Goal: Information Seeking & Learning: Learn about a topic

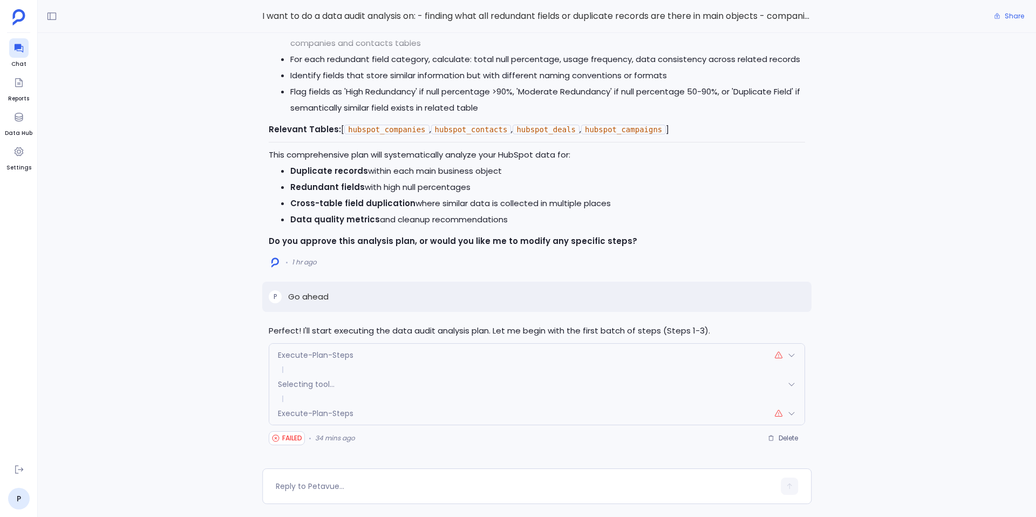
click at [366, 353] on div "Execute-Plan-Steps" at bounding box center [536, 355] width 535 height 23
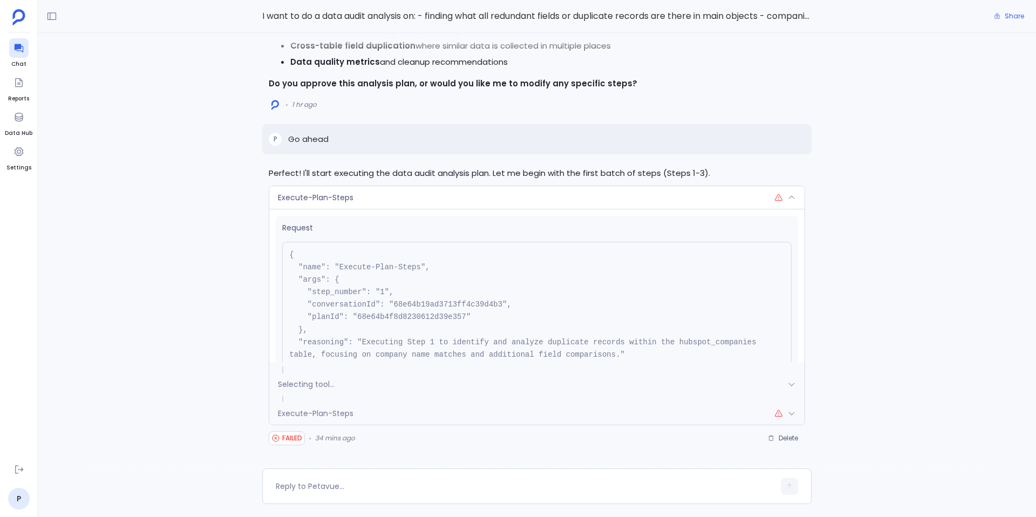
scroll to position [81, 0]
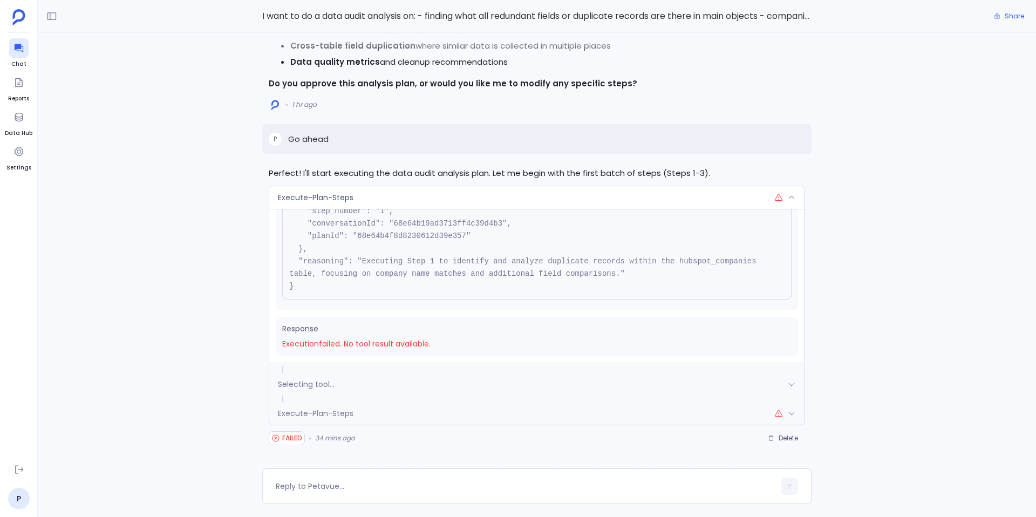
click at [350, 417] on span "Execute-Plan-Steps" at bounding box center [316, 413] width 76 height 11
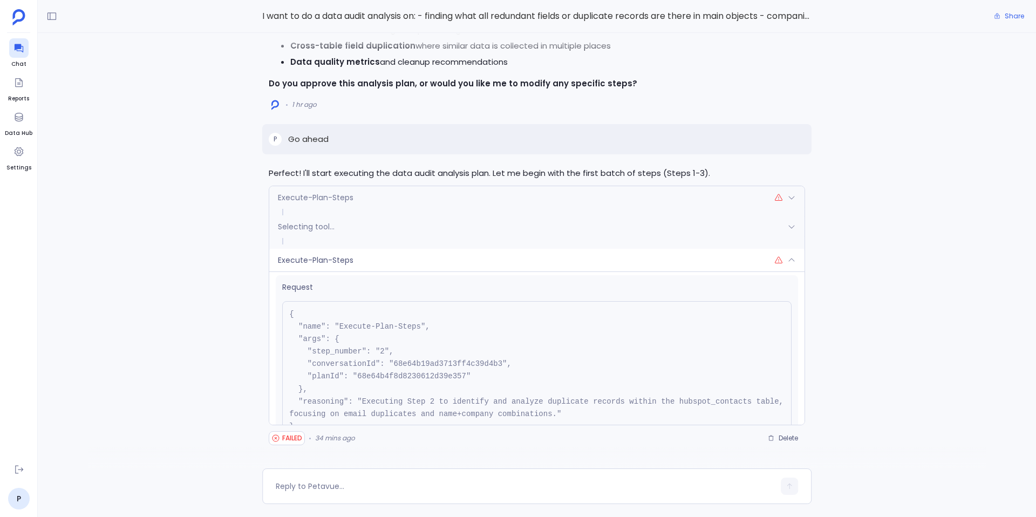
scroll to position [2, 0]
click at [333, 188] on div "Execute-Plan-Steps" at bounding box center [536, 197] width 535 height 23
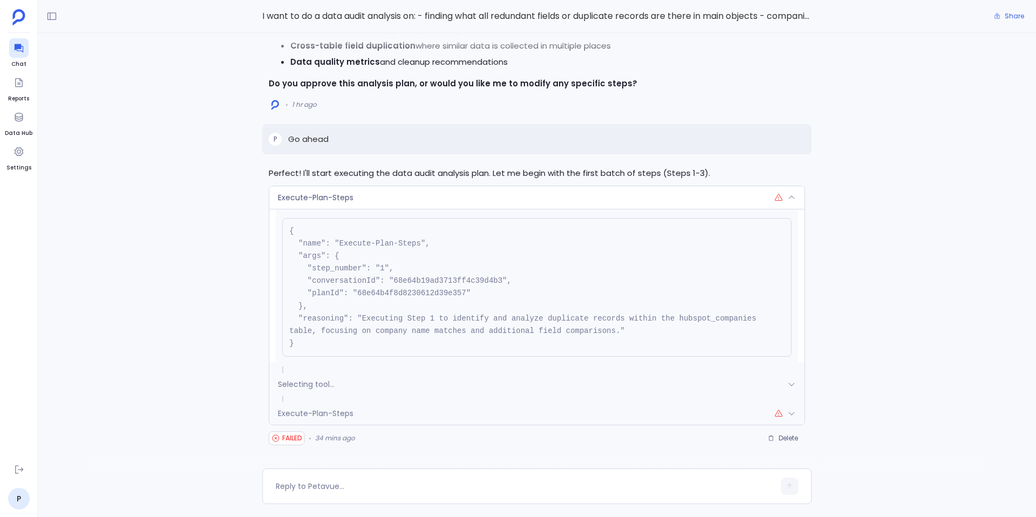
scroll to position [23, 0]
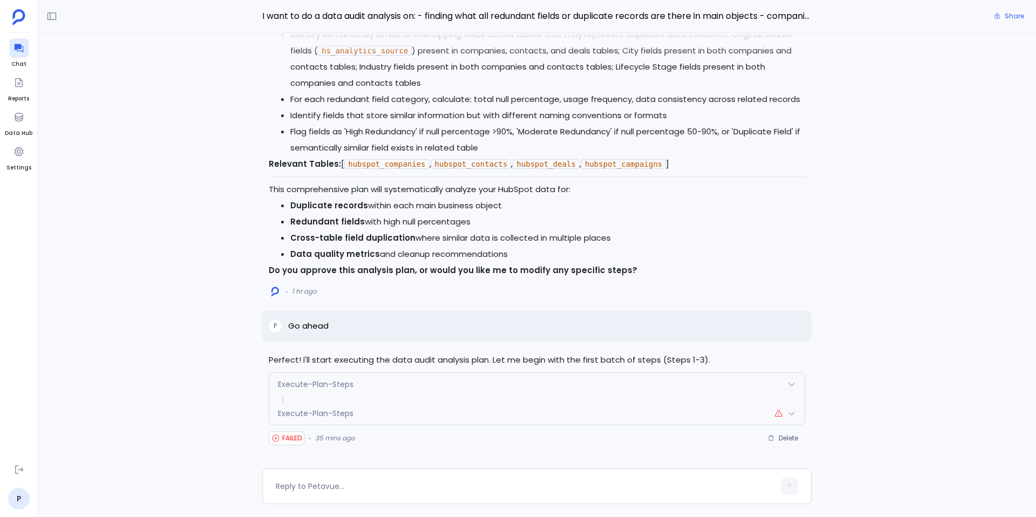
click at [335, 385] on span "Execute-Plan-Steps" at bounding box center [316, 384] width 76 height 11
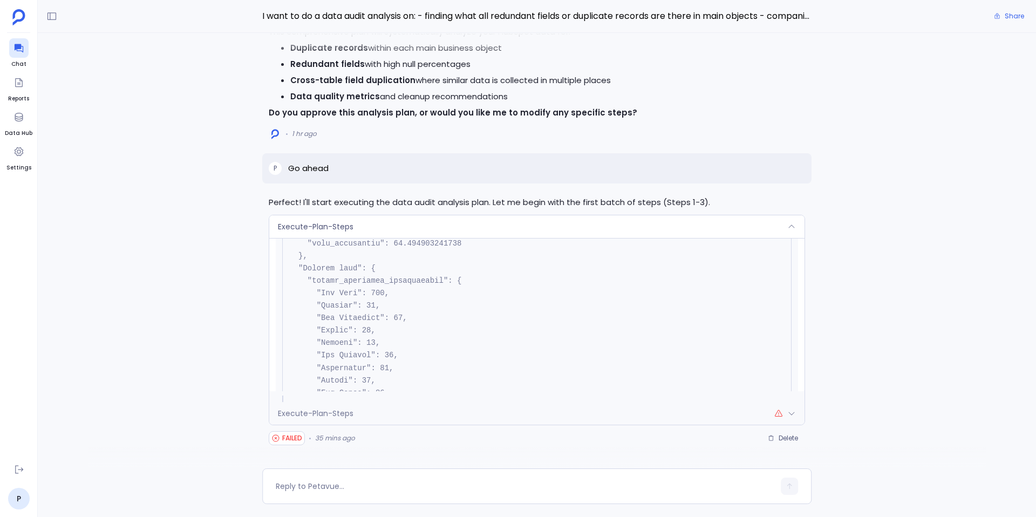
scroll to position [543, 0]
click at [307, 168] on p "Go ahead" at bounding box center [308, 168] width 40 height 13
copy p "Go ahead"
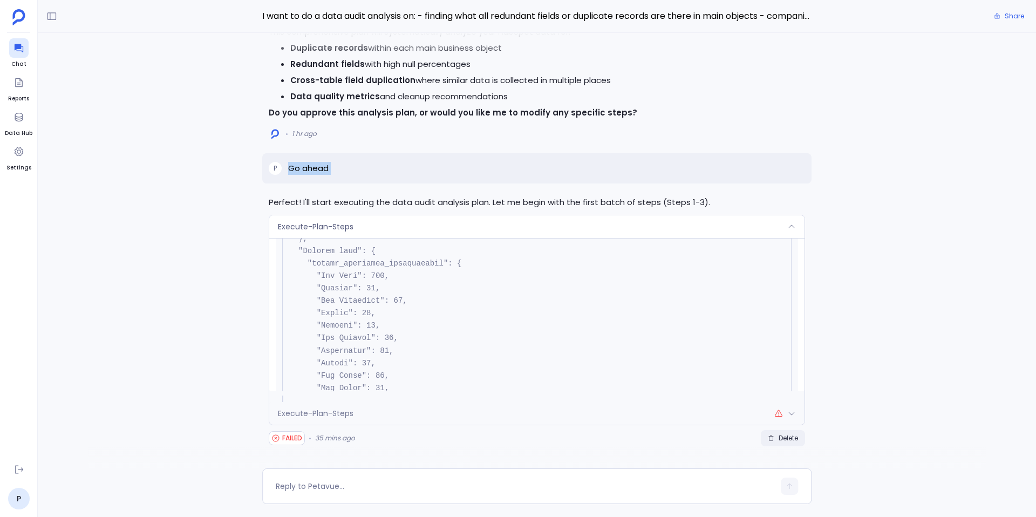
click at [790, 441] on span "Delete" at bounding box center [788, 438] width 19 height 9
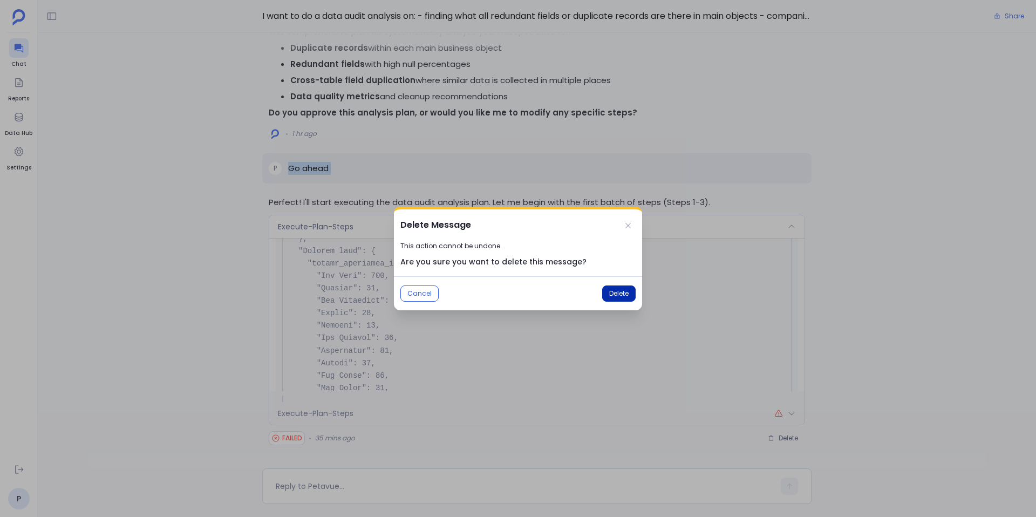
click at [617, 291] on span "Delete" at bounding box center [618, 293] width 19 height 9
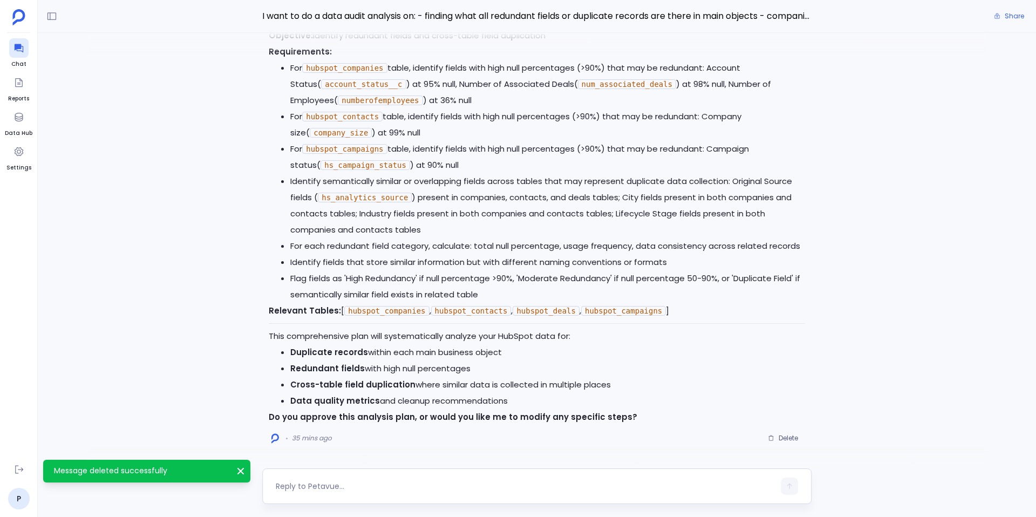
click at [328, 488] on textarea at bounding box center [525, 486] width 499 height 11
type textarea "Go ahead"
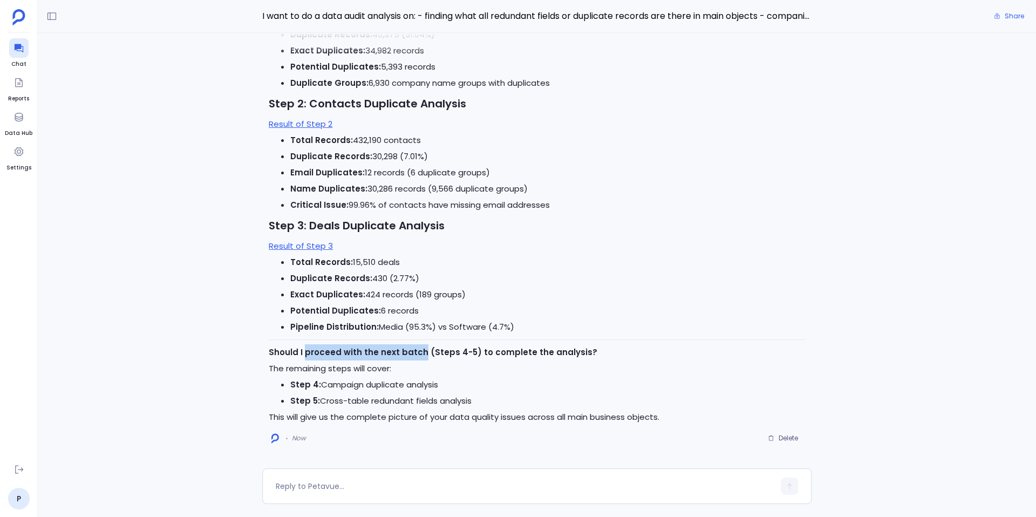
drag, startPoint x: 304, startPoint y: 352, endPoint x: 419, endPoint y: 349, distance: 115.0
click at [419, 349] on strong "Should I proceed with the next batch (Steps 4-5) to complete the analysis?" at bounding box center [433, 351] width 329 height 11
copy strong "proceed with the next batch"
click at [323, 487] on textarea at bounding box center [525, 486] width 499 height 11
click at [280, 487] on textarea "proceed with the next batch" at bounding box center [525, 486] width 499 height 11
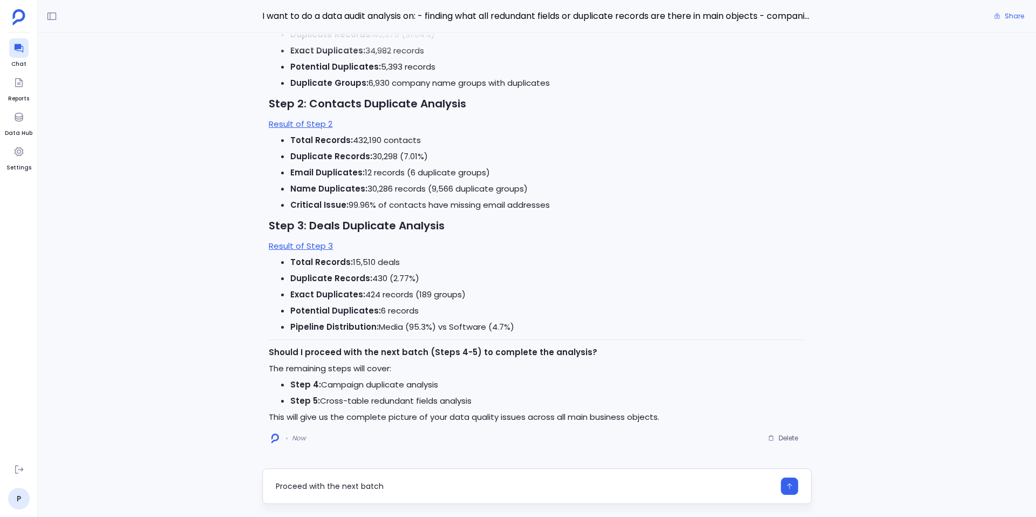
type textarea "Proceed with the next batch"
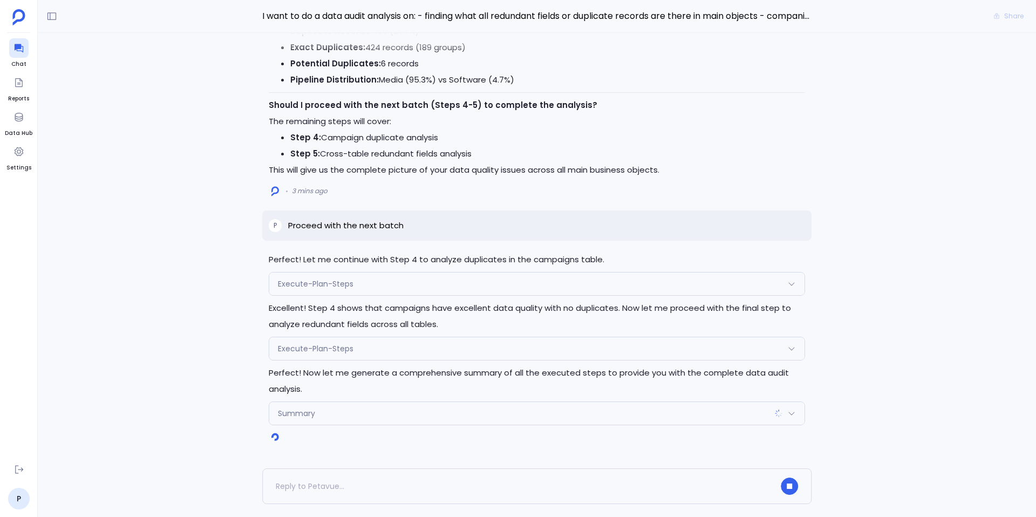
click at [362, 348] on div "Execute-Plan-Steps" at bounding box center [536, 348] width 535 height 23
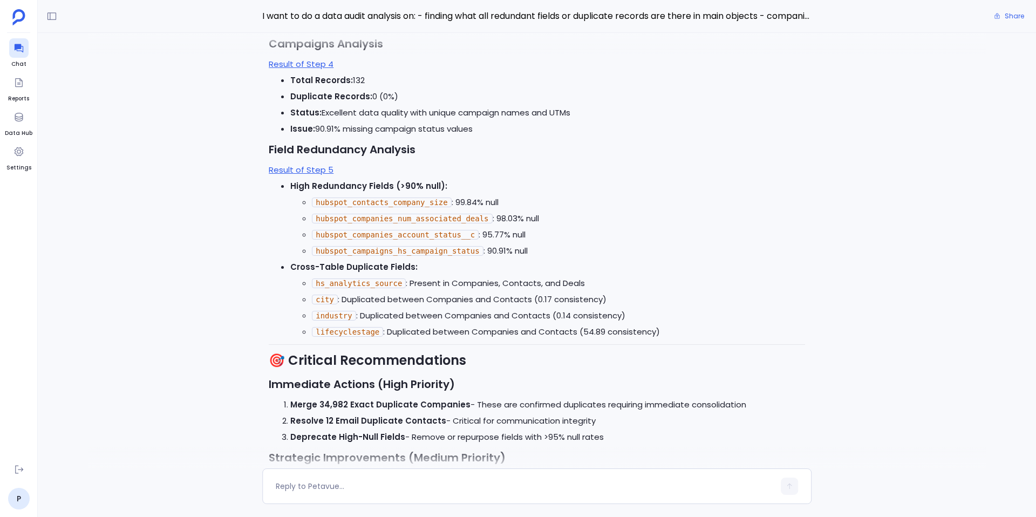
scroll to position [-341, 0]
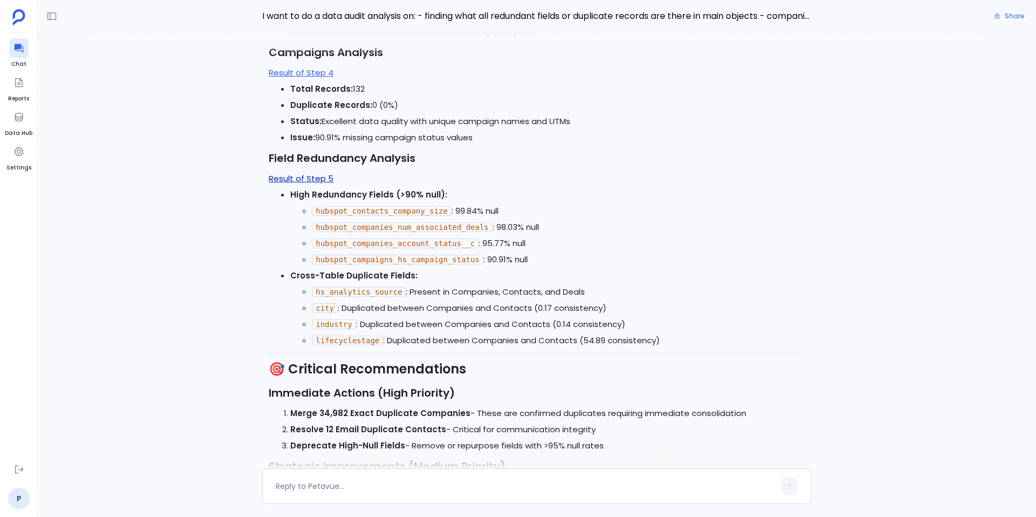
click at [301, 176] on link "Result of Step 5" at bounding box center [301, 178] width 65 height 11
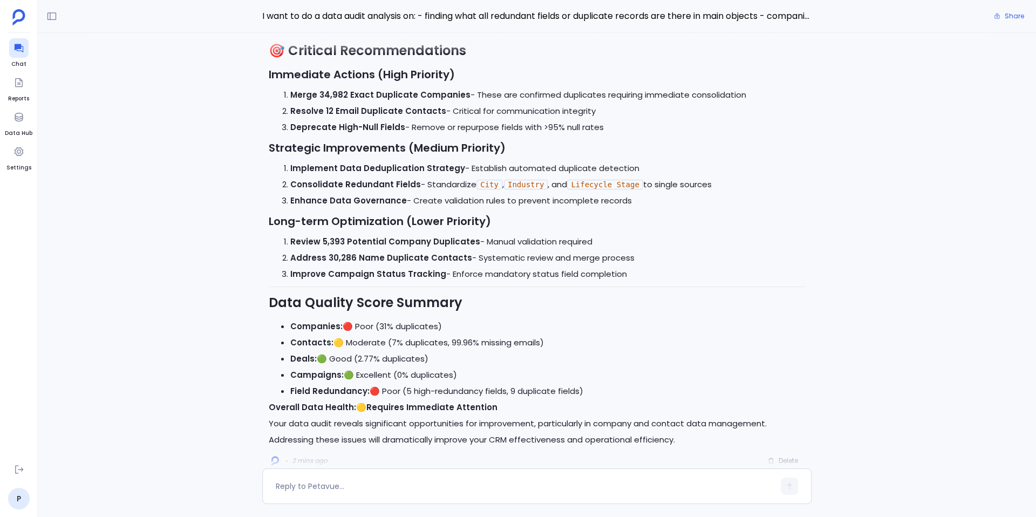
scroll to position [0, 0]
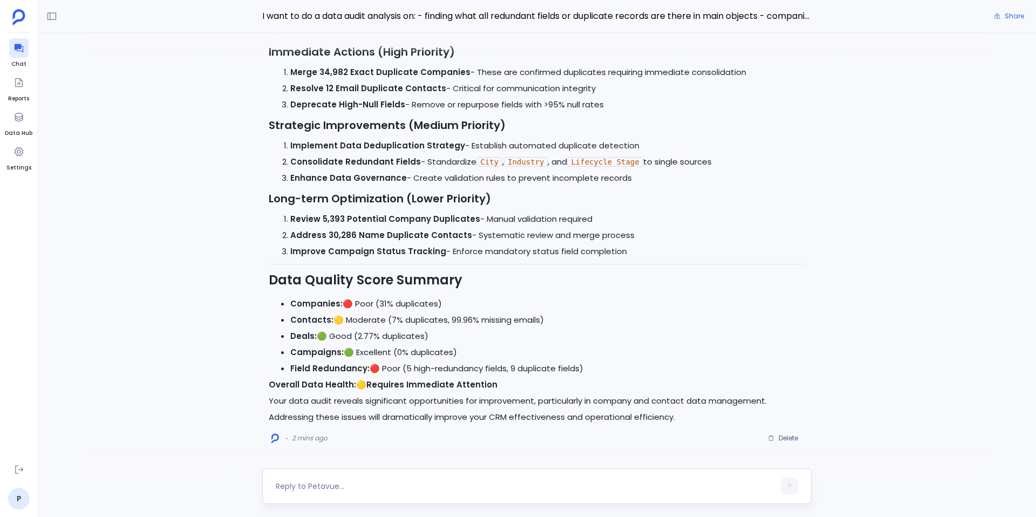
click at [319, 492] on div at bounding box center [525, 486] width 499 height 17
click at [314, 486] on textarea at bounding box center [525, 486] width 499 height 11
type textarea "Provide insights and other details for the duplicate records of companies with …"
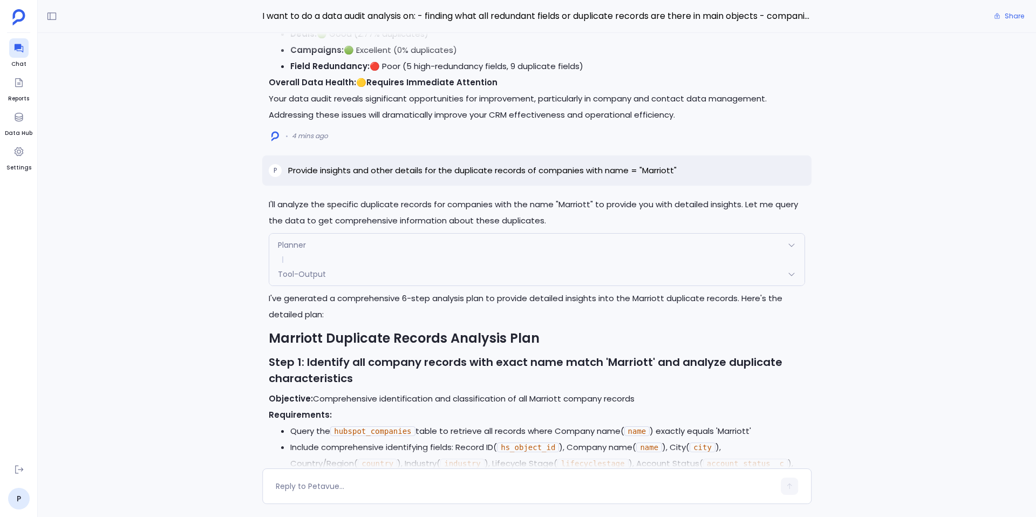
scroll to position [-1785, 0]
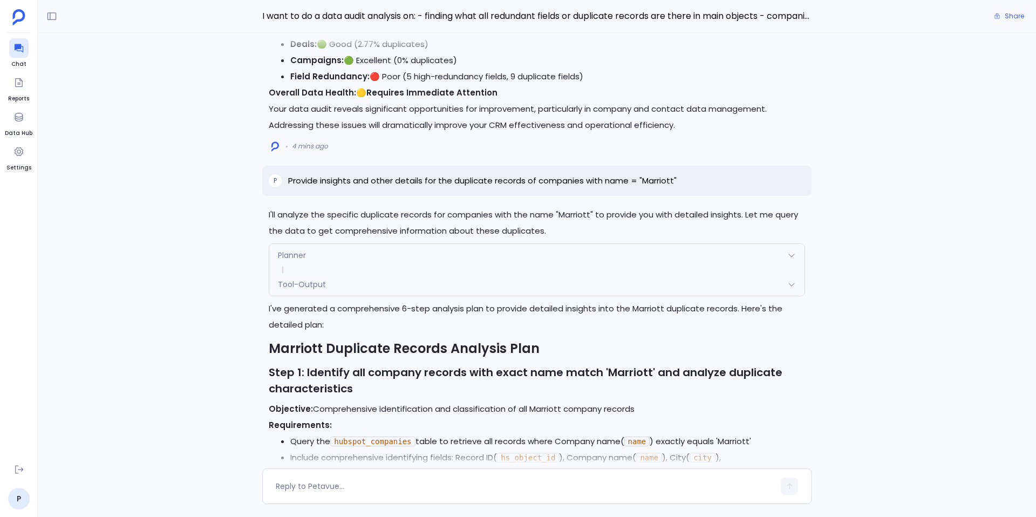
click at [427, 178] on p "Provide insights and other details for the duplicate records of companies with …" at bounding box center [482, 180] width 389 height 13
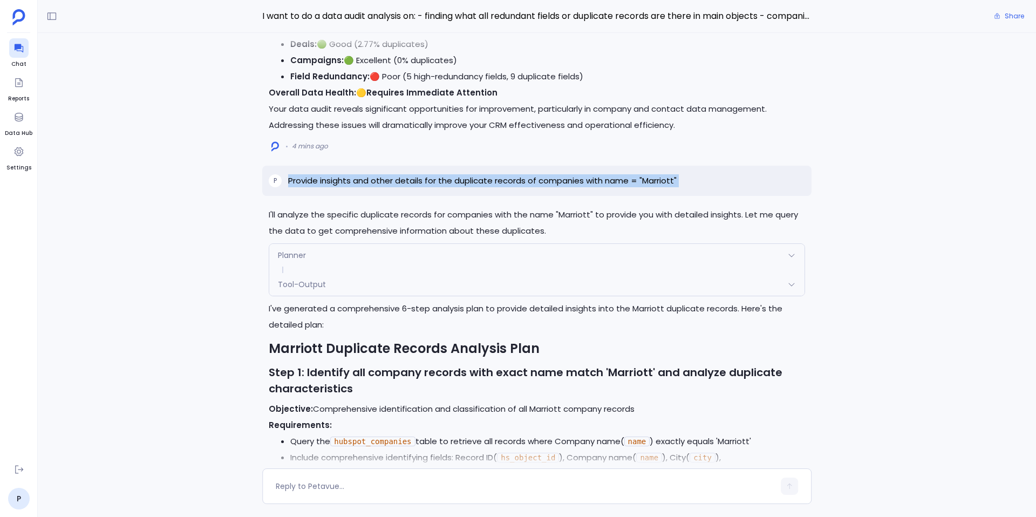
copy p "Provide insights and other details for the duplicate records of companies with …"
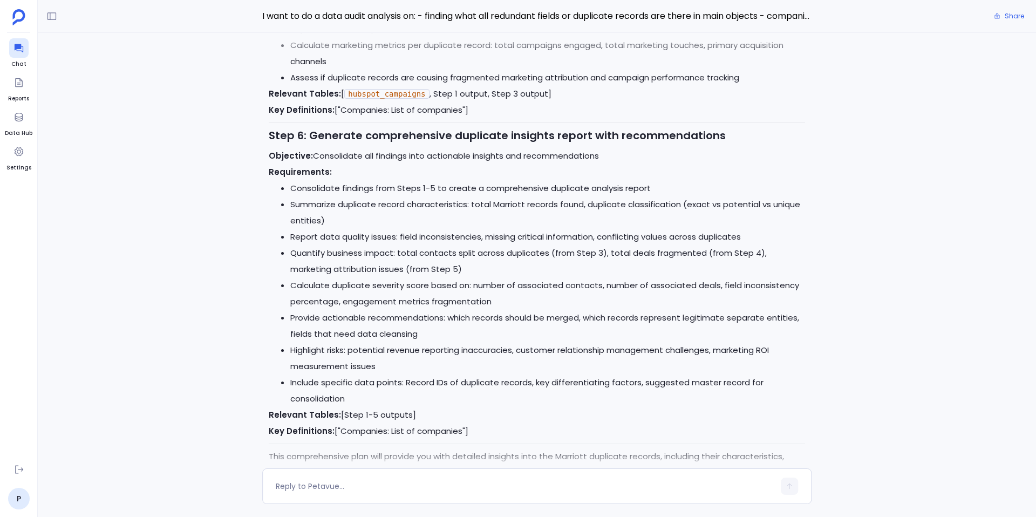
scroll to position [0, 0]
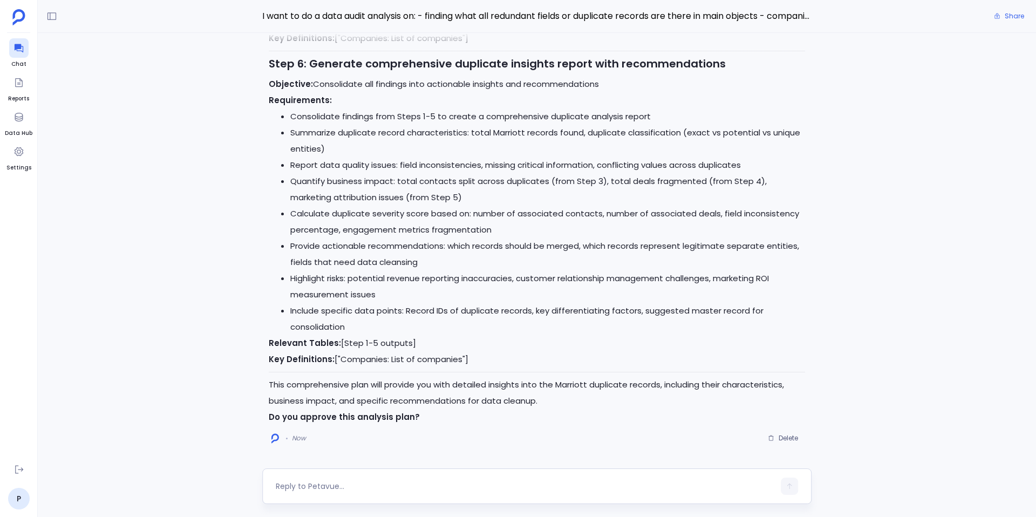
click at [349, 485] on textarea at bounding box center [525, 486] width 499 height 11
click at [786, 443] on button "Delete" at bounding box center [783, 438] width 44 height 16
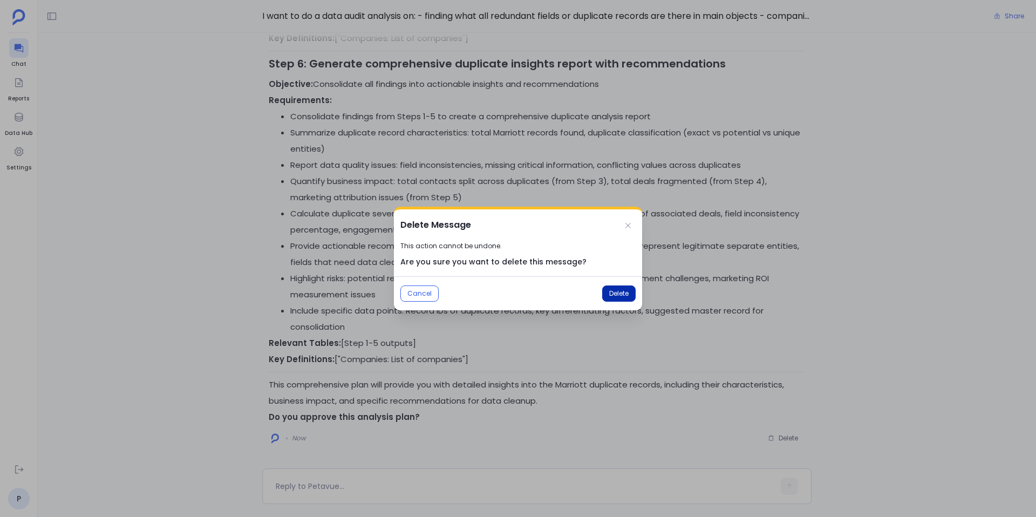
click at [618, 293] on span "Delete" at bounding box center [618, 293] width 19 height 9
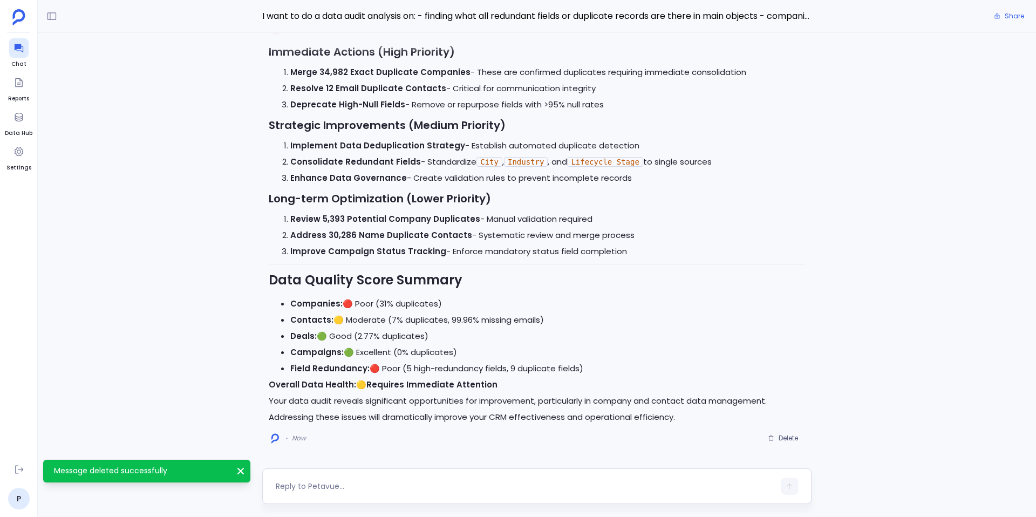
click at [315, 482] on textarea at bounding box center [525, 486] width 499 height 11
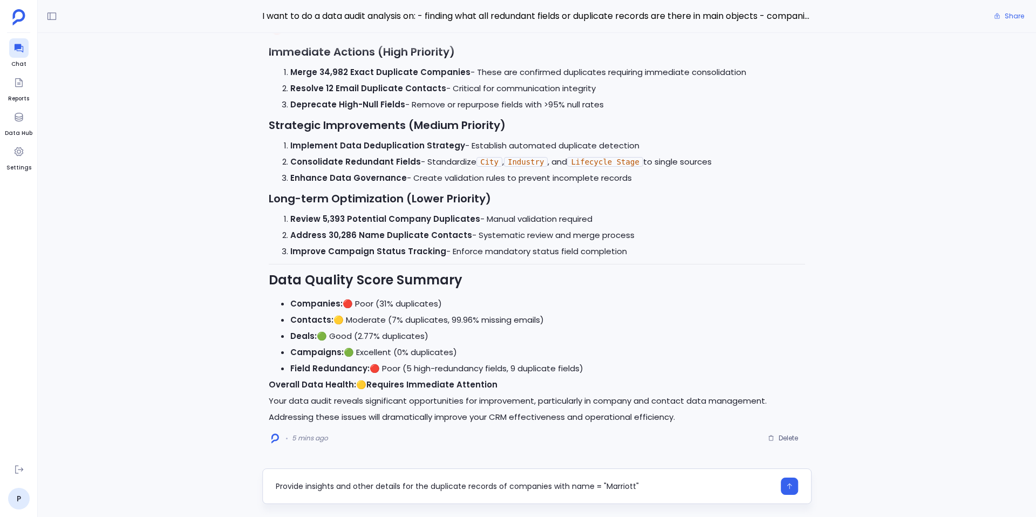
click at [362, 487] on textarea "Provide insights and other details for the duplicate records of companies with …" at bounding box center [525, 486] width 499 height 11
type textarea "Provide insights and details for the duplicate records of companies with name =…"
click at [781, 491] on button "button" at bounding box center [789, 486] width 17 height 17
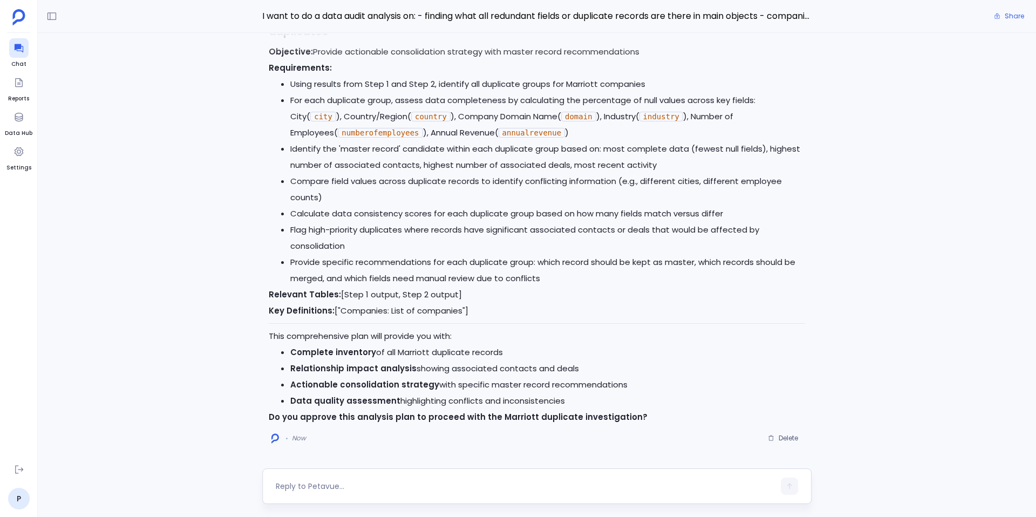
click at [357, 484] on textarea at bounding box center [525, 486] width 499 height 11
type textarea "Go ahead"
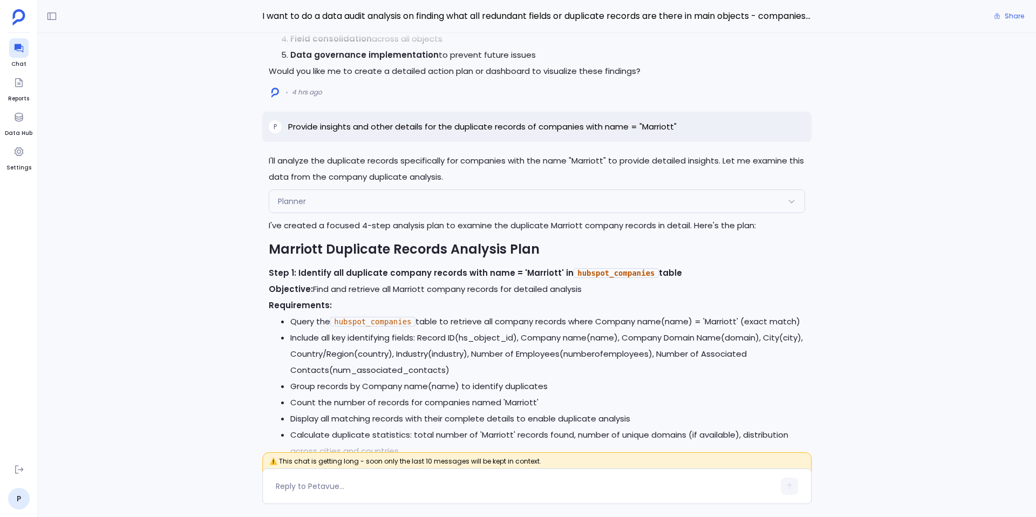
scroll to position [-7604, 0]
click at [417, 130] on p "Provide insights and other details for the duplicate records of companies with …" at bounding box center [482, 126] width 389 height 13
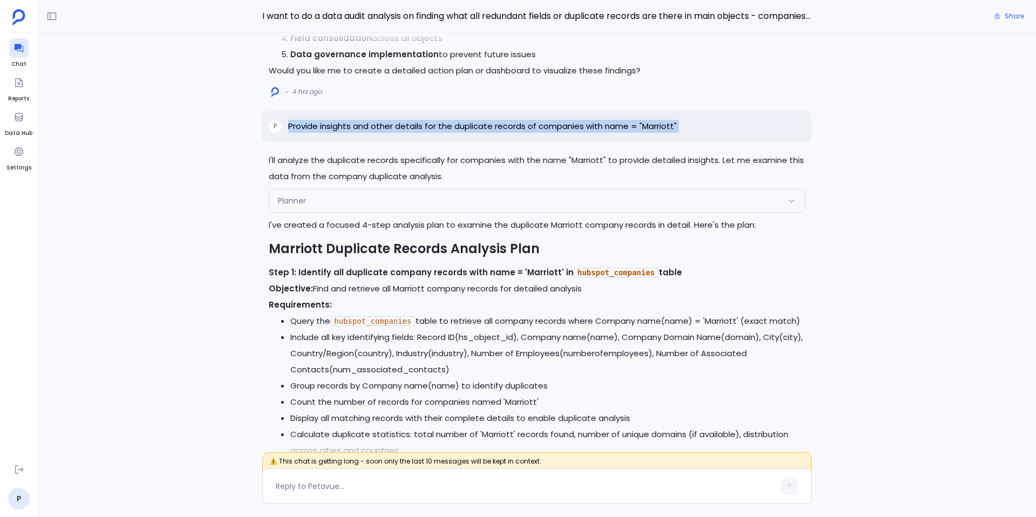
copy p "Provide insights and other details for the duplicate records of companies with …"
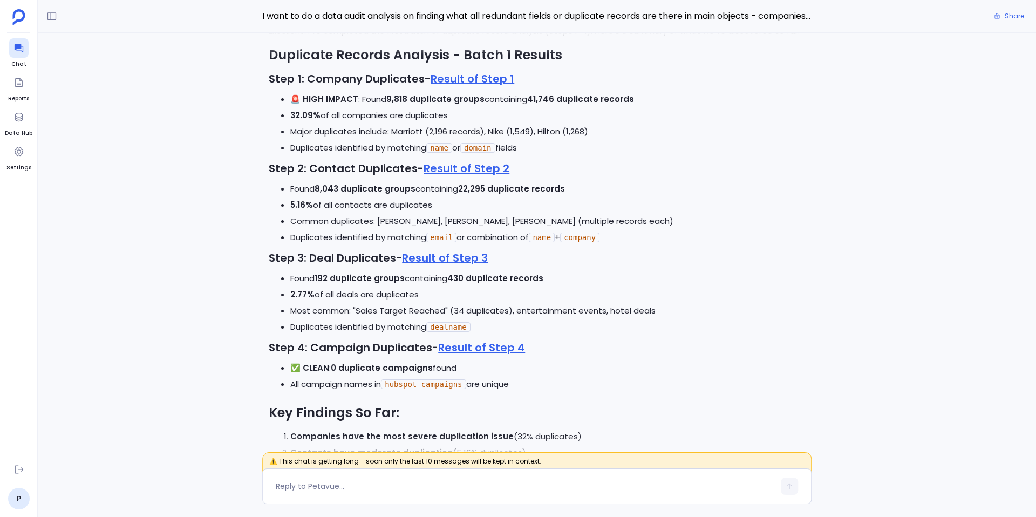
scroll to position [-10735, 0]
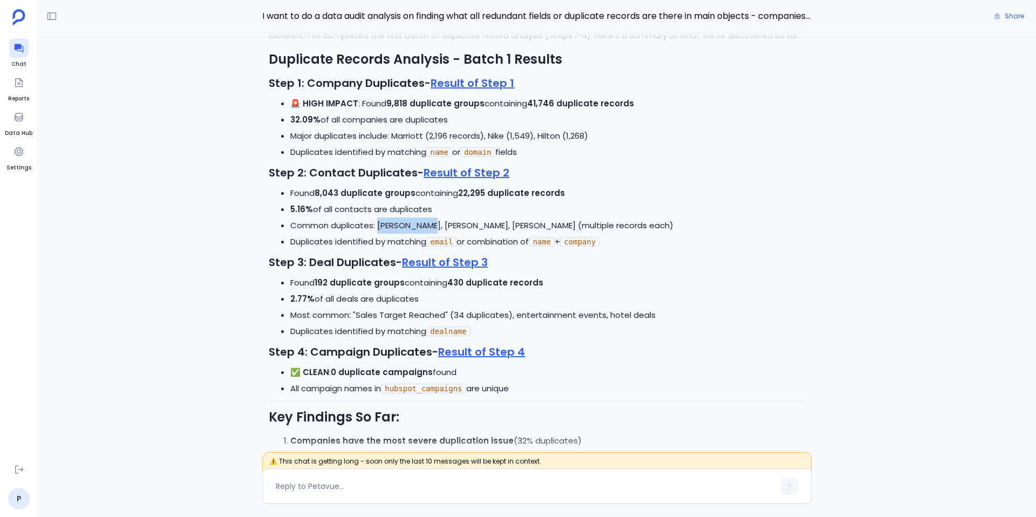
drag, startPoint x: 380, startPoint y: 226, endPoint x: 424, endPoint y: 224, distance: 44.3
click at [424, 224] on li "Common duplicates: Aaron Miller, Jose Polanco, Jill Dassen (multiple records ea…" at bounding box center [547, 225] width 515 height 16
click at [515, 260] on h3 "Step 3: Deal Duplicates - Result of Step 3" at bounding box center [537, 262] width 536 height 16
drag, startPoint x: 379, startPoint y: 226, endPoint x: 424, endPoint y: 217, distance: 45.5
click at [424, 217] on li "Common duplicates: Aaron Miller, Jose Polanco, Jill Dassen (multiple records ea…" at bounding box center [547, 225] width 515 height 16
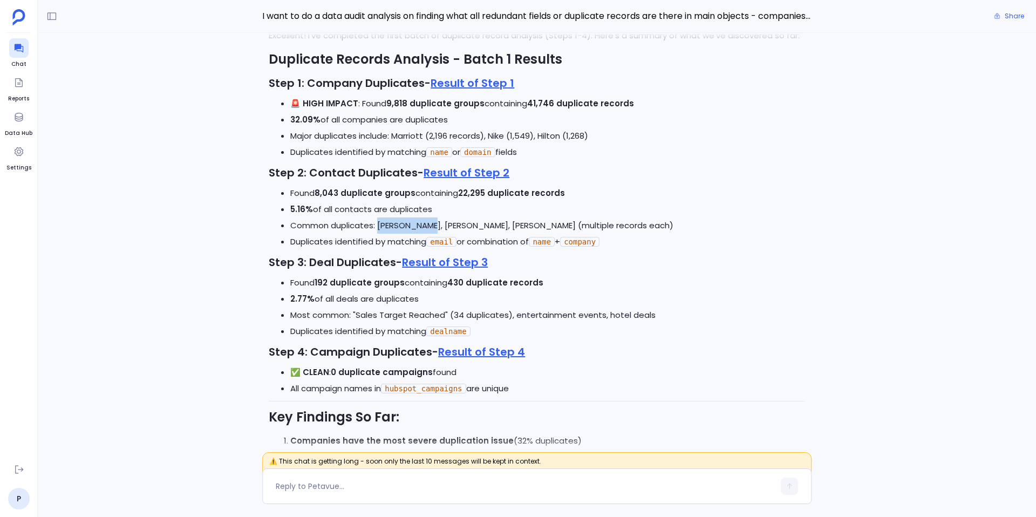
copy li "[PERSON_NAME]"
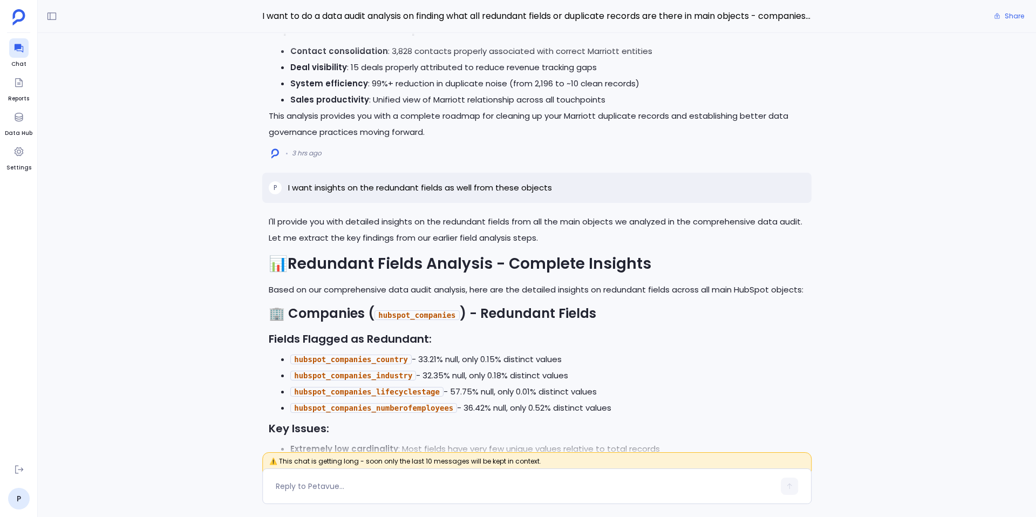
scroll to position [-4322, 0]
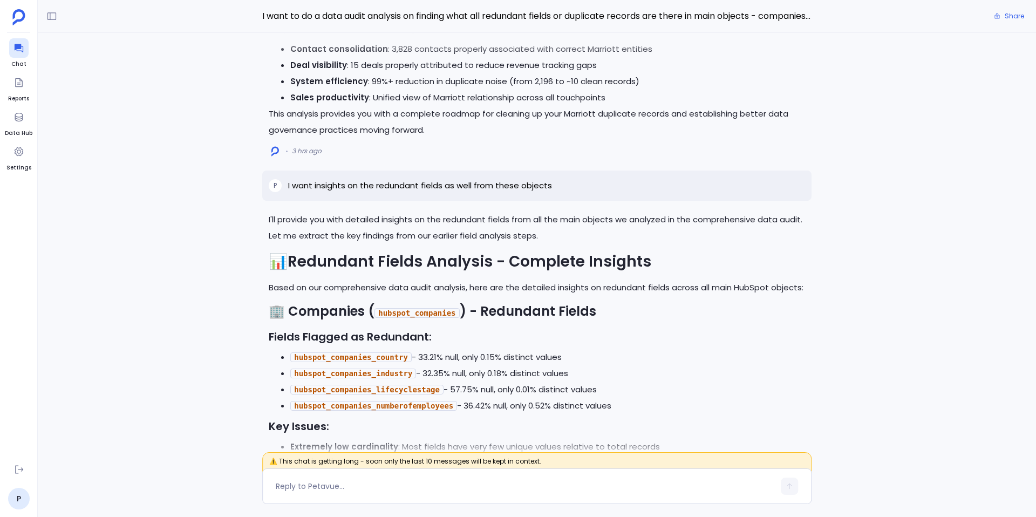
click at [421, 181] on p "I want insights on the redundant fields as well from these objects" at bounding box center [420, 185] width 264 height 13
copy p "I want insights on the redundant fields as well from these objects"
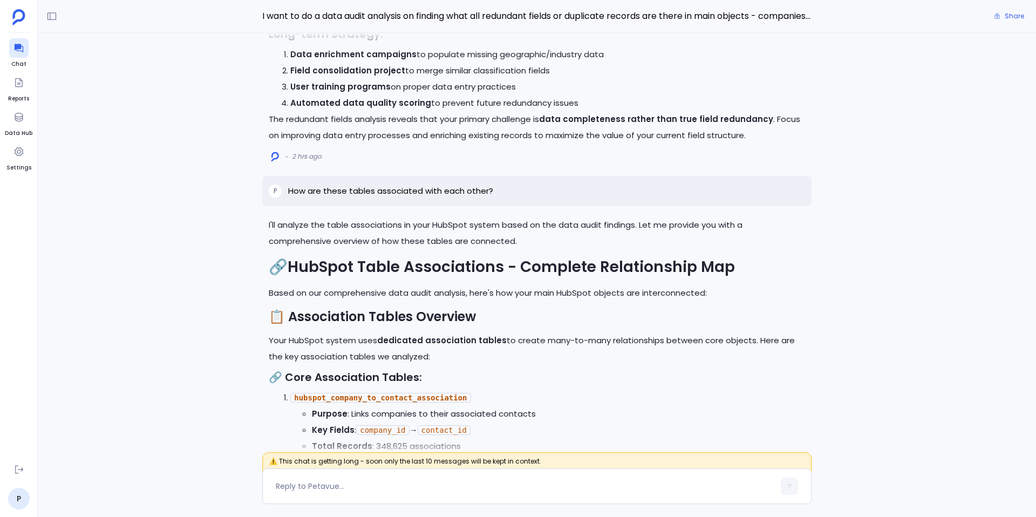
scroll to position [-2454, 0]
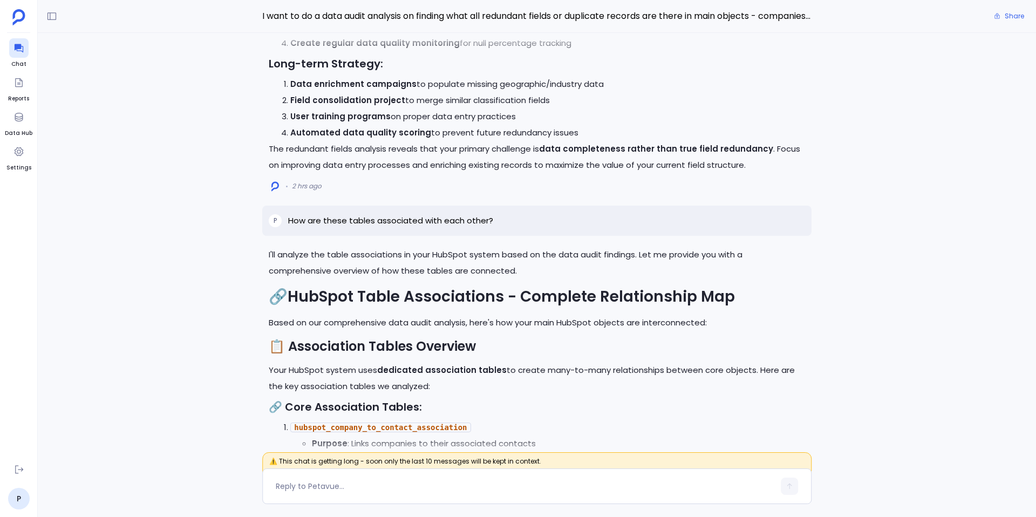
click at [365, 212] on div "P How are these tables associated with each other?" at bounding box center [536, 221] width 549 height 30
click at [370, 221] on p "How are these tables associated with each other?" at bounding box center [390, 220] width 205 height 13
copy p "How are these tables associated with each other?"
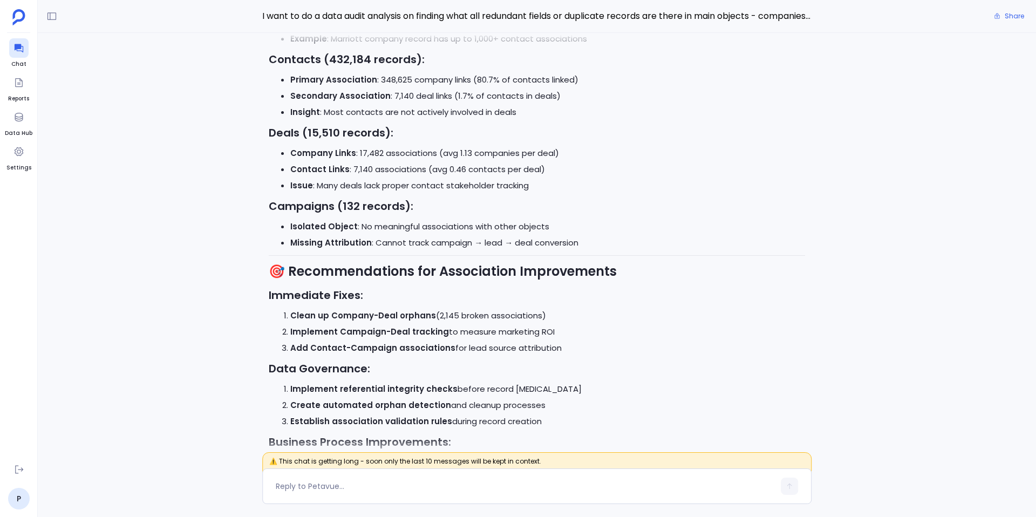
scroll to position [0, 0]
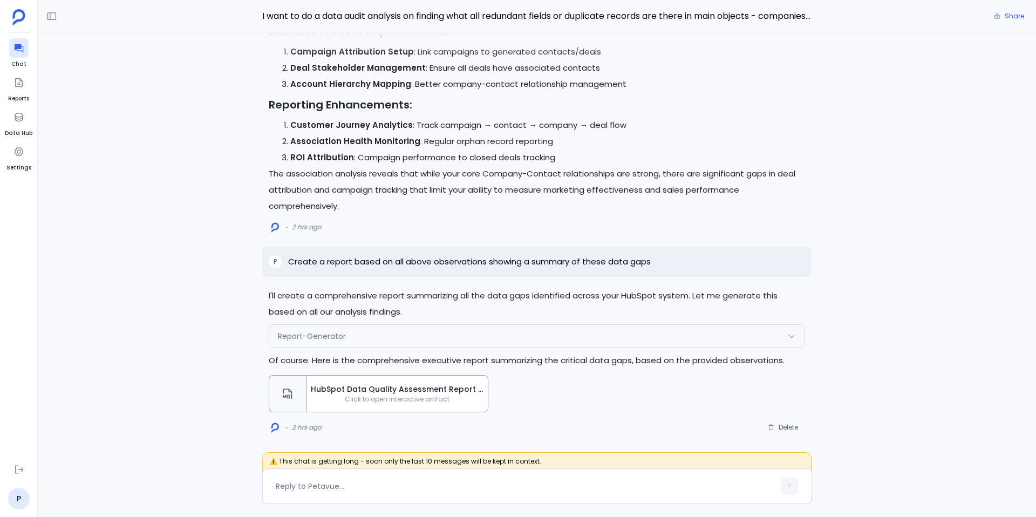
click at [416, 382] on div "HubSpot Data Quality Assessment Report - Critical Data Gaps Analysis Click to o…" at bounding box center [397, 394] width 181 height 36
click at [435, 400] on span "Click to open interactive artifact" at bounding box center [397, 399] width 181 height 9
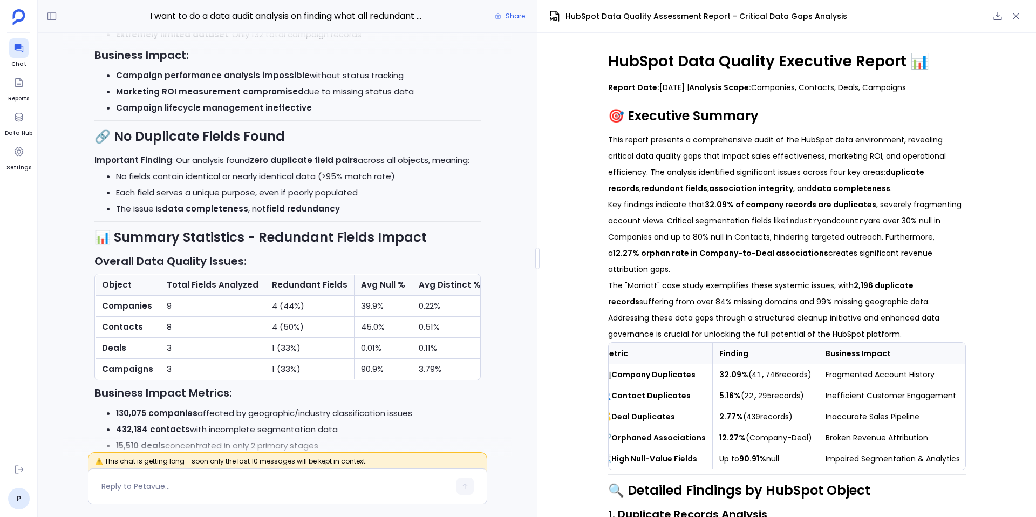
scroll to position [-3118, 0]
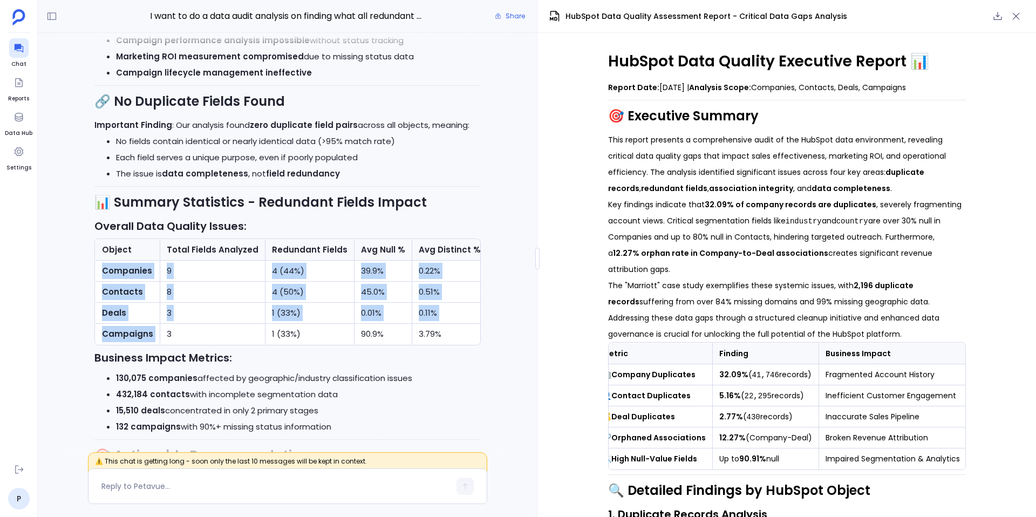
drag, startPoint x: 101, startPoint y: 270, endPoint x: 162, endPoint y: 340, distance: 92.6
click at [162, 340] on tbody "Companies 9 4 (44%) 39.9% 0.22% Contacts 8 4 (50%) 45.0% 0.51% Deals 3 1 (33%) …" at bounding box center [291, 303] width 392 height 84
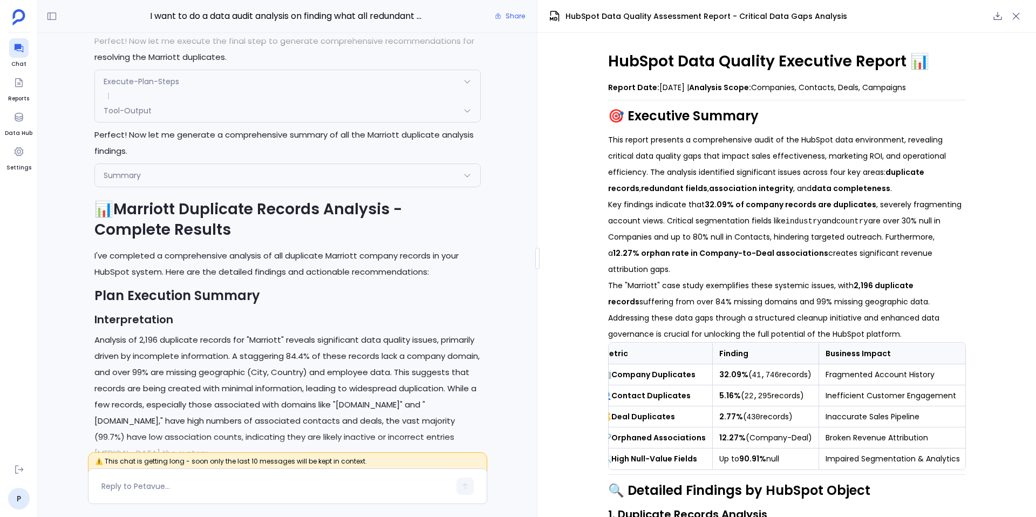
scroll to position [-6488, 0]
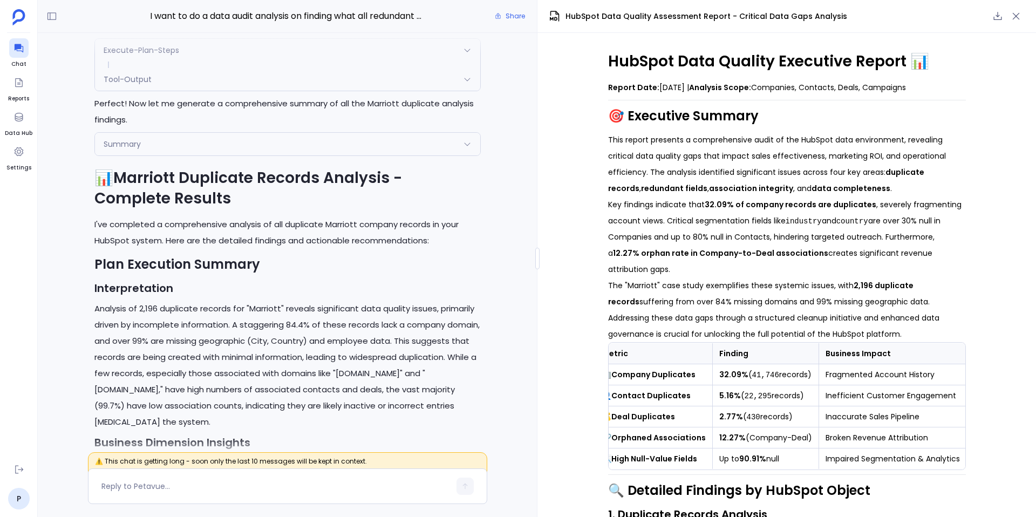
click at [214, 249] on p "I've completed a comprehensive analysis of all duplicate Marriott company recor…" at bounding box center [287, 232] width 386 height 32
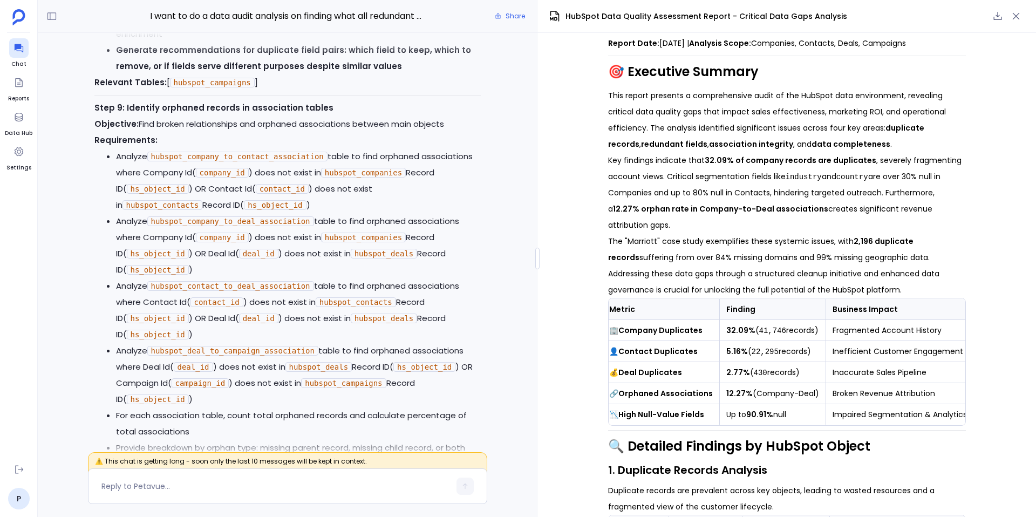
scroll to position [-12938, 0]
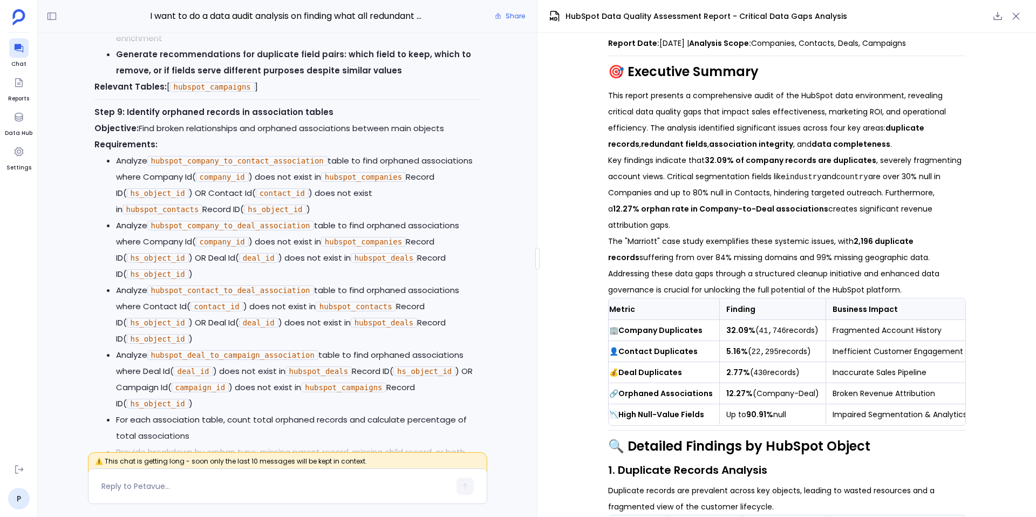
drag, startPoint x: 449, startPoint y: 146, endPoint x: 113, endPoint y: 129, distance: 336.6
click at [139, 137] on p "Objective: Find broken relationships and orphaned associations between main obj…" at bounding box center [287, 128] width 386 height 16
drag, startPoint x: 124, startPoint y: 128, endPoint x: 331, endPoint y: 125, distance: 207.2
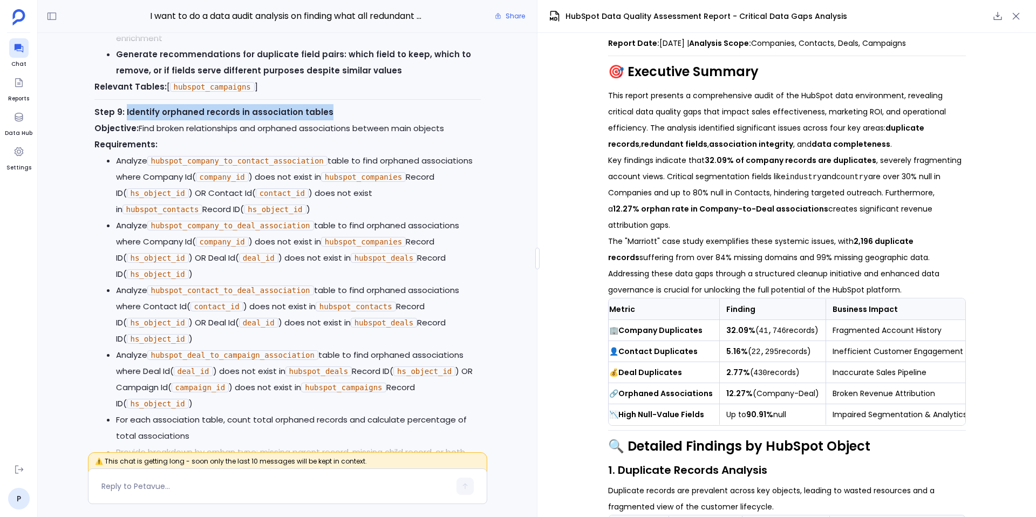
click at [331, 120] on p "Step 9: Identify orphaned records in association tables" at bounding box center [287, 112] width 386 height 16
click at [277, 137] on p "Objective: Find broken relationships and orphaned associations between main obj…" at bounding box center [287, 128] width 386 height 16
drag, startPoint x: 137, startPoint y: 144, endPoint x: 465, endPoint y: 147, distance: 327.6
click at [465, 137] on p "Objective: Find broken relationships and orphaned associations between main obj…" at bounding box center [287, 128] width 386 height 16
copy p "Find broken relationships and orphaned associations between main objects"
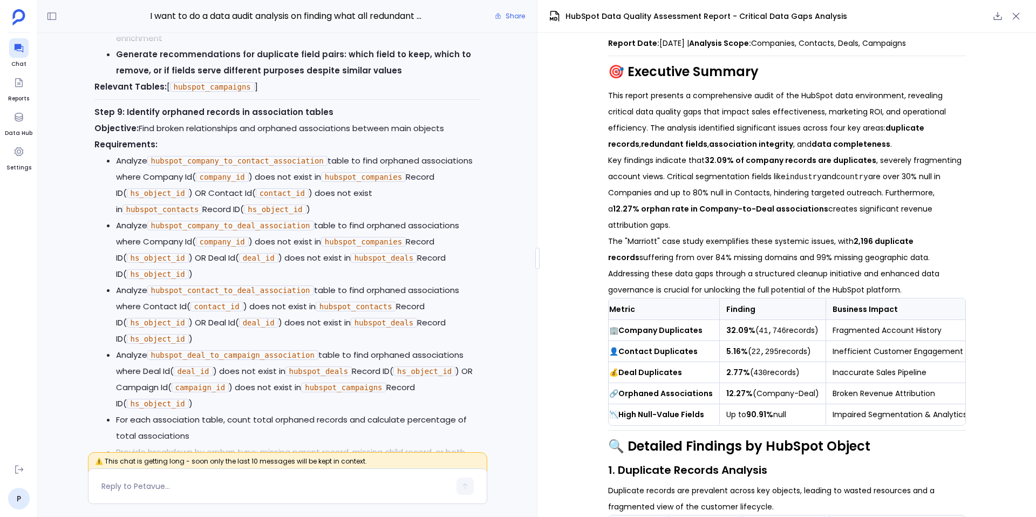
copy p "Find broken relationships and orphaned associations between main objects"
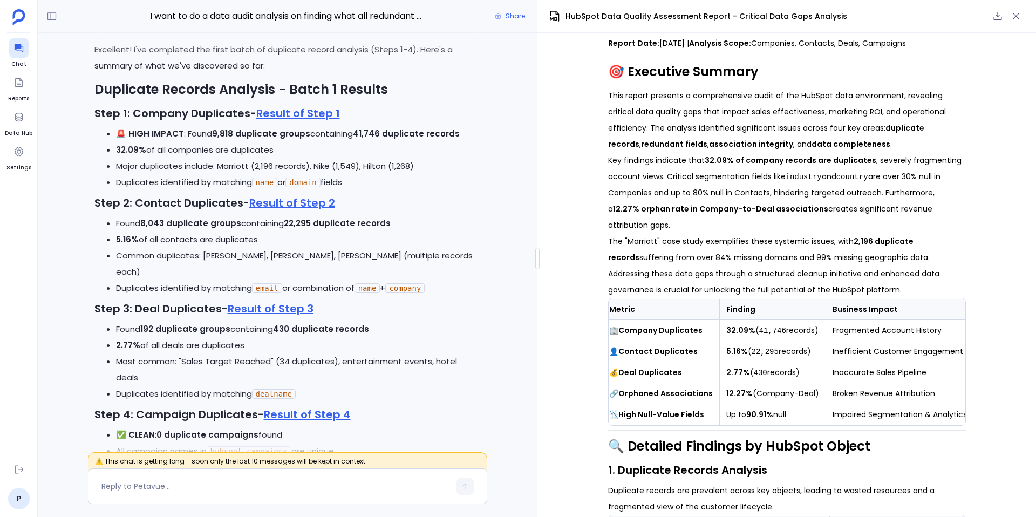
scroll to position [-11848, 0]
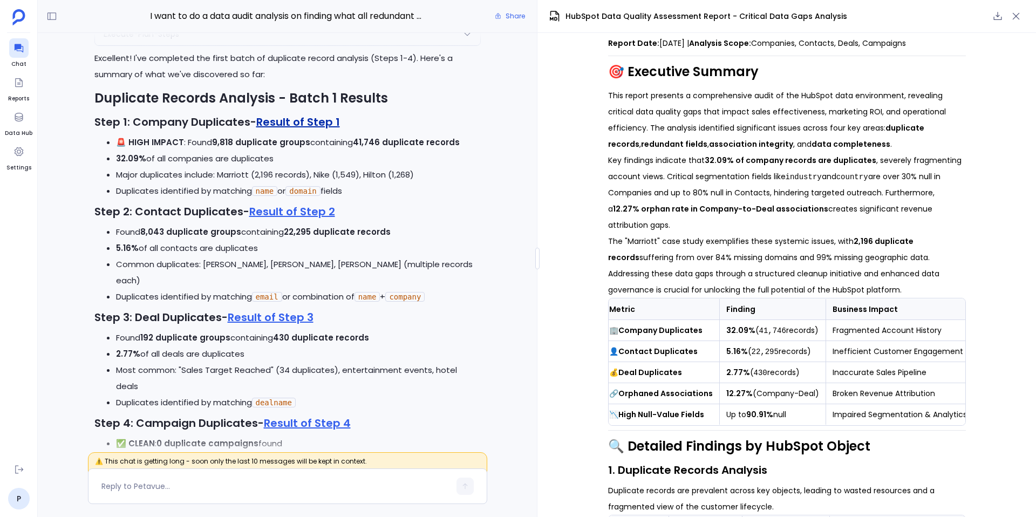
click at [298, 130] on link "Result of Step 1" at bounding box center [298, 121] width 84 height 15
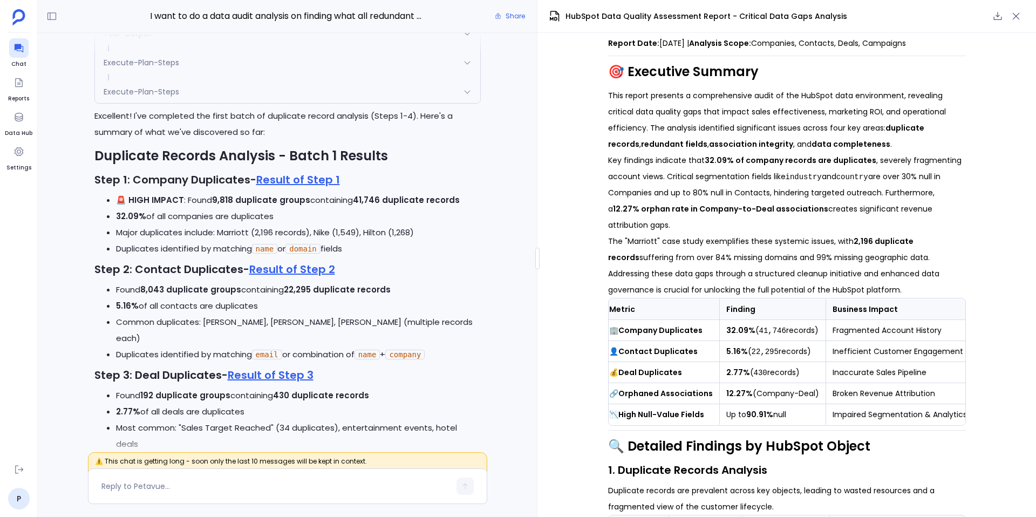
scroll to position [-11936, 0]
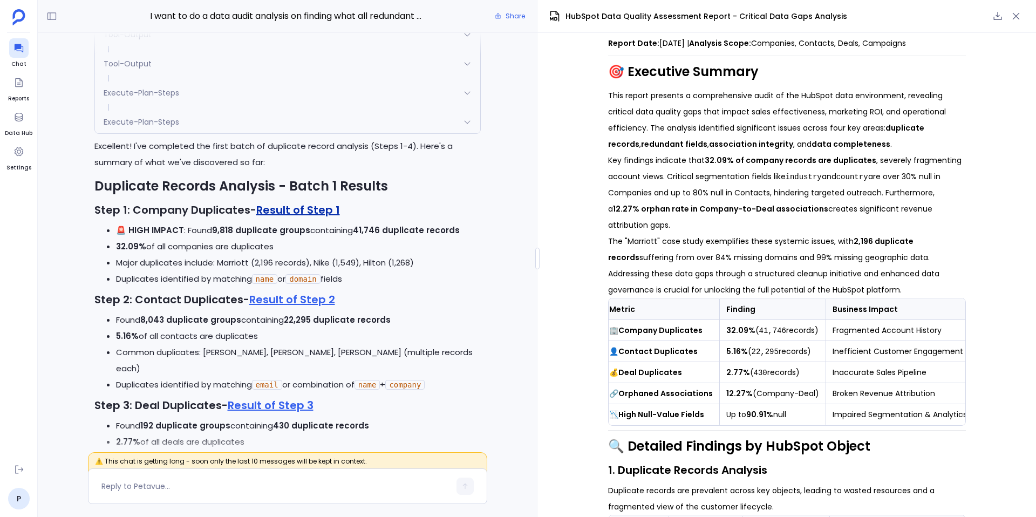
click at [317, 217] on link "Result of Step 1" at bounding box center [298, 209] width 84 height 15
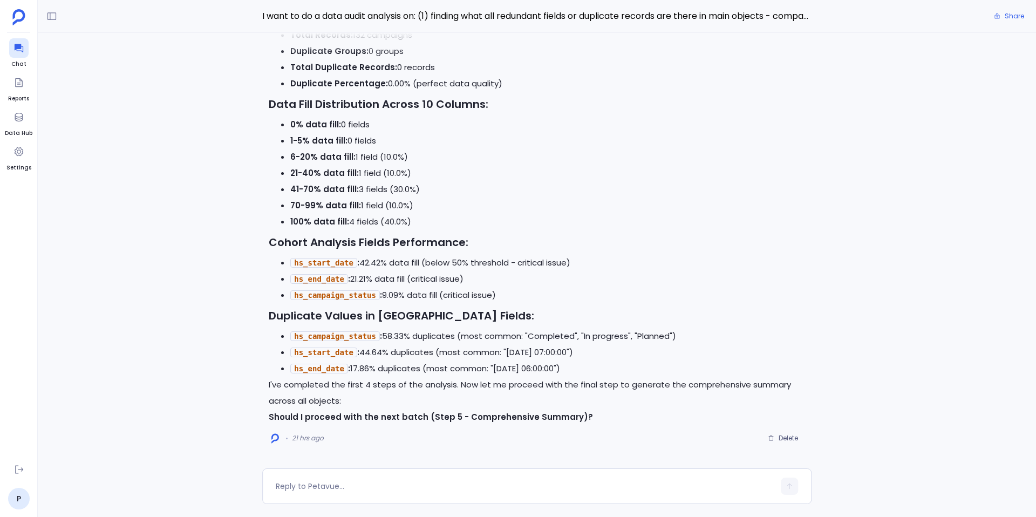
scroll to position [-3707, 0]
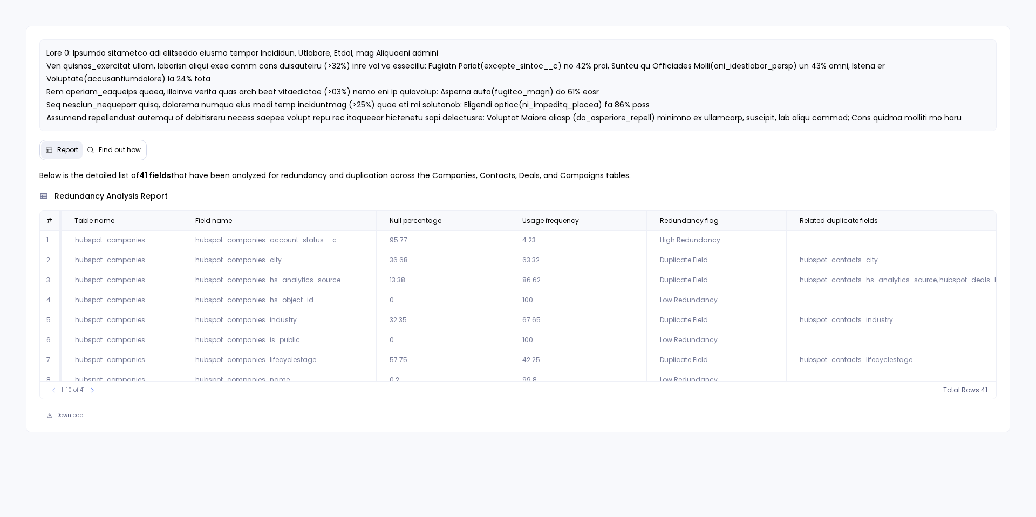
scroll to position [0, 1]
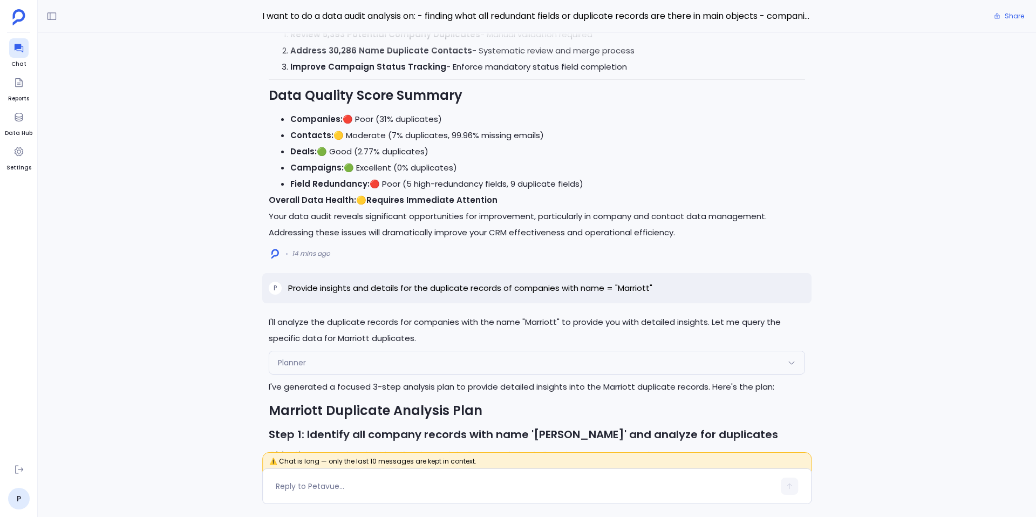
scroll to position [-2103, 0]
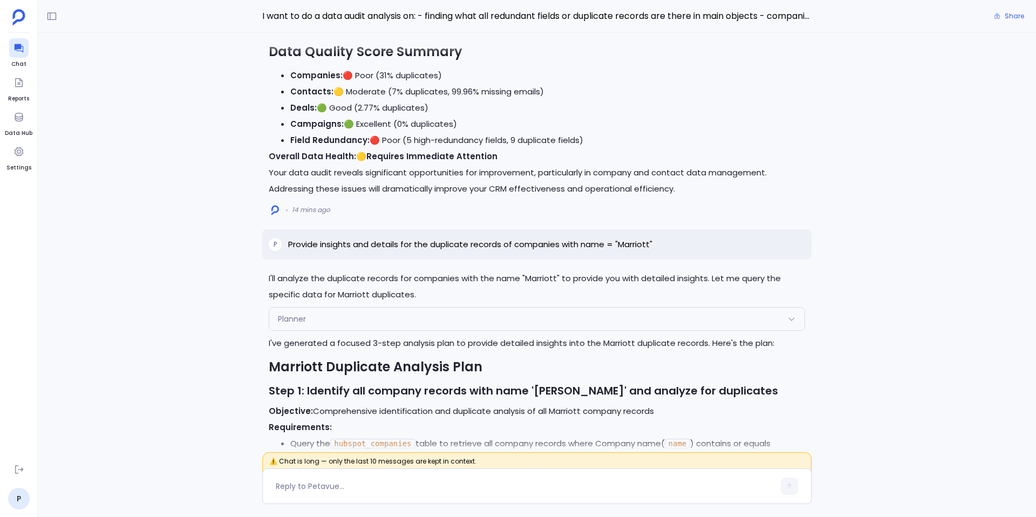
click at [403, 242] on p "Provide insights and details for the duplicate records of companies with name =…" at bounding box center [470, 244] width 364 height 13
copy p "Provide insights and details for the duplicate records of companies with name =…"
click at [360, 495] on div at bounding box center [536, 486] width 549 height 36
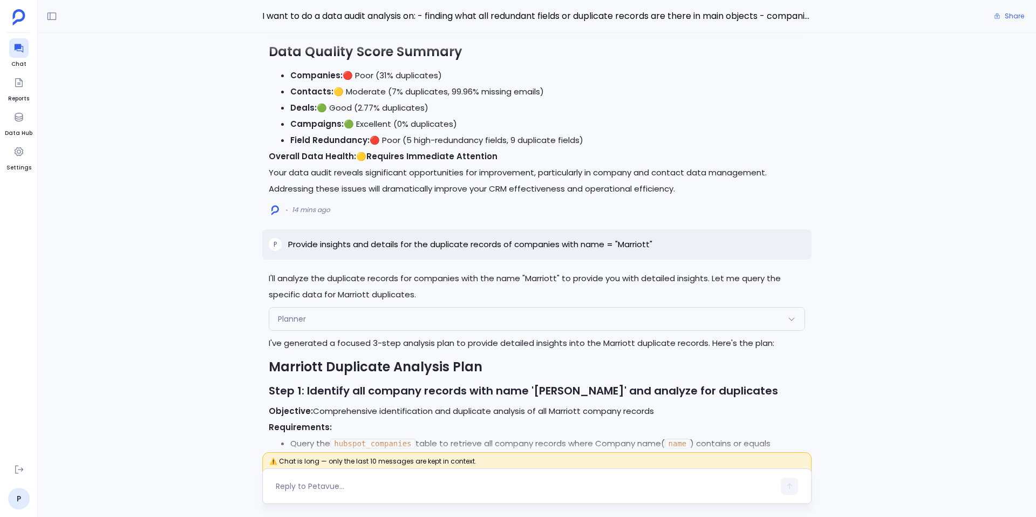
click at [352, 492] on div at bounding box center [525, 486] width 499 height 17
click at [346, 489] on textarea at bounding box center [525, 486] width 499 height 11
click at [503, 486] on textarea "Provide insights and details for the duplicate records of companies with name =…" at bounding box center [525, 486] width 499 height 11
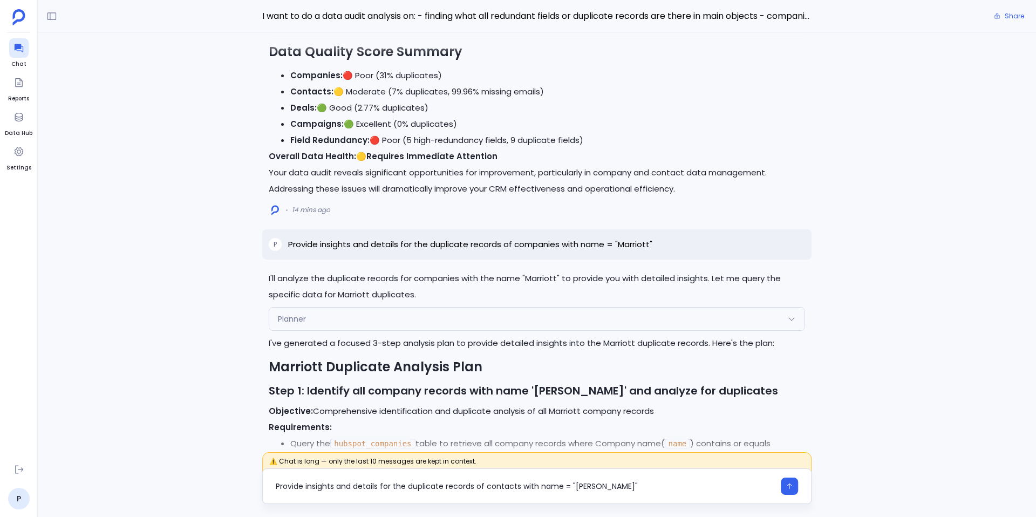
click at [587, 486] on textarea "Provide insights and details for the duplicate records of contacts with name = …" at bounding box center [525, 486] width 499 height 11
type textarea "Provide insights and details for the duplicate records of contacts with name = …"
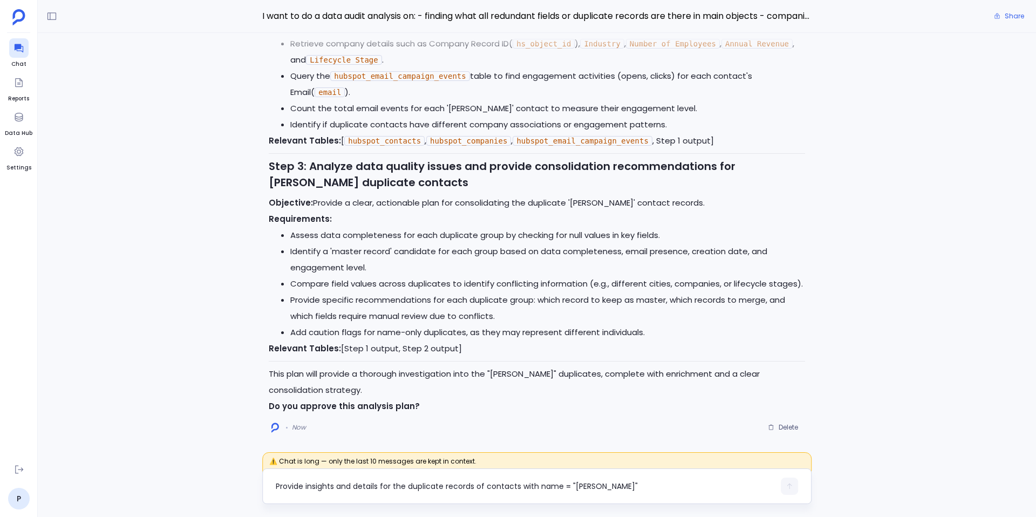
click at [363, 482] on textarea "Provide insights and details for the duplicate records of contacts with name = …" at bounding box center [525, 486] width 499 height 11
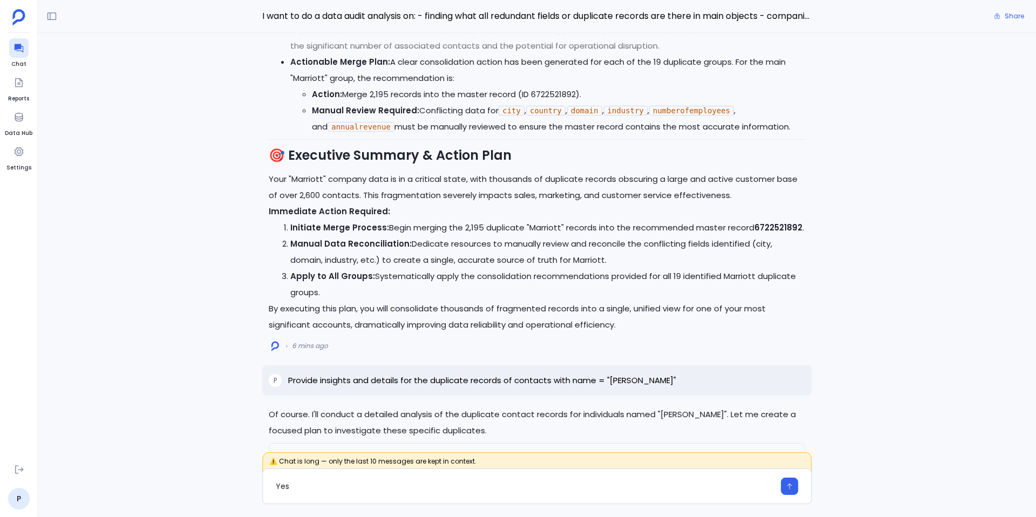
scroll to position [-849, 0]
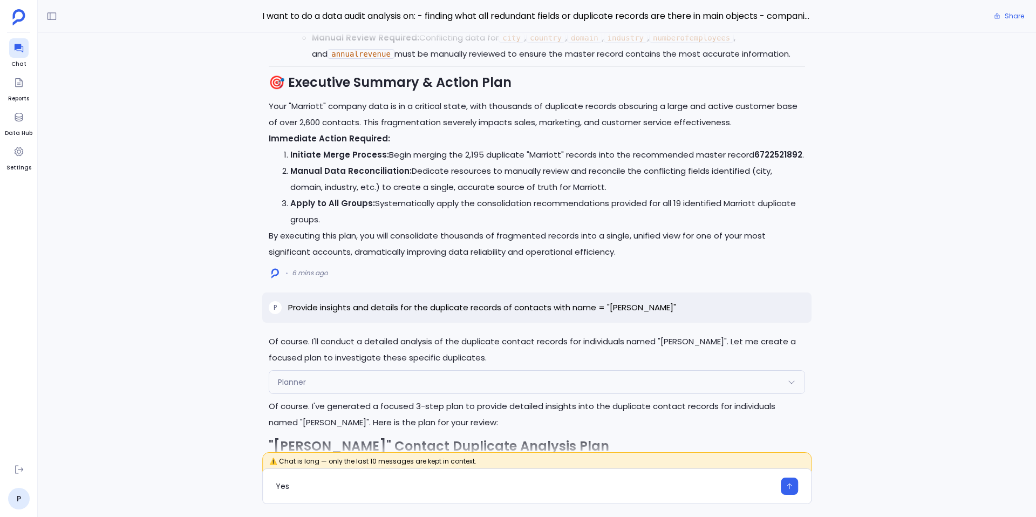
click at [425, 314] on p "Provide insights and details for the duplicate records of contacts with name = …" at bounding box center [482, 307] width 388 height 13
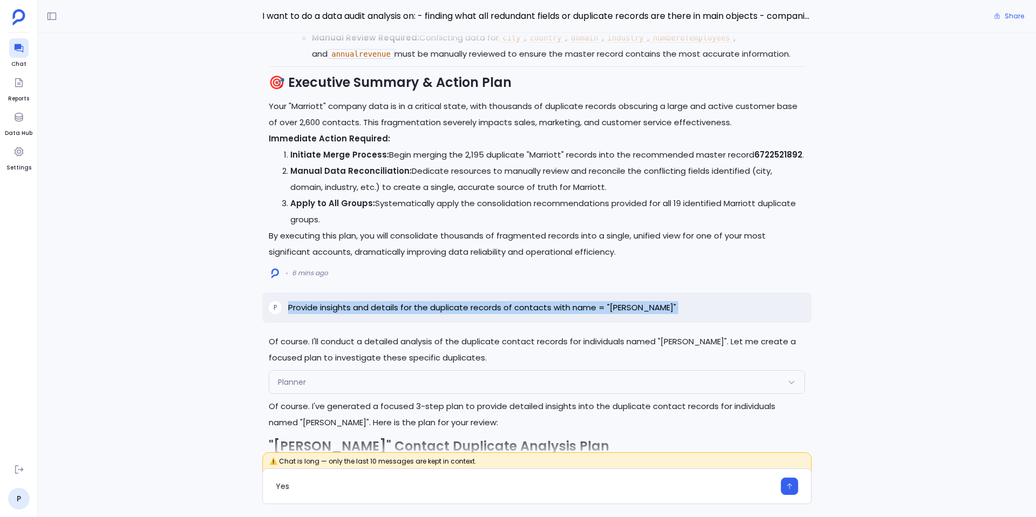
copy p "Provide insights and details for the duplicate records of contacts with name = …"
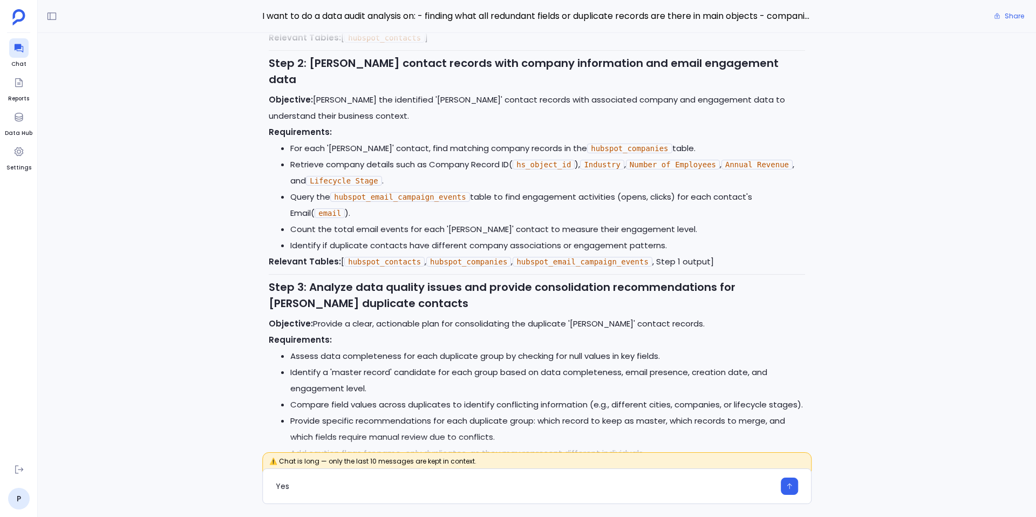
scroll to position [0, 0]
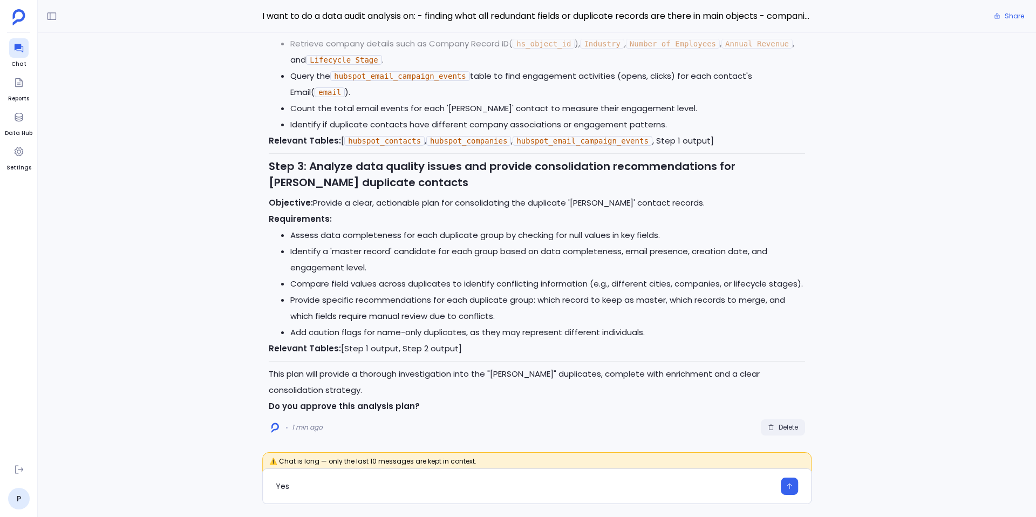
click at [788, 429] on span "Delete" at bounding box center [788, 427] width 19 height 9
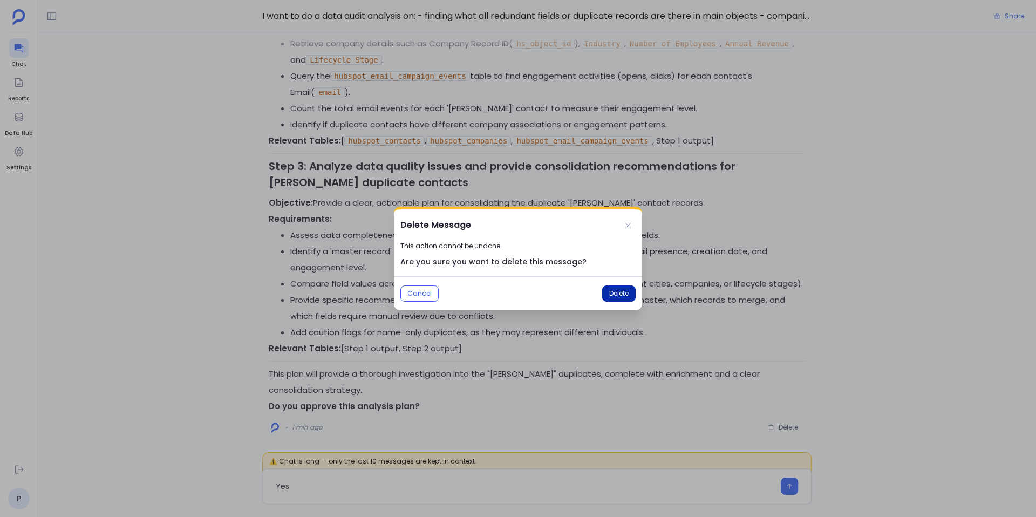
click at [619, 287] on button "Delete" at bounding box center [618, 293] width 33 height 16
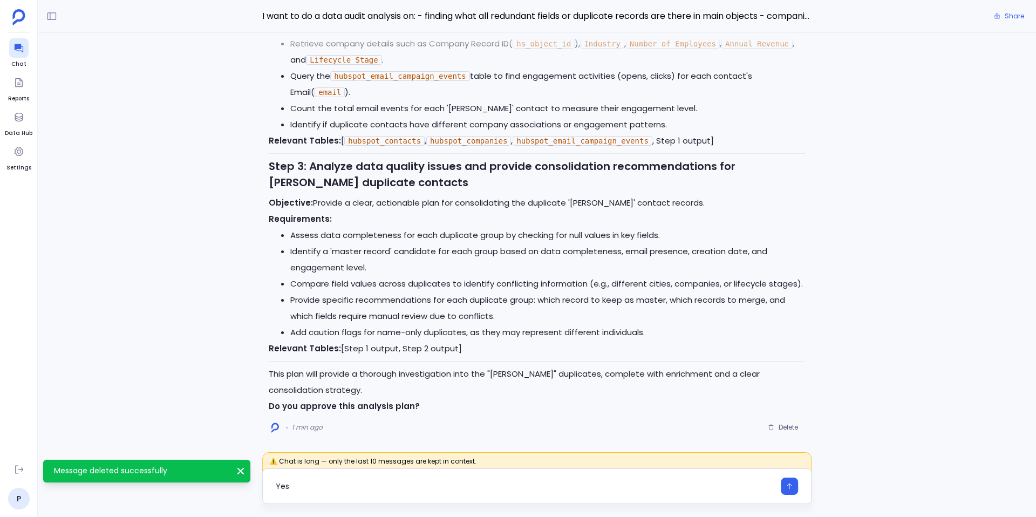
click at [283, 486] on textarea "Yes" at bounding box center [525, 486] width 499 height 11
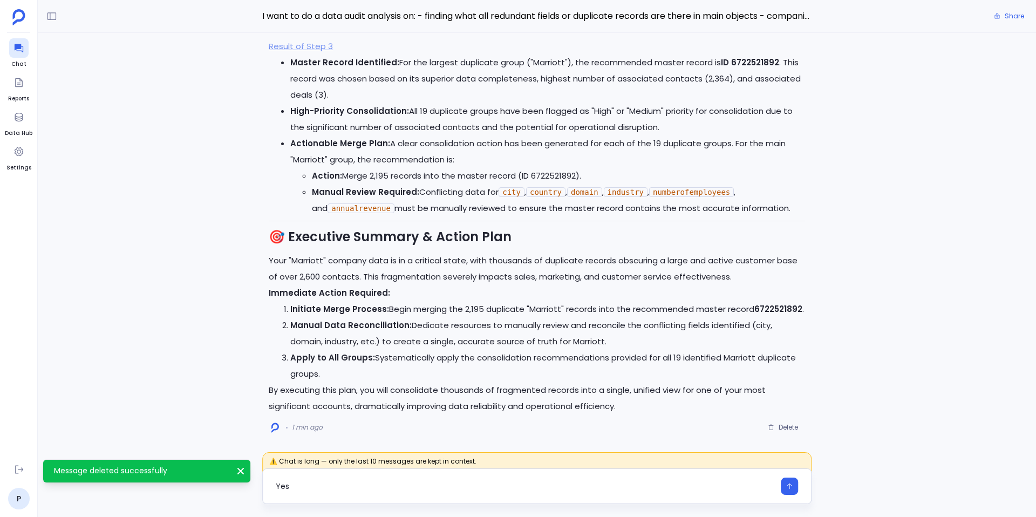
click at [283, 486] on textarea "Yes" at bounding box center [525, 486] width 499 height 11
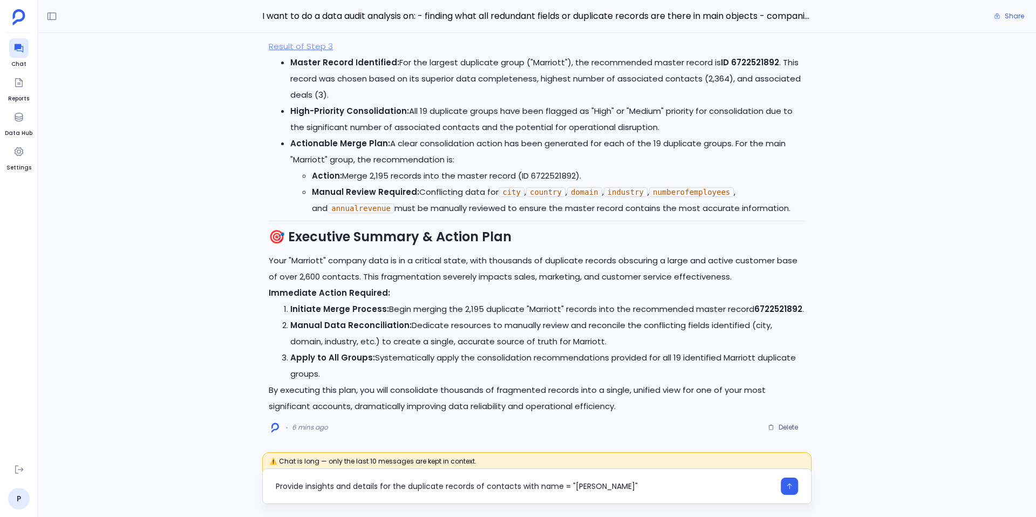
click at [579, 485] on textarea "Provide insights and details for the duplicate records of contacts with name = …" at bounding box center [525, 486] width 499 height 11
type textarea "Provide insights and details for the duplicate records of contacts with name = …"
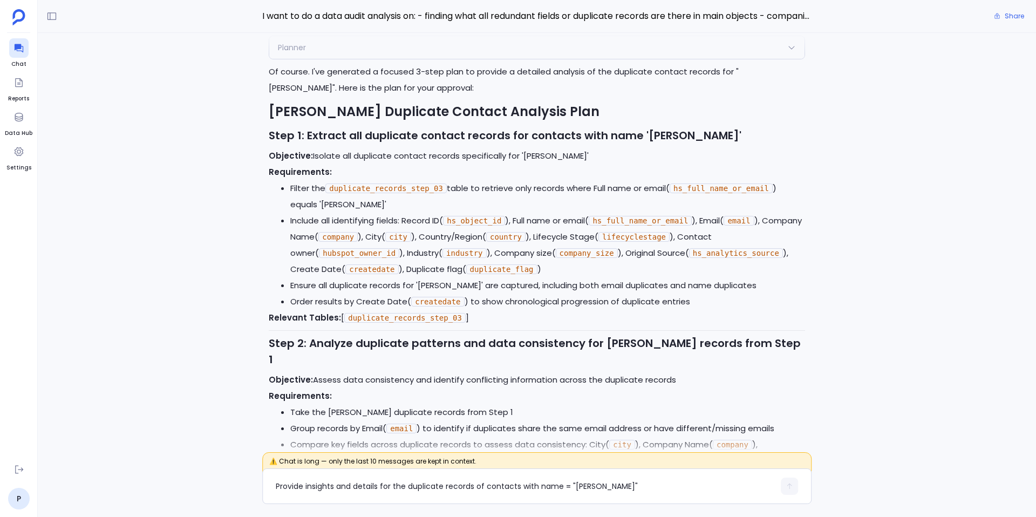
scroll to position [-520, 0]
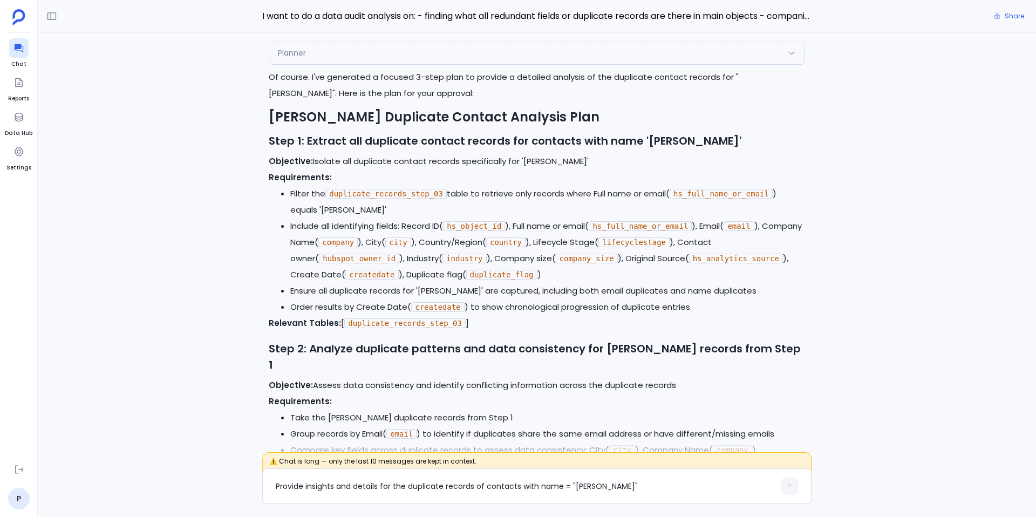
click at [447, 299] on li "Ensure all duplicate records for 'Aaron Miller' are captured, including both em…" at bounding box center [547, 291] width 515 height 16
click at [345, 482] on textarea "Provide insights and details for the duplicate records of contacts with name = …" at bounding box center [525, 486] width 499 height 11
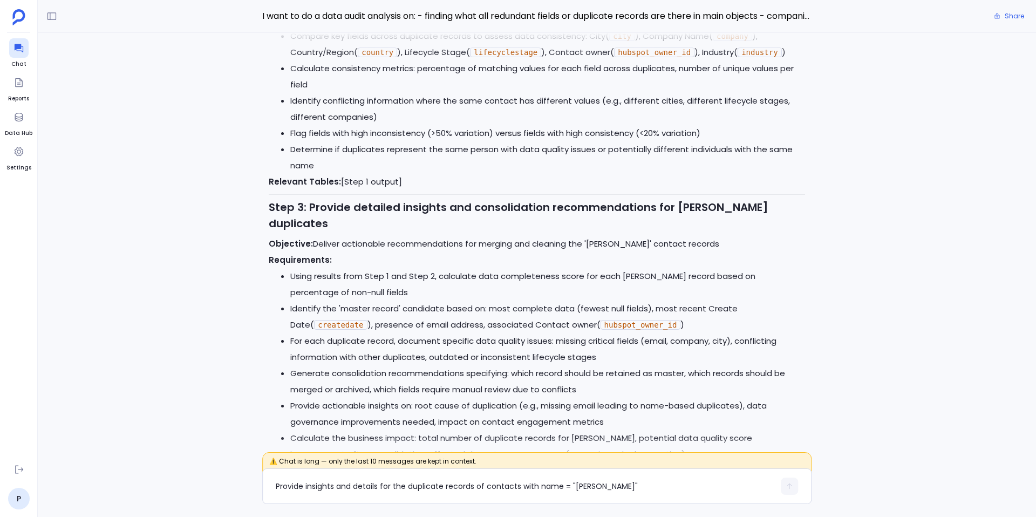
scroll to position [0, 0]
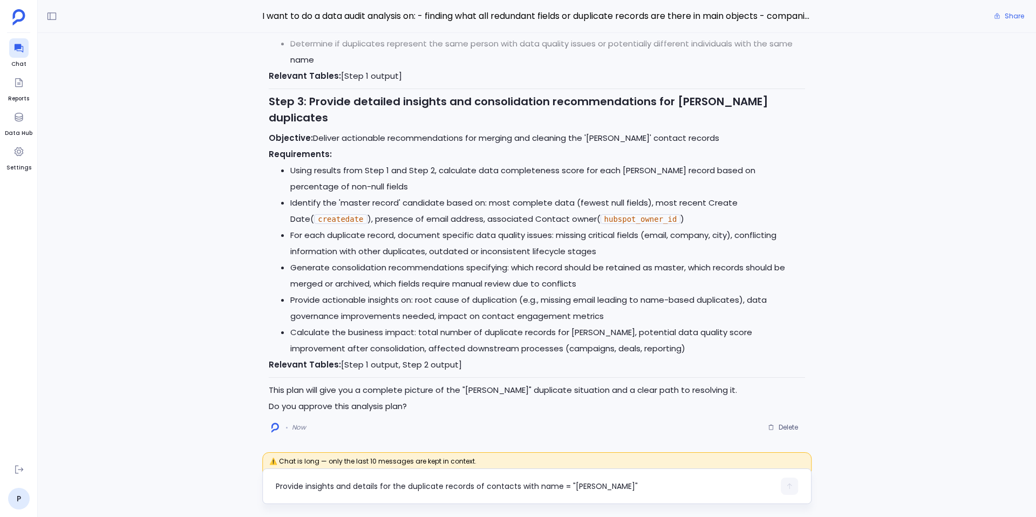
click at [301, 488] on textarea "Provide insights and details for the duplicate records of contacts with name = …" at bounding box center [525, 486] width 499 height 11
type textarea "Yes, approved"
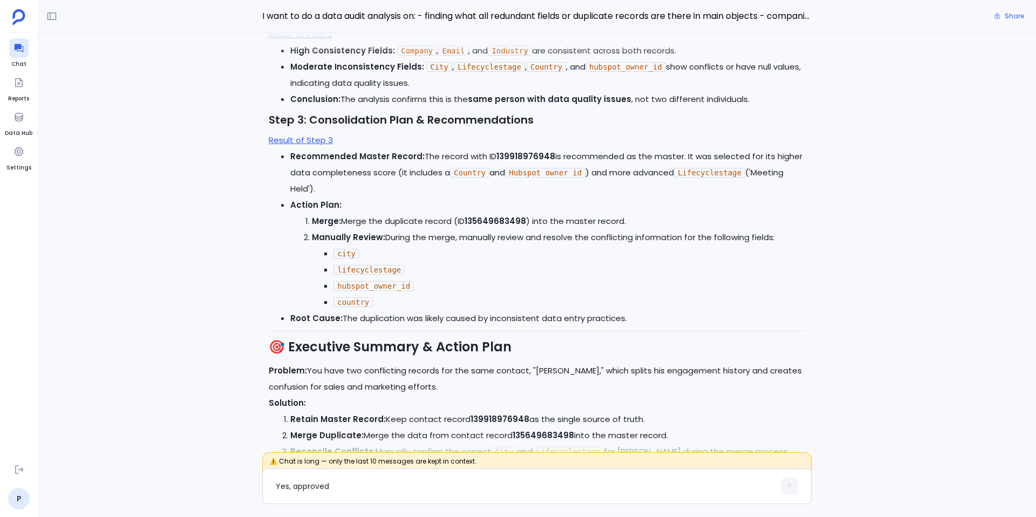
scroll to position [-93, 0]
click at [534, 264] on li "lifecyclestage" at bounding box center [570, 269] width 472 height 16
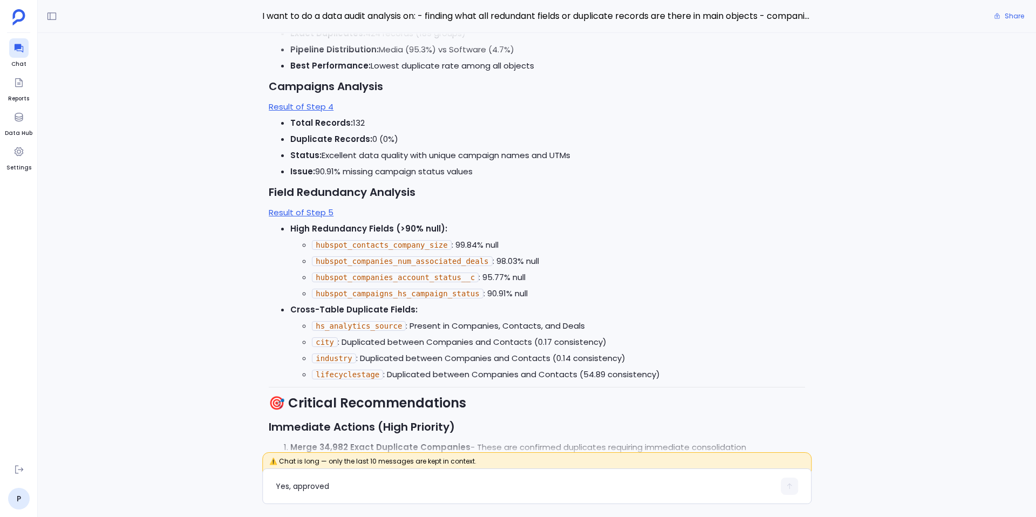
scroll to position [-4655, 0]
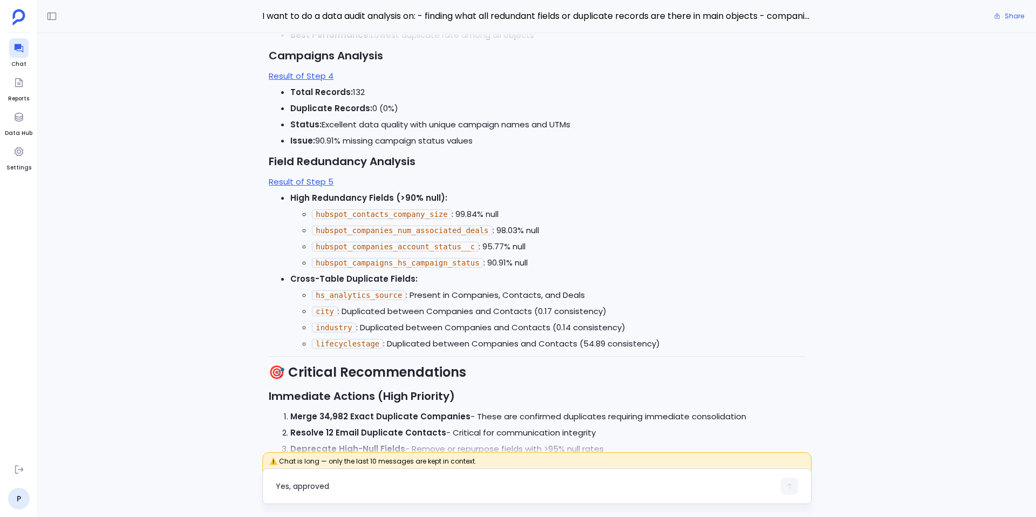
click at [381, 484] on textarea "Yes, approved" at bounding box center [525, 486] width 499 height 11
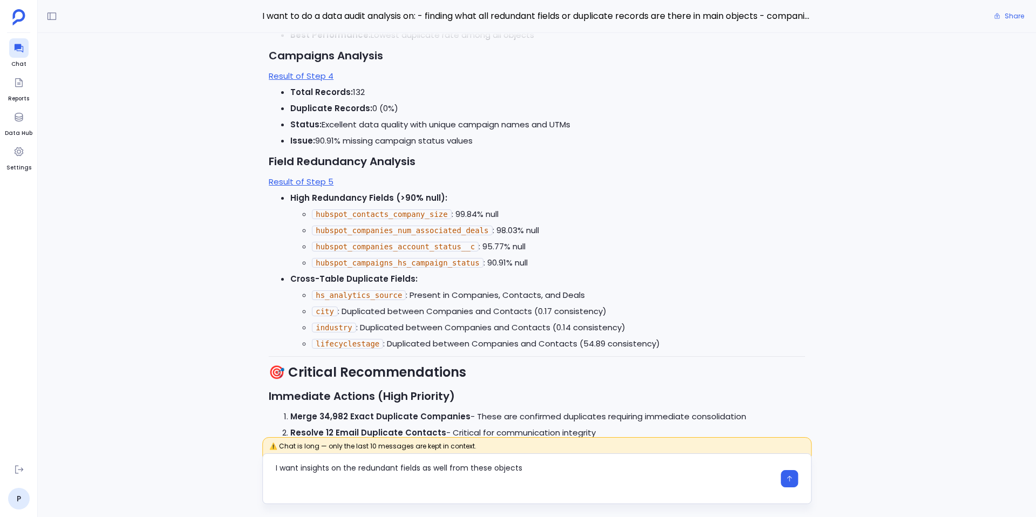
scroll to position [0, 0]
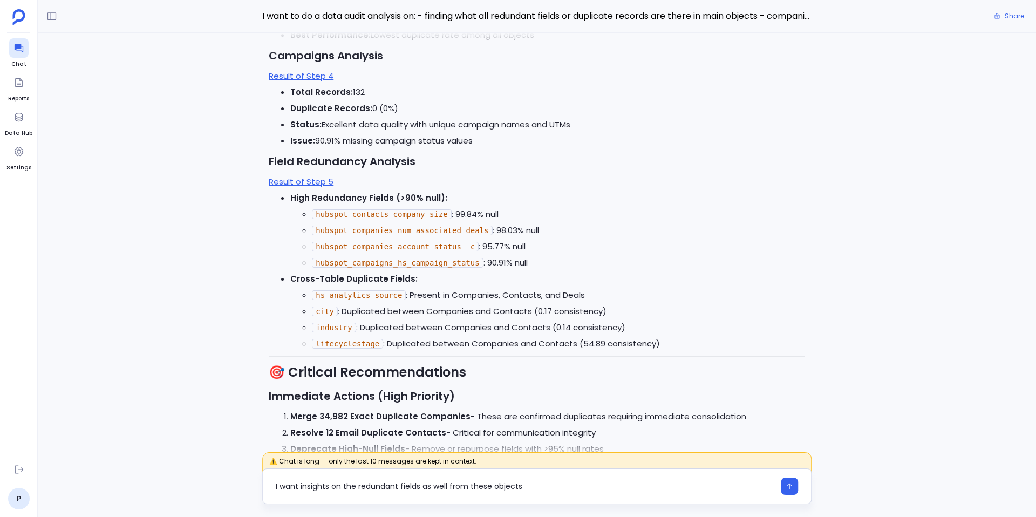
click at [299, 489] on textarea "I want insights on the redundant fields as well from these objects" at bounding box center [525, 486] width 499 height 11
type textarea "I want deep insights on the redundant fields as well from these objects"
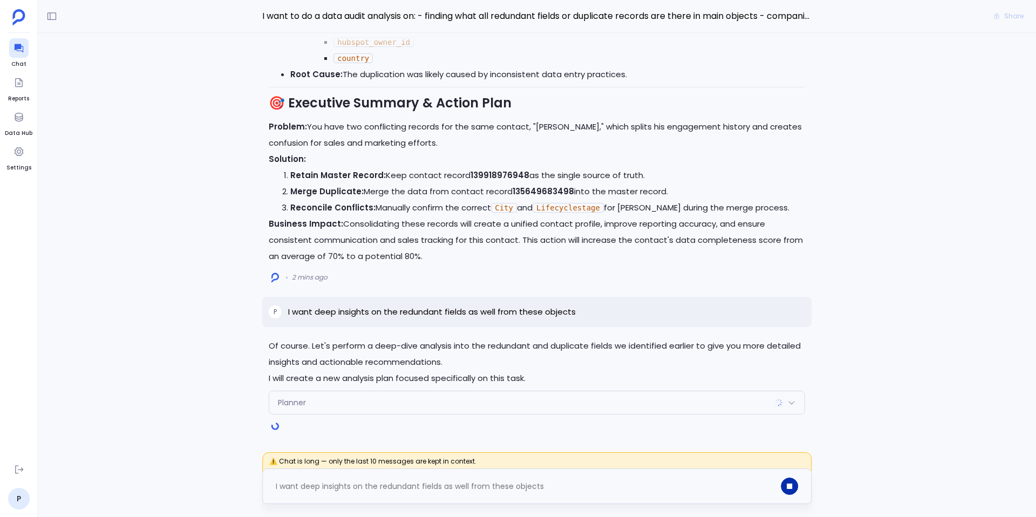
click at [792, 480] on button "button" at bounding box center [789, 486] width 17 height 17
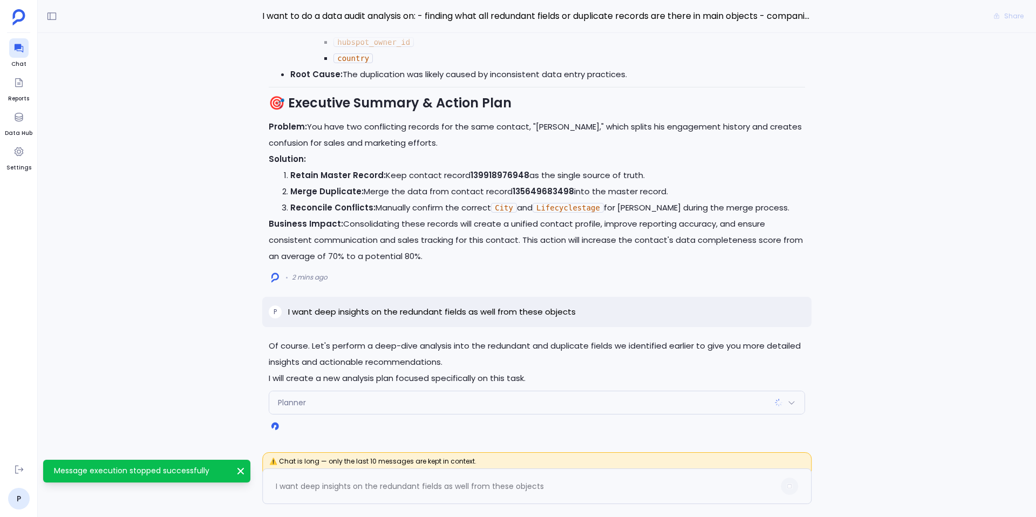
click at [512, 311] on p "I want deep insights on the redundant fields as well from these objects" at bounding box center [432, 311] width 288 height 13
copy p "I want deep insights on the redundant fields as well from these objects"
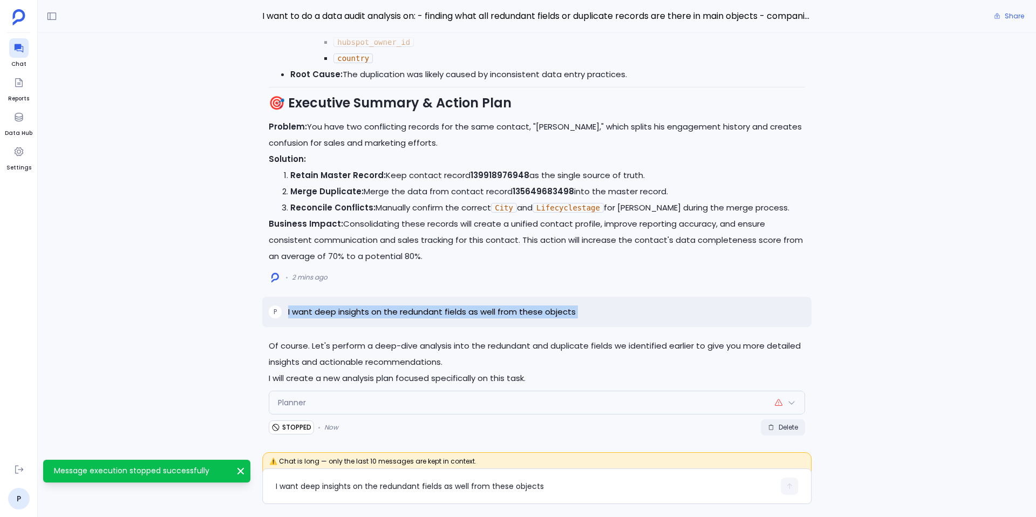
click at [779, 424] on span "Delete" at bounding box center [788, 427] width 19 height 9
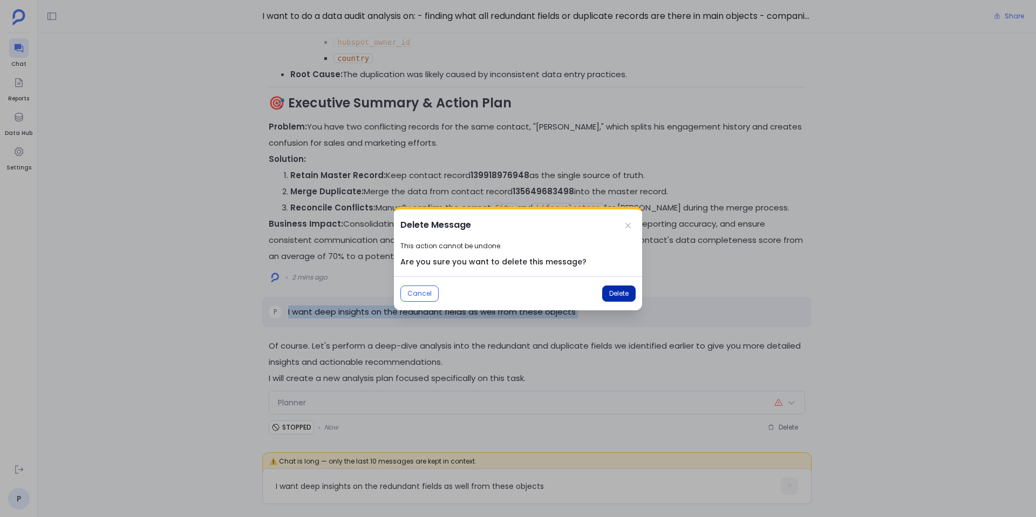
click at [627, 296] on span "Delete" at bounding box center [618, 293] width 19 height 9
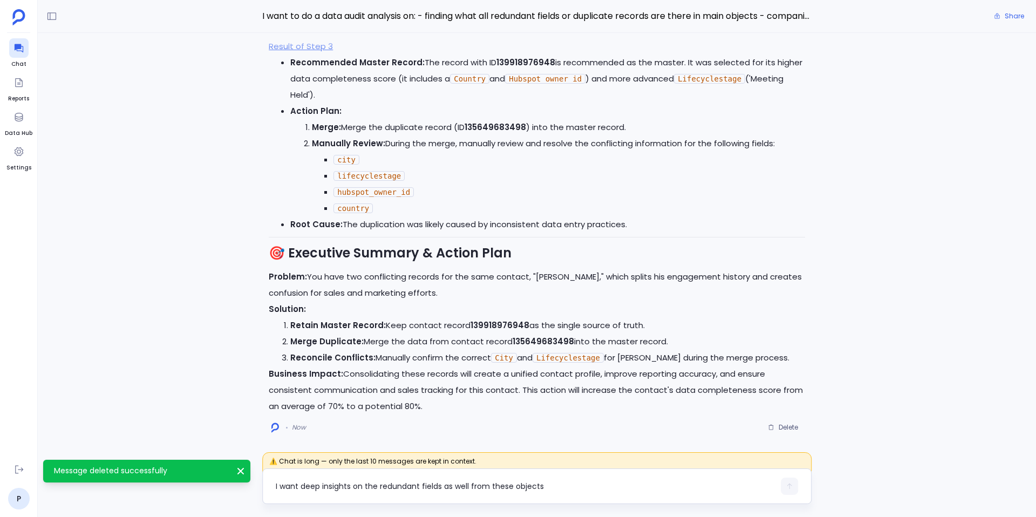
click at [352, 486] on textarea "I want deep insights on the redundant fields as well from these objects" at bounding box center [525, 486] width 499 height 11
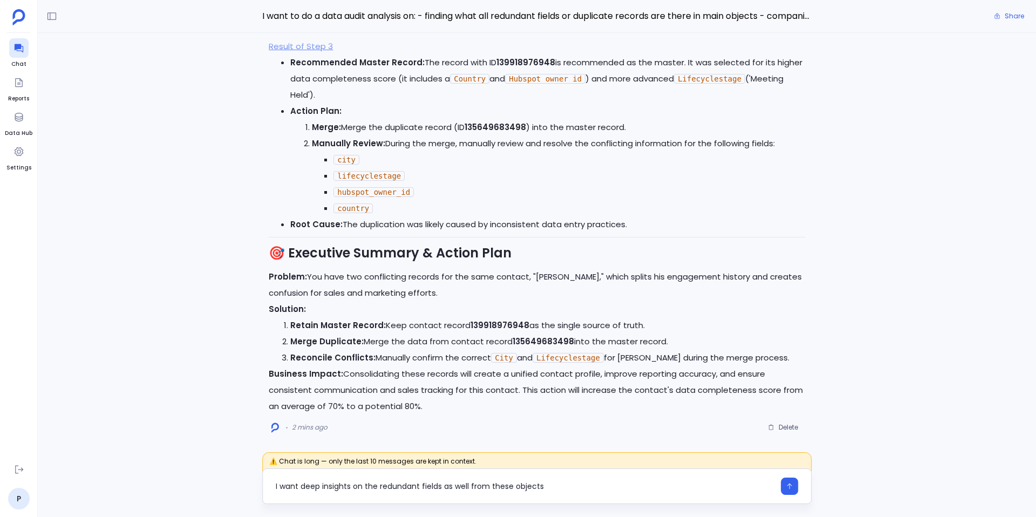
click at [307, 487] on textarea "I want deep insights on the redundant fields as well from these objects" at bounding box center [525, 486] width 499 height 11
click at [343, 486] on textarea "I want insights on the redundant fields as well from these objects" at bounding box center [525, 486] width 499 height 11
click at [459, 486] on textarea "I want insights on all the redundant fields as well from these objects" at bounding box center [525, 486] width 499 height 11
drag, startPoint x: 459, startPoint y: 486, endPoint x: 429, endPoint y: 488, distance: 29.8
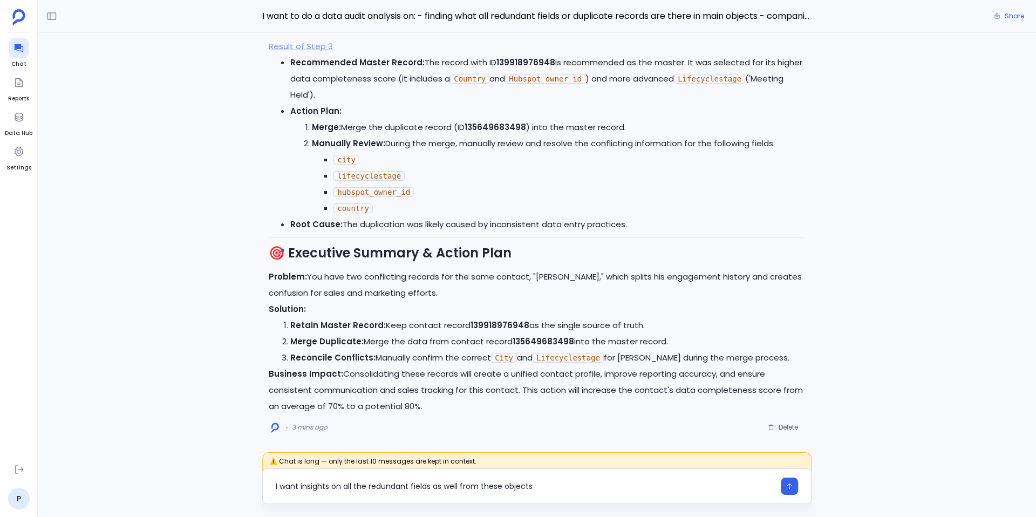
click at [429, 488] on textarea "I want insights on all the redundant fields as well from these objects" at bounding box center [525, 486] width 499 height 11
type textarea "I want insights on all the redundant fields from these objects"
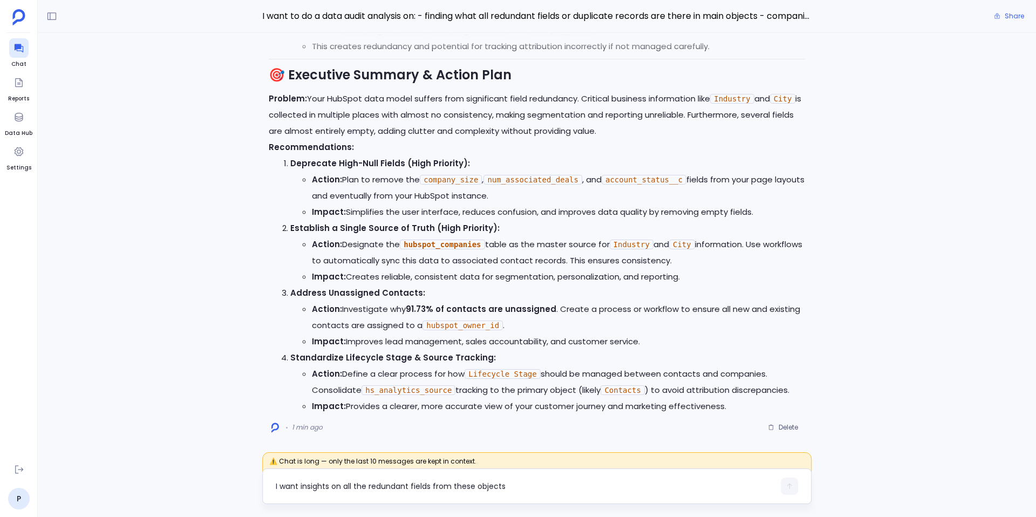
click at [362, 489] on textarea "I want insights on all the redundant fields from these objects" at bounding box center [525, 486] width 499 height 11
type textarea "How are these tables associated with each other?"
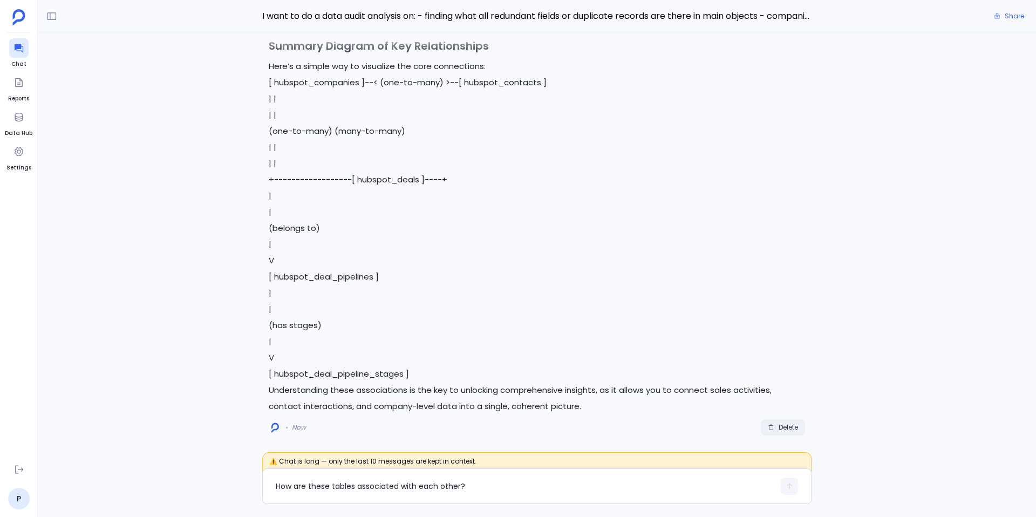
click at [785, 431] on span "Delete" at bounding box center [788, 427] width 19 height 9
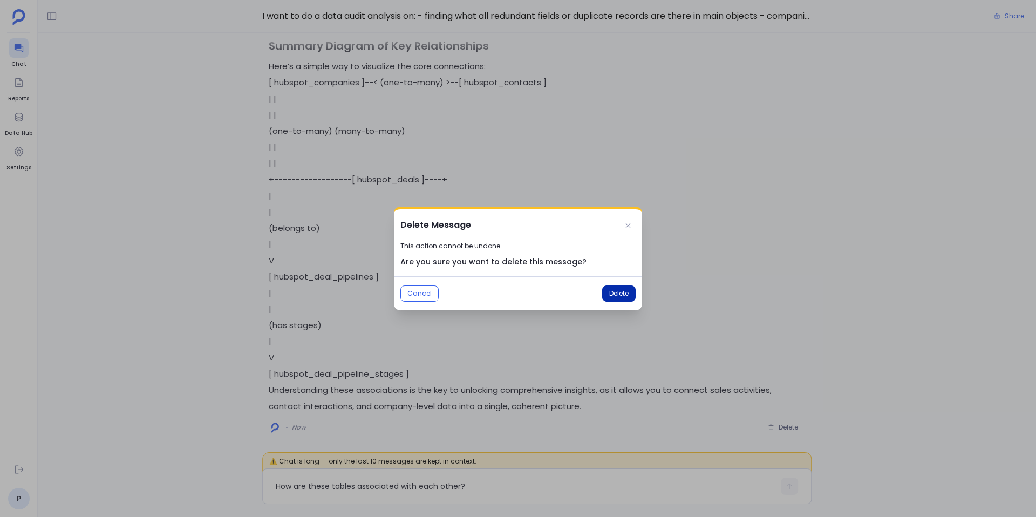
click at [621, 296] on span "Delete" at bounding box center [618, 293] width 19 height 9
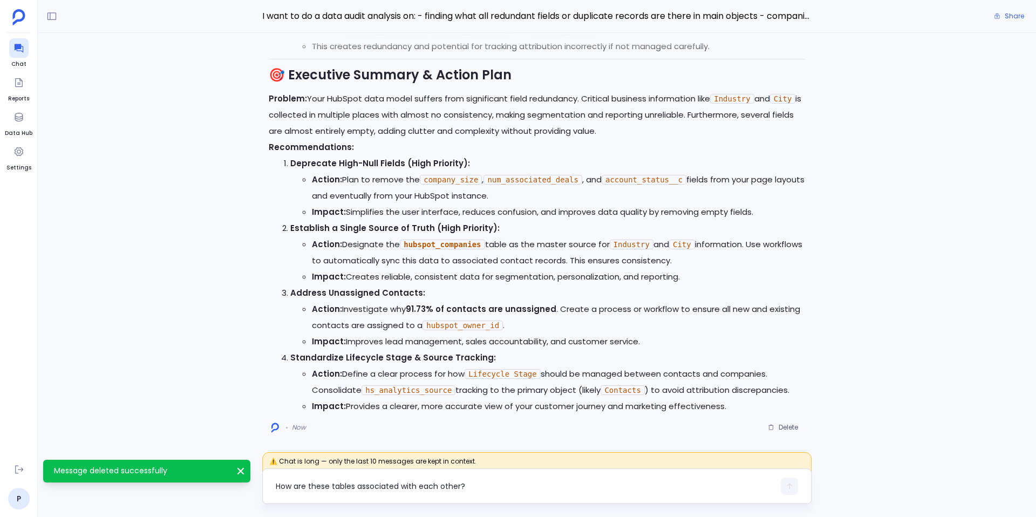
click at [339, 485] on textarea "How are these tables associated with each other?" at bounding box center [525, 486] width 499 height 11
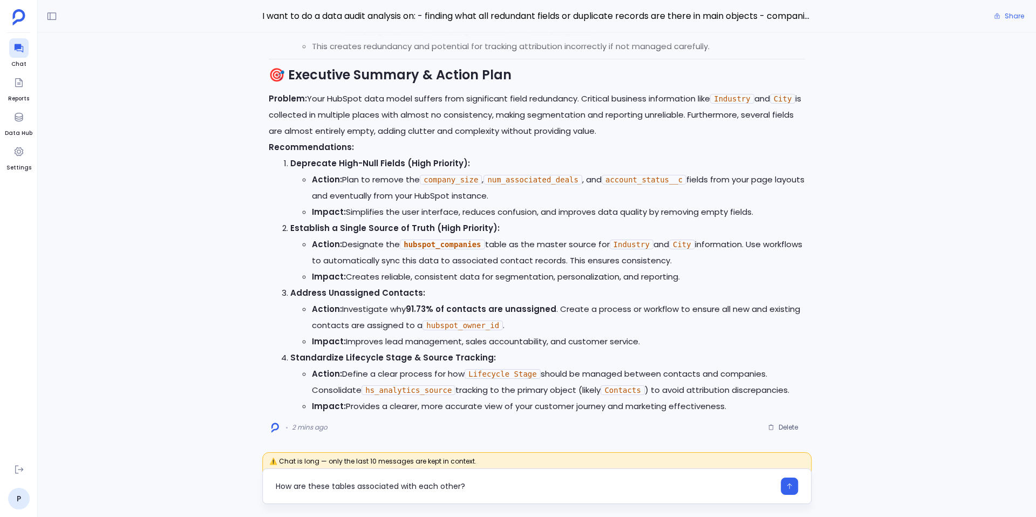
type textarea "How are these tables associated with each other?"
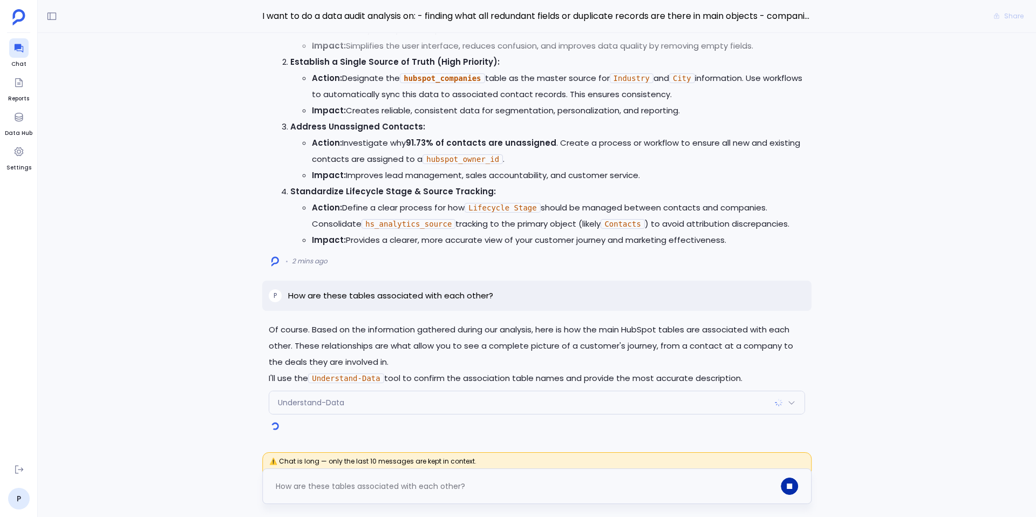
click at [788, 484] on icon "button" at bounding box center [789, 486] width 5 height 5
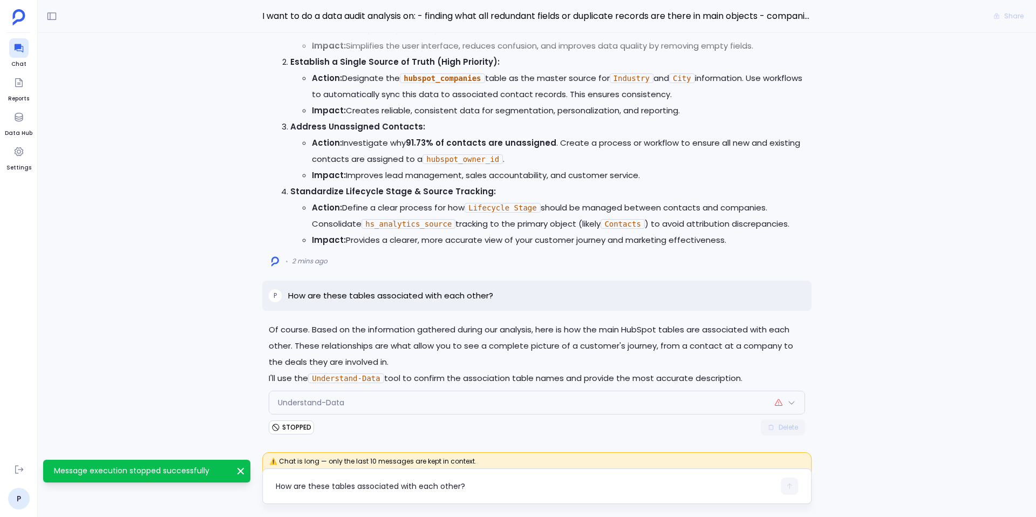
click at [786, 426] on span "Delete" at bounding box center [788, 427] width 19 height 9
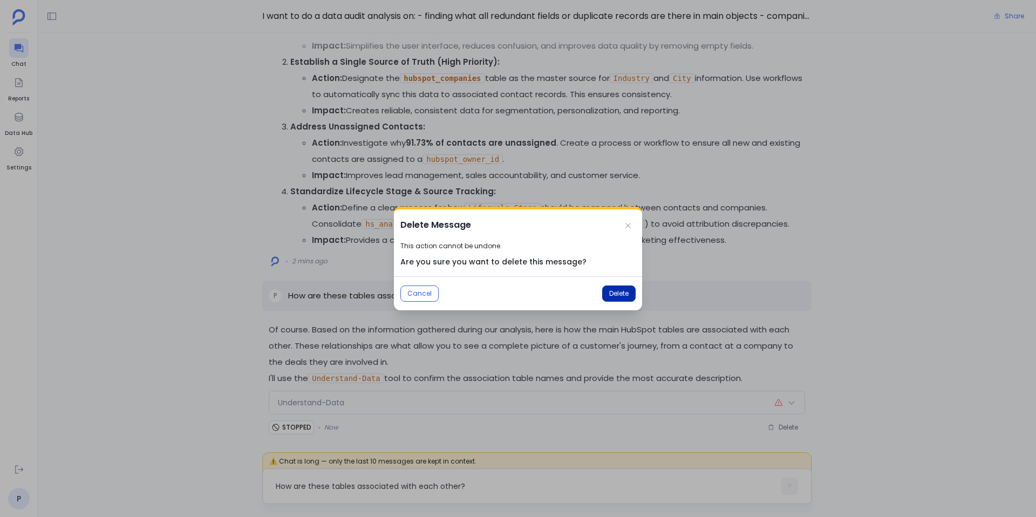
click at [623, 296] on span "Delete" at bounding box center [618, 293] width 19 height 9
click at [337, 487] on textarea "How are these tables associated with each other?" at bounding box center [525, 486] width 499 height 11
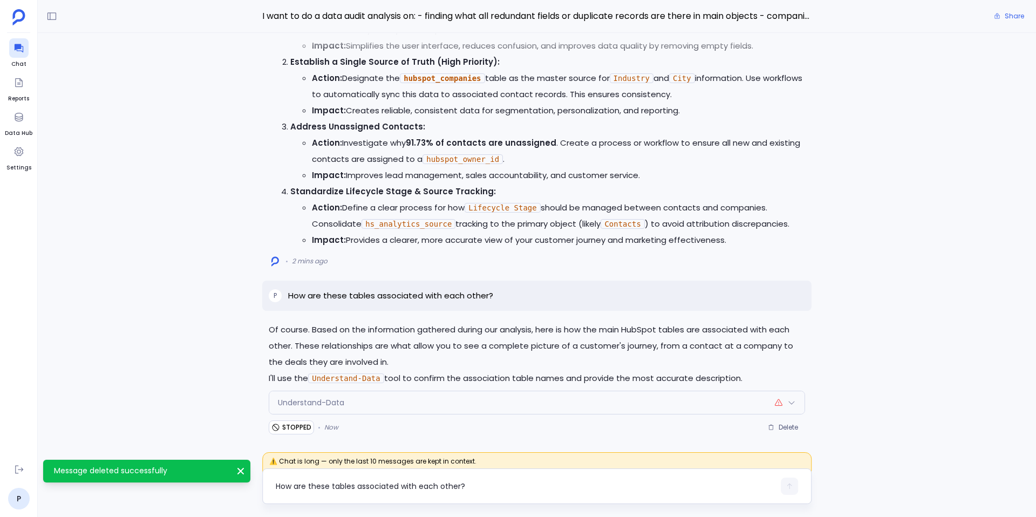
click at [318, 487] on textarea "How are these tables associated with each other?" at bounding box center [525, 486] width 499 height 11
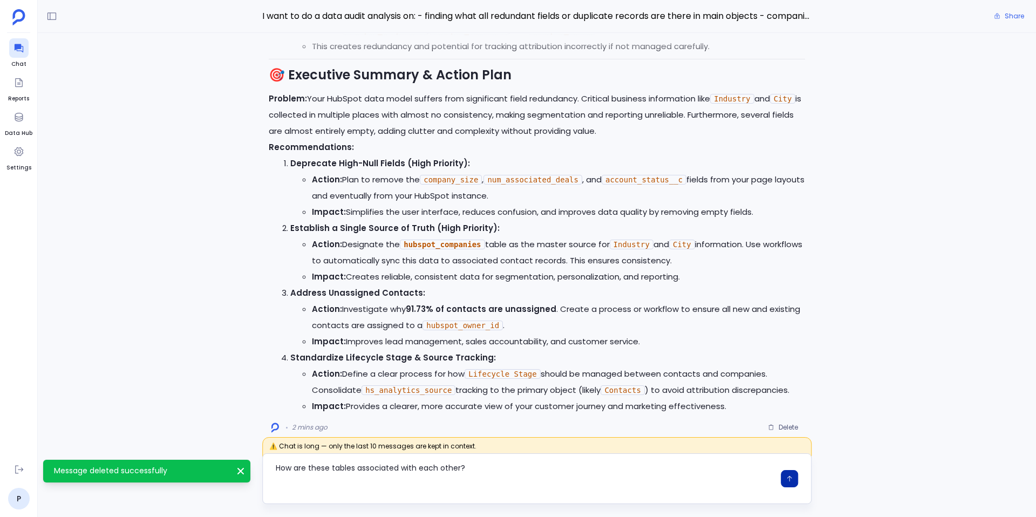
type textarea "How are these tables associated with each other?"
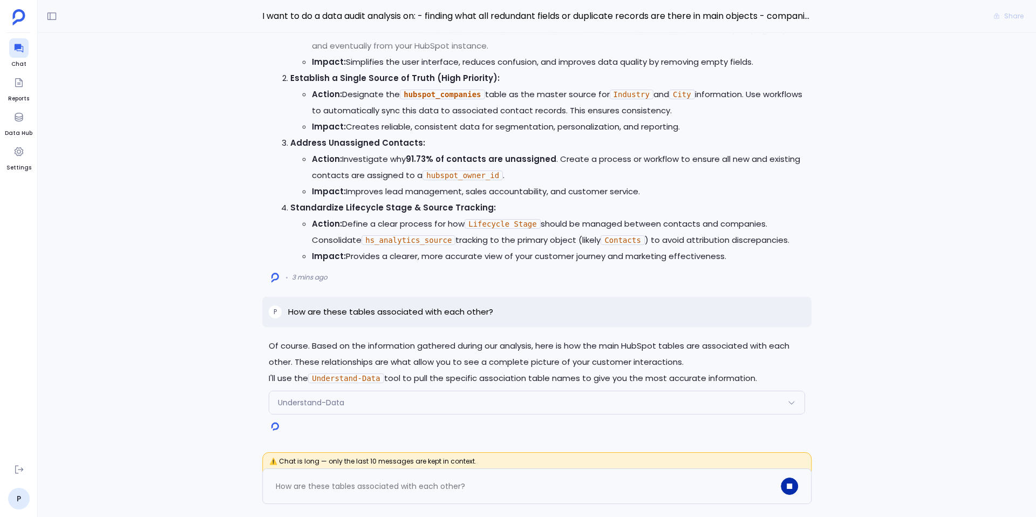
click at [484, 403] on div "Understand-Data" at bounding box center [536, 402] width 535 height 23
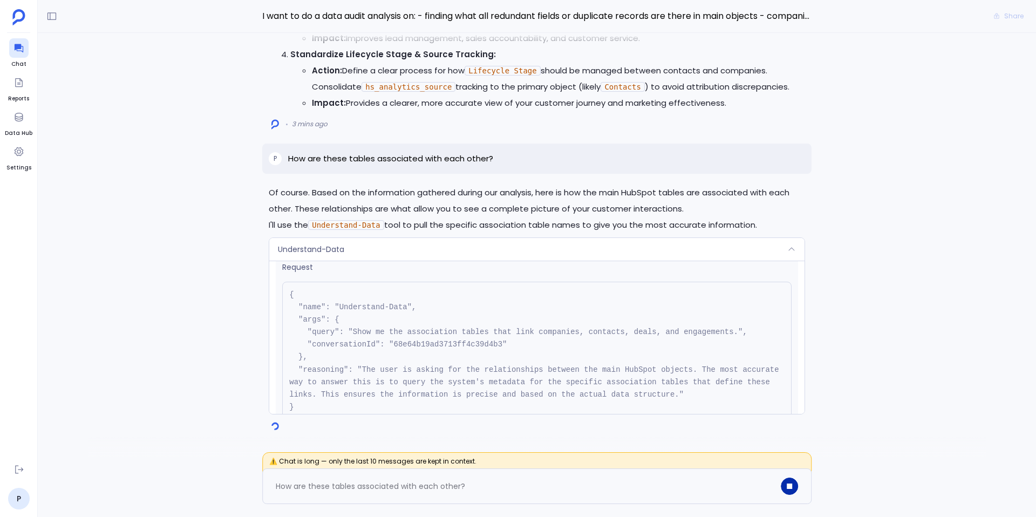
scroll to position [14, 0]
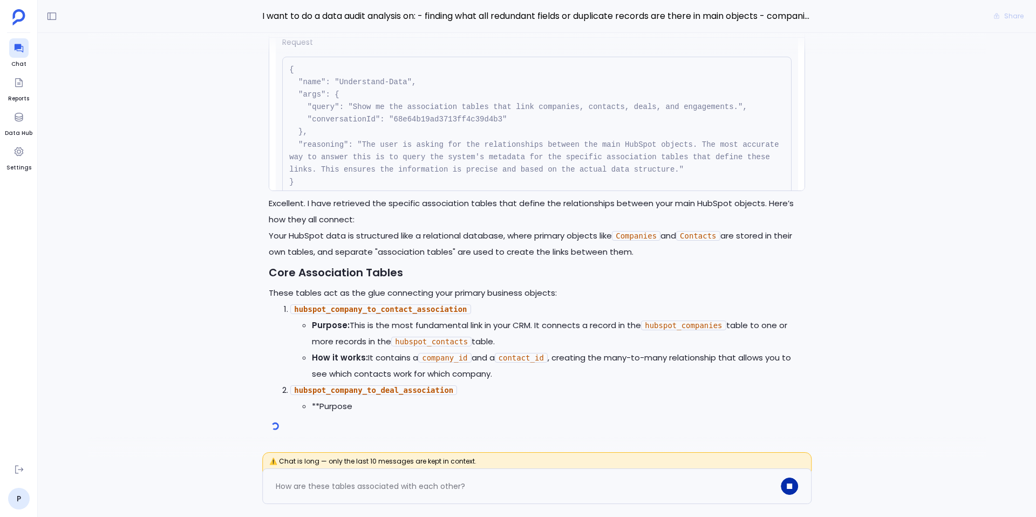
click at [795, 486] on button "button" at bounding box center [789, 486] width 17 height 17
click at [787, 487] on div at bounding box center [789, 486] width 17 height 17
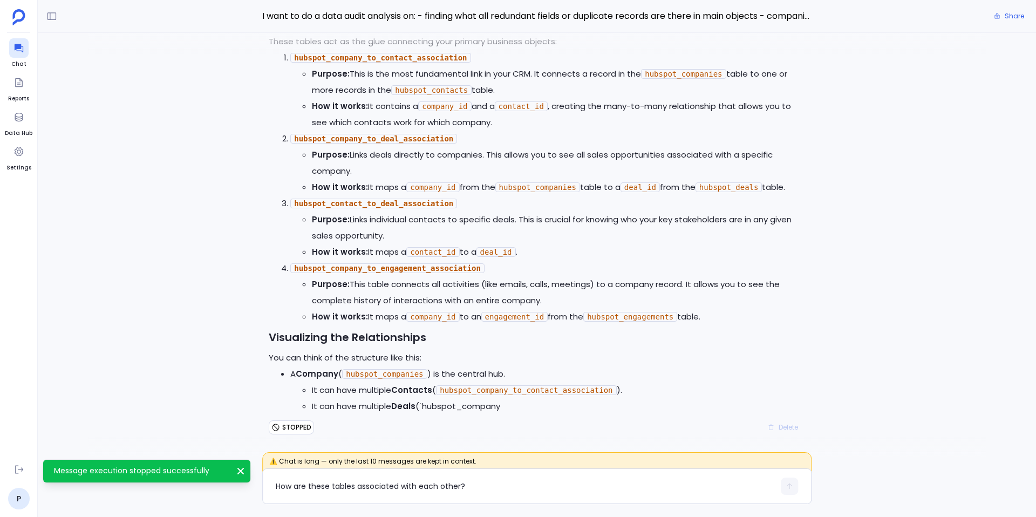
scroll to position [-433, 0]
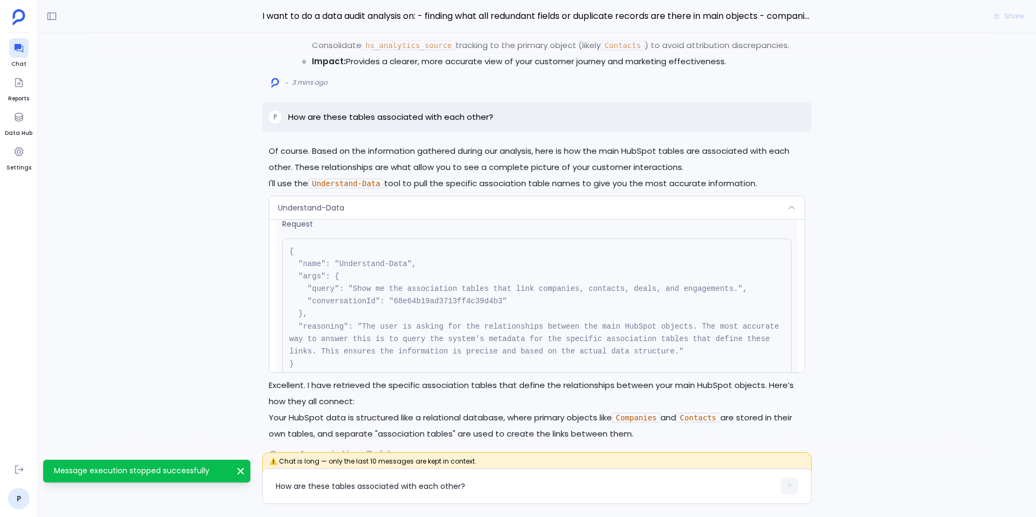
click at [434, 117] on p "How are these tables associated with each other?" at bounding box center [390, 117] width 205 height 13
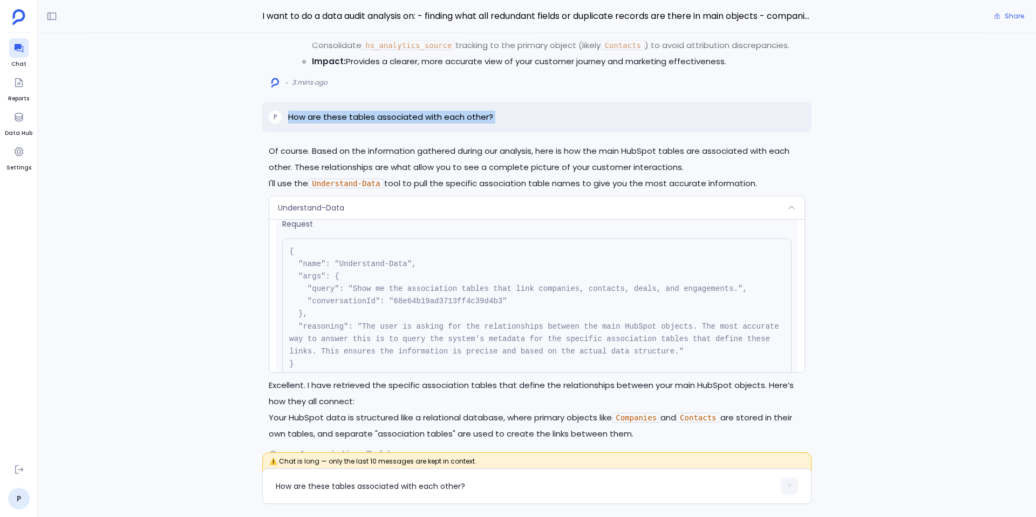
copy p "How are these tables associated with each other?"
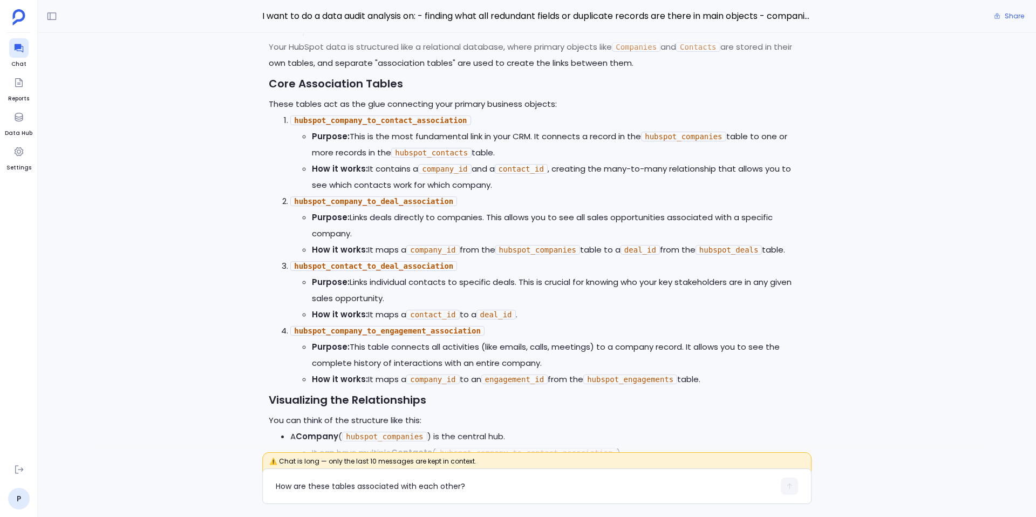
scroll to position [0, 0]
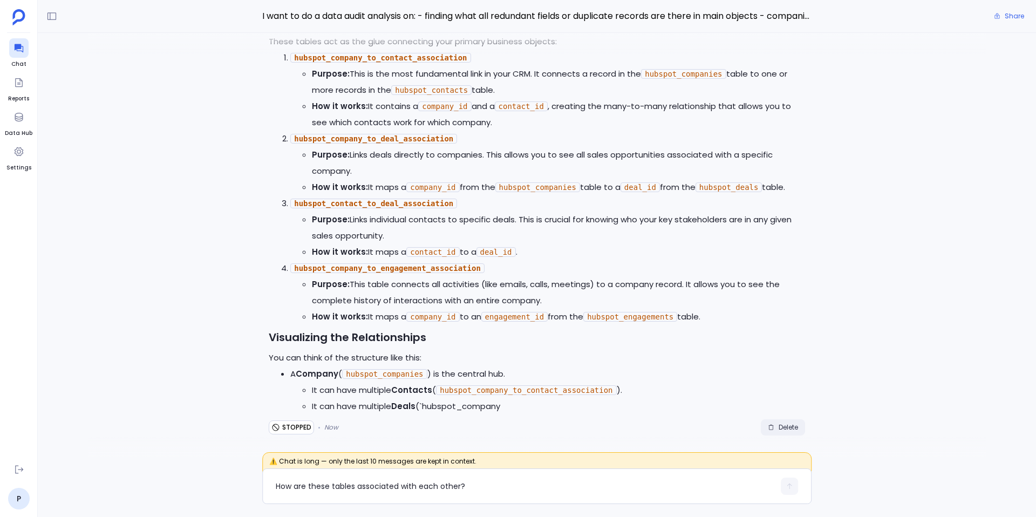
click at [779, 423] on span "Delete" at bounding box center [788, 427] width 19 height 9
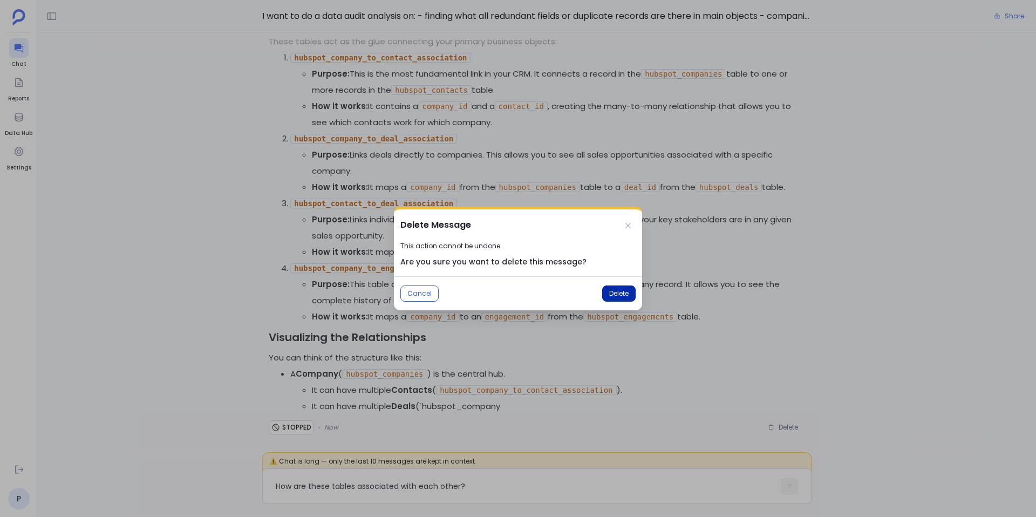
click at [614, 295] on span "Delete" at bounding box center [618, 293] width 19 height 9
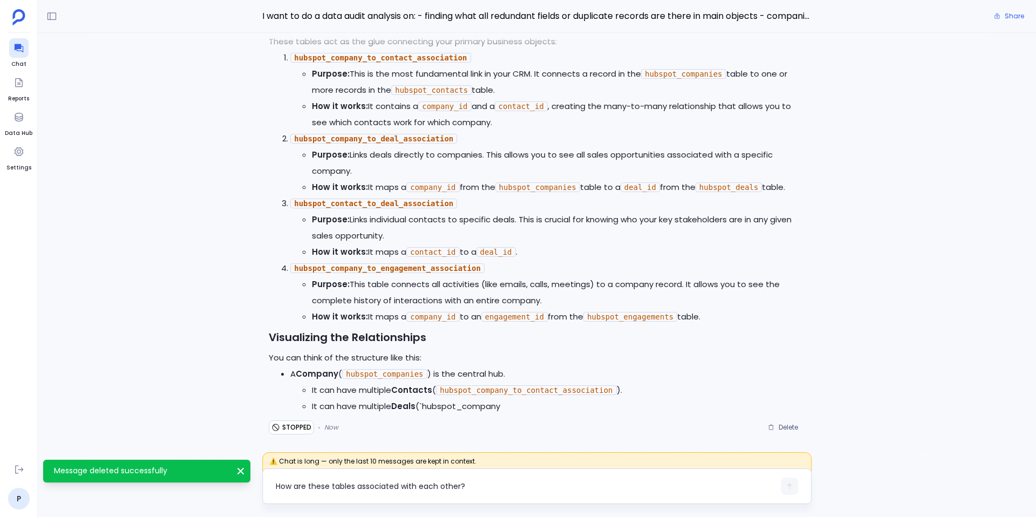
click at [316, 487] on textarea "How are these tables associated with each other?" at bounding box center [525, 486] width 499 height 11
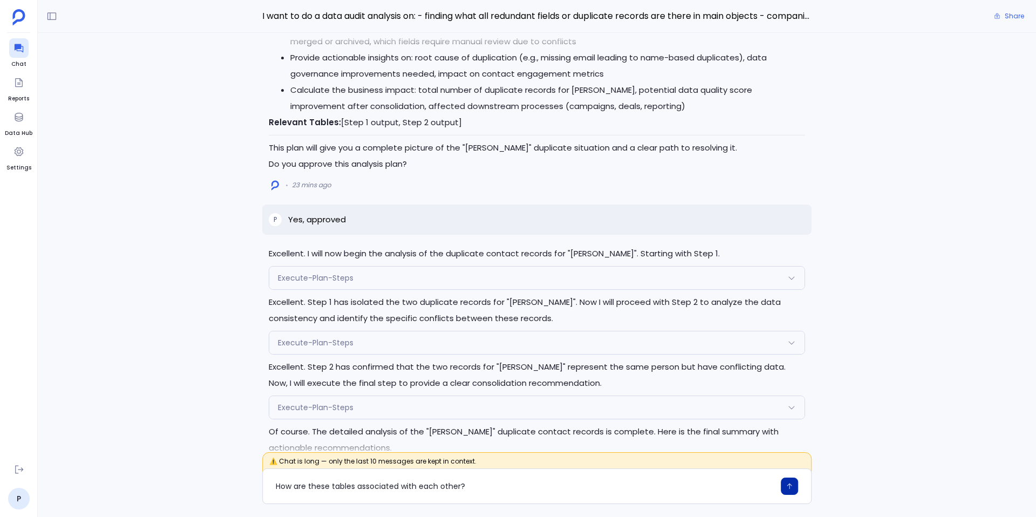
scroll to position [-1721, 0]
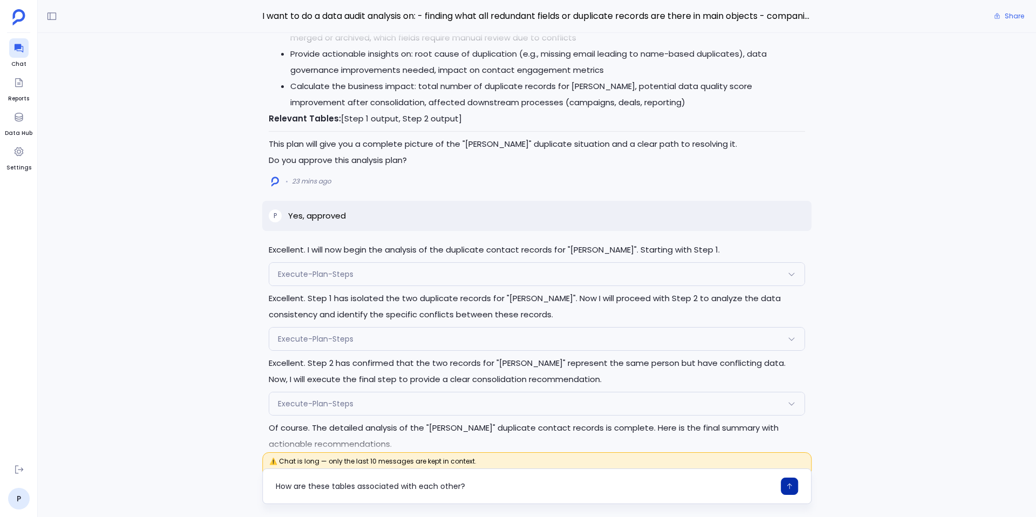
click at [319, 487] on textarea "How are these tables associated with each other?" at bounding box center [525, 486] width 499 height 11
type textarea "How are the companies, leads, contacts, deals, campaigns tables associated with…"
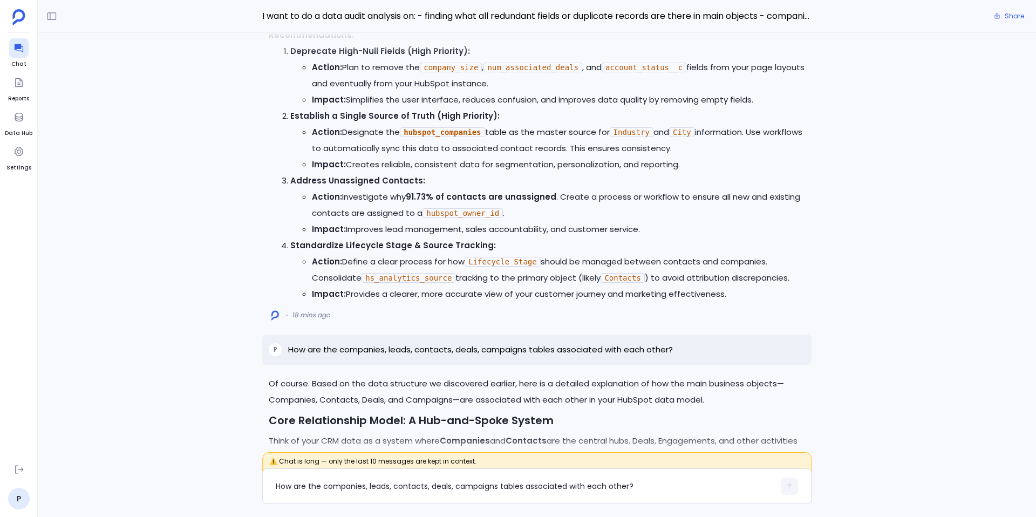
scroll to position [-1046, 0]
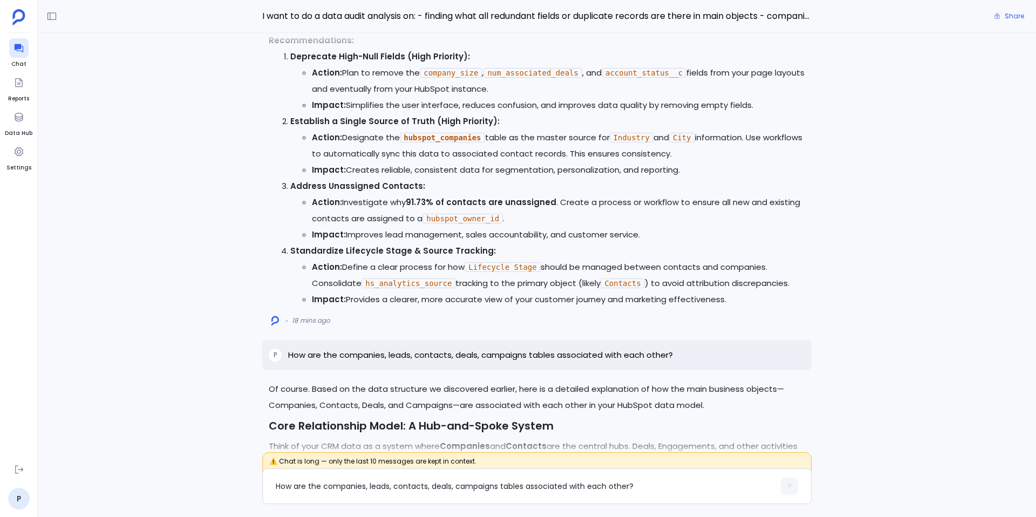
click at [471, 357] on p "How are the companies, leads, contacts, deals, campaigns tables associated with…" at bounding box center [480, 355] width 385 height 13
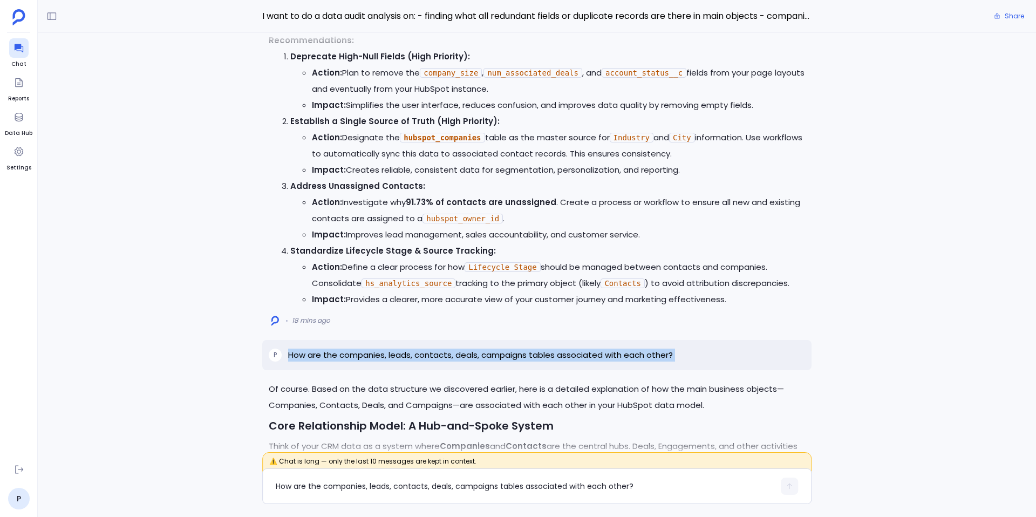
click at [471, 357] on p "How are the companies, leads, contacts, deals, campaigns tables associated with…" at bounding box center [480, 355] width 385 height 13
copy p "How are the companies, leads, contacts, deals, campaigns tables associated with…"
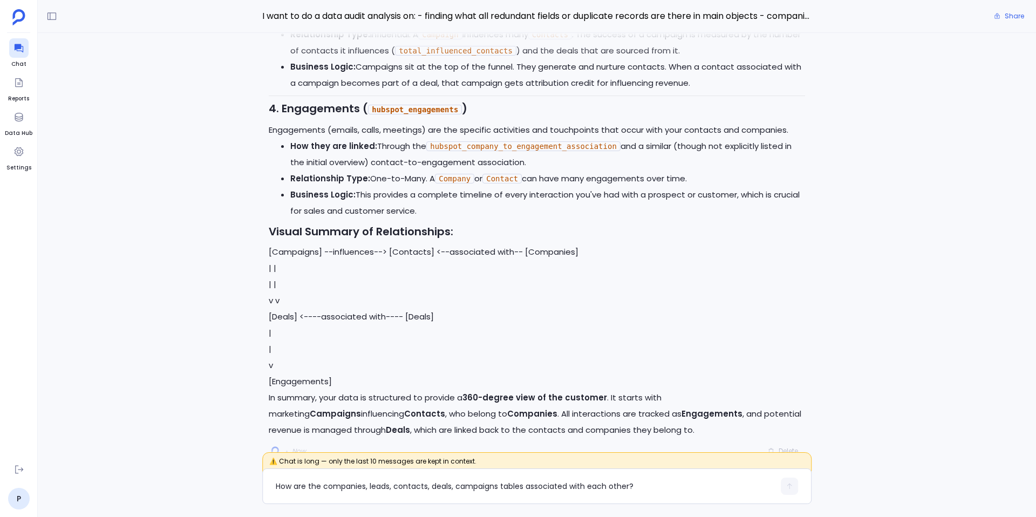
scroll to position [0, 0]
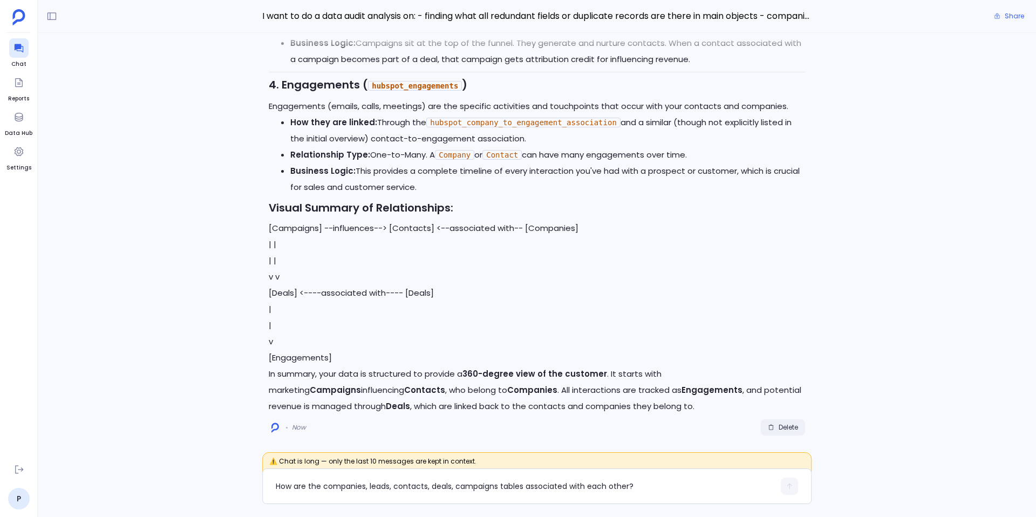
click at [781, 424] on span "Delete" at bounding box center [788, 427] width 19 height 9
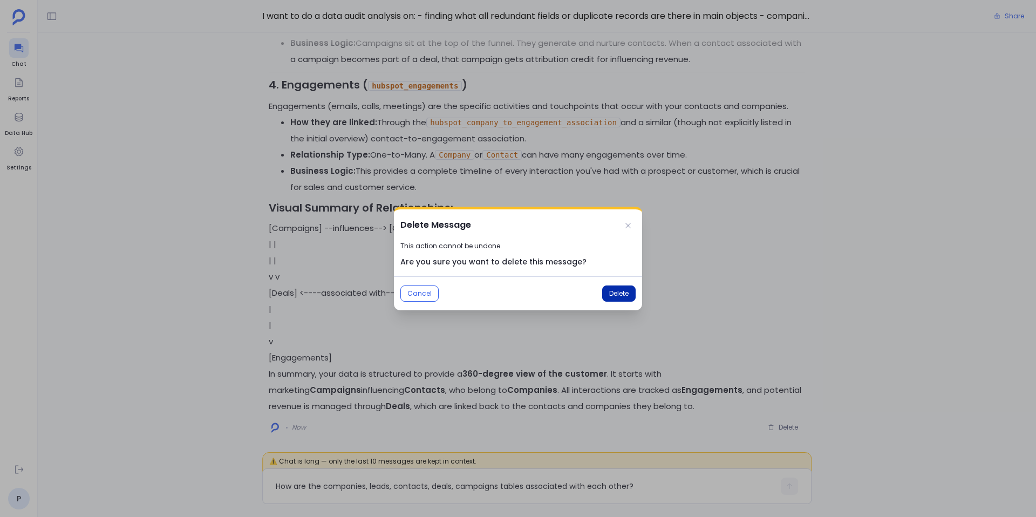
click at [625, 297] on span "Delete" at bounding box center [618, 293] width 19 height 9
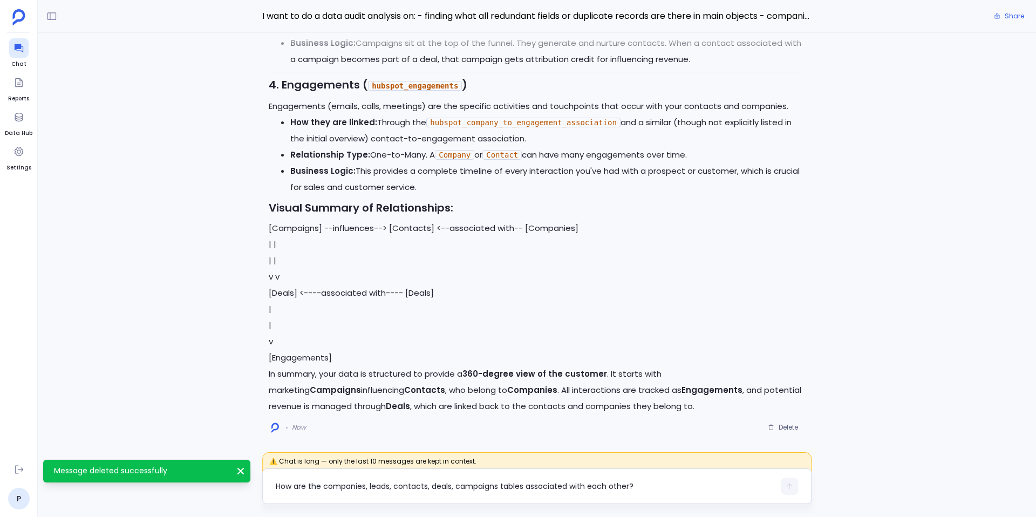
click at [380, 481] on textarea "How are the companies, leads, contacts, deals, campaigns tables associated with…" at bounding box center [525, 486] width 499 height 11
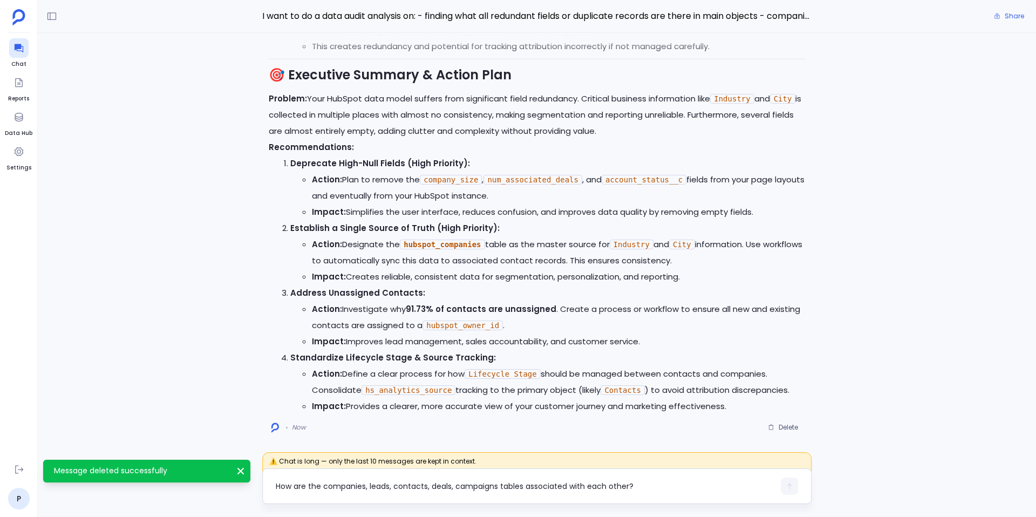
click at [380, 481] on textarea "How are the companies, leads, contacts, deals, campaigns tables associated with…" at bounding box center [525, 486] width 499 height 11
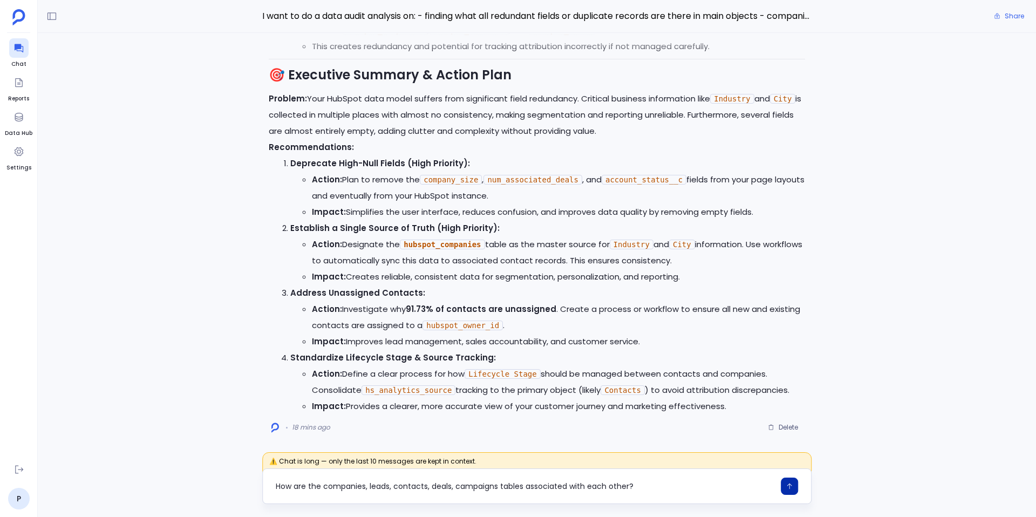
type textarea "How are the companies, leads, contacts, deals, campaigns tables associated with…"
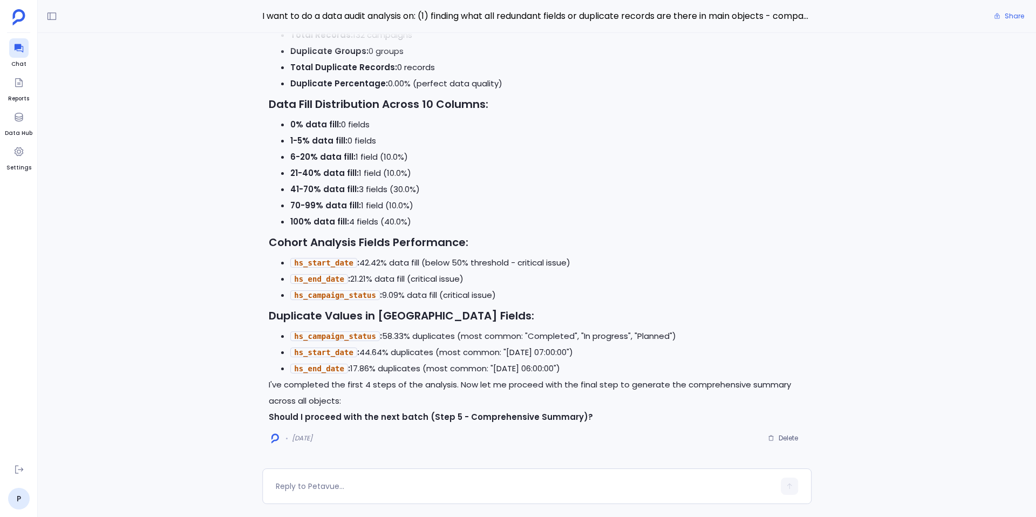
scroll to position [-3707, 0]
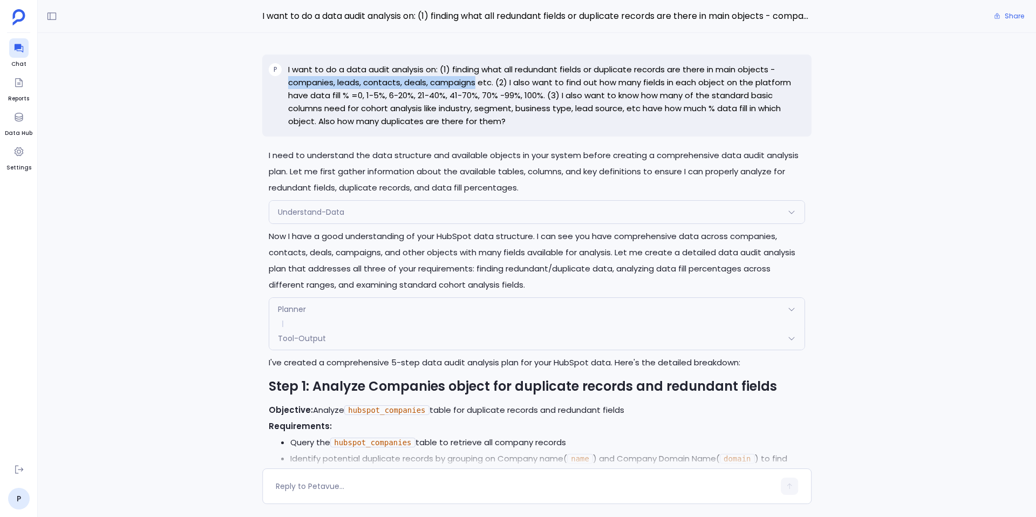
drag, startPoint x: 287, startPoint y: 81, endPoint x: 475, endPoint y: 85, distance: 188.4
click at [475, 85] on div "P I want to do a data audit analysis on: (1) finding what all redundant fields …" at bounding box center [536, 96] width 549 height 82
copy p "companies, leads, contacts, deals, campaigns"
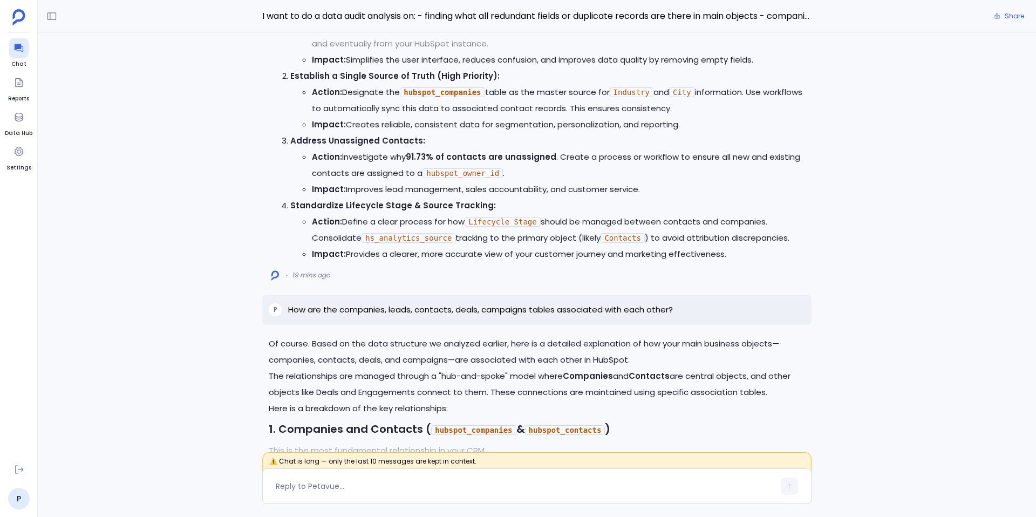
scroll to position [-1036, 0]
click at [600, 316] on p "How are the companies, leads, contacts, deals, campaigns tables associated with…" at bounding box center [480, 309] width 385 height 13
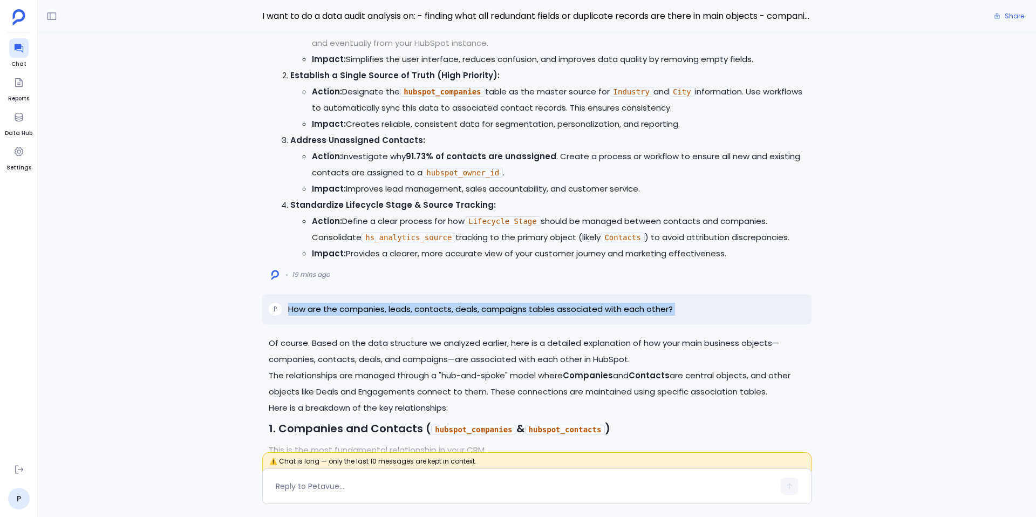
click at [600, 316] on p "How are the companies, leads, contacts, deals, campaigns tables associated with…" at bounding box center [480, 309] width 385 height 13
copy p "How are the companies, leads, contacts, deals, campaigns tables associated with…"
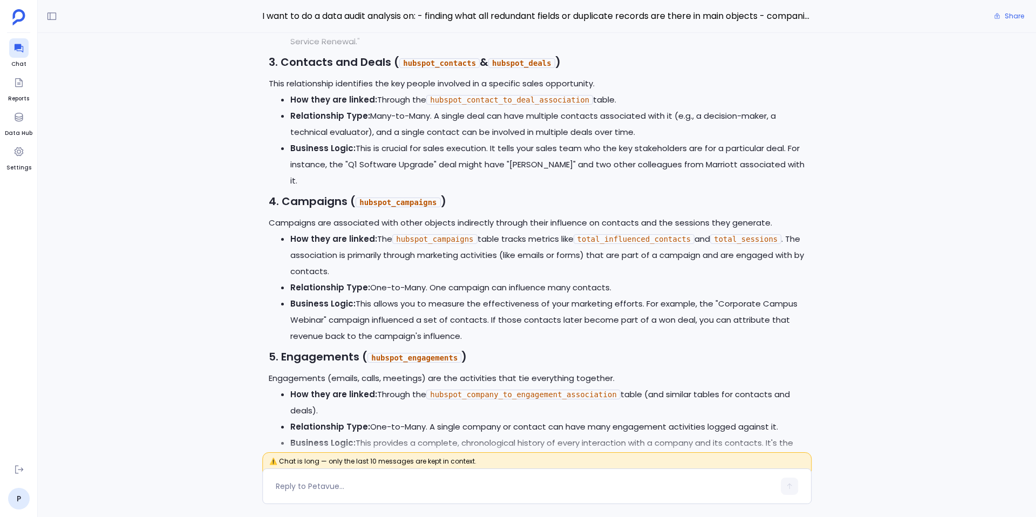
scroll to position [0, 0]
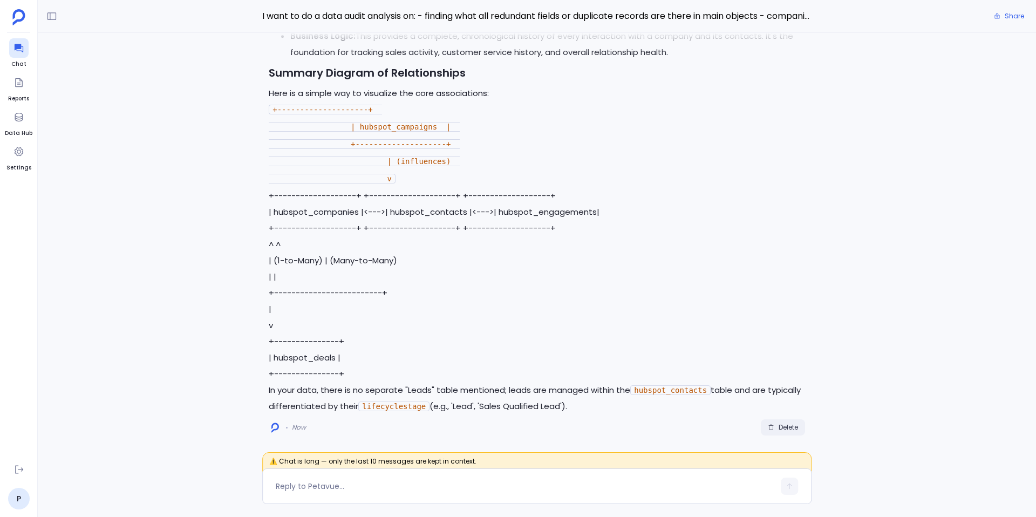
click at [773, 423] on span "Delete" at bounding box center [783, 427] width 30 height 9
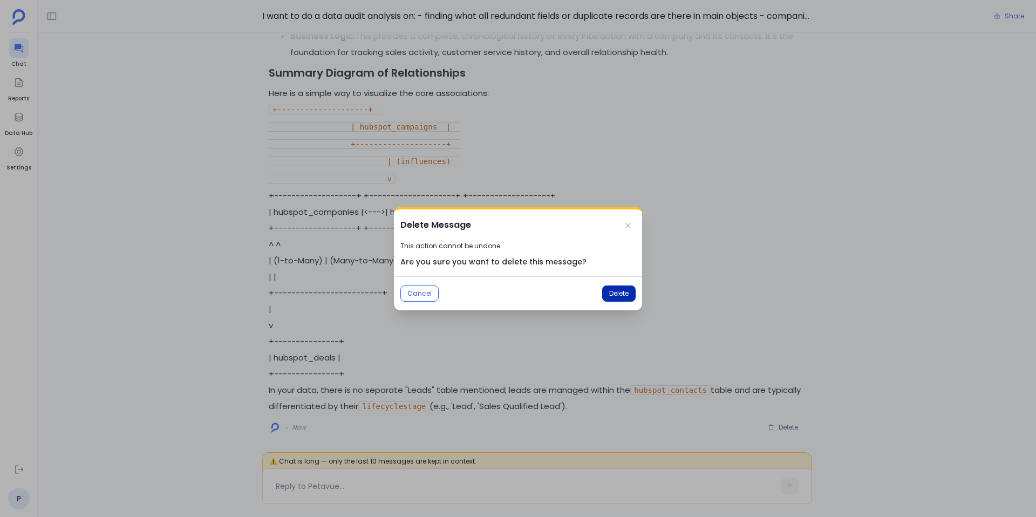
click at [617, 294] on span "Delete" at bounding box center [618, 293] width 19 height 9
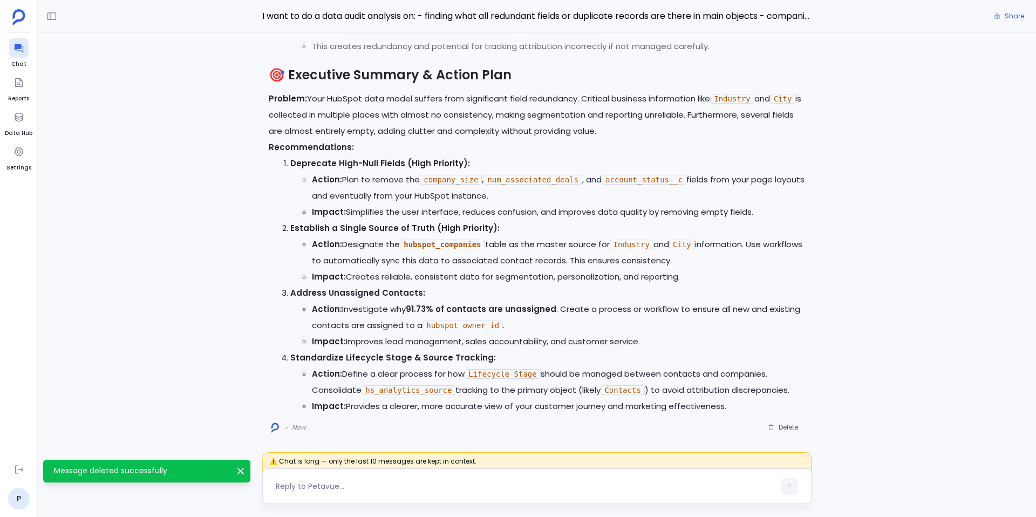
click at [349, 481] on textarea at bounding box center [525, 486] width 499 height 11
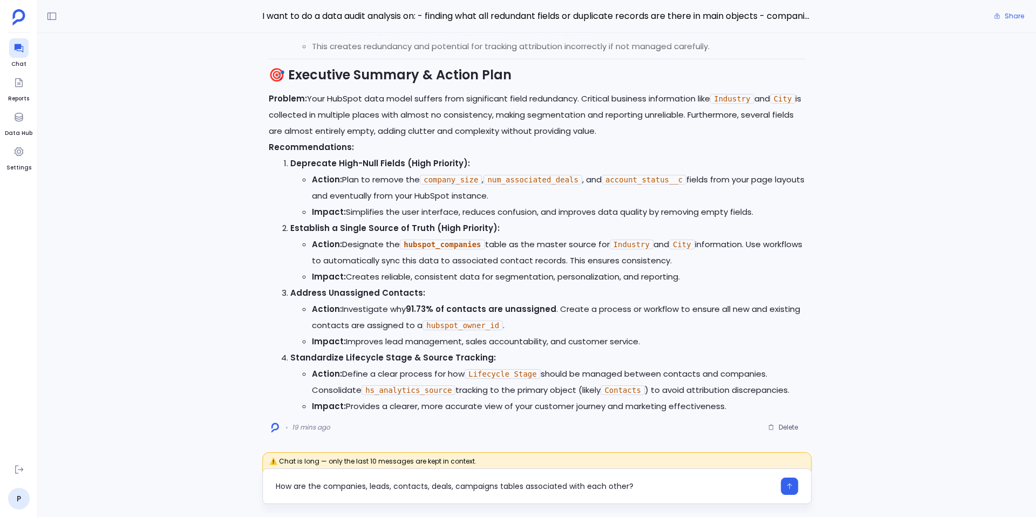
click at [383, 488] on textarea "How are the companies, leads, contacts, deals, campaigns tables associated with…" at bounding box center [525, 486] width 499 height 11
type textarea "How are the companies, contacts, deals, campaigns tables associated with each o…"
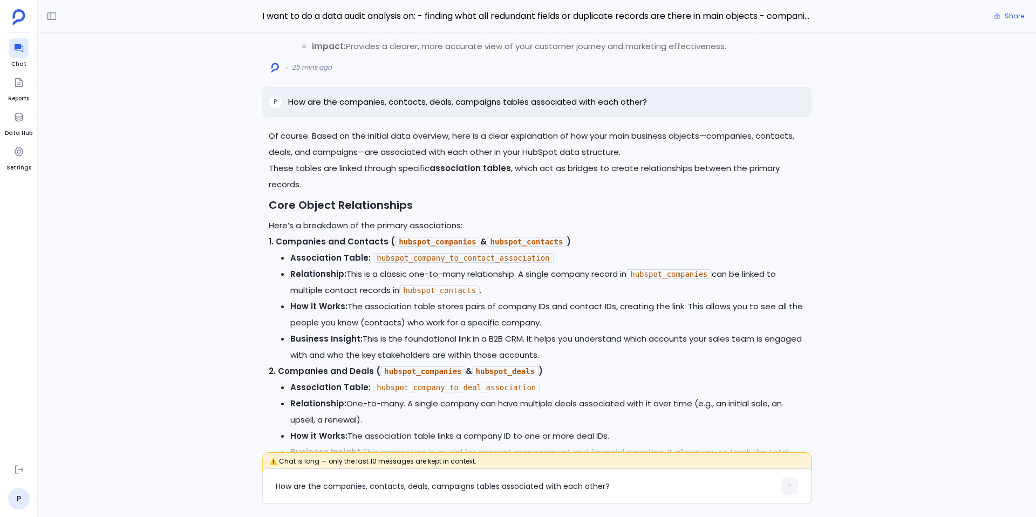
scroll to position [-848, 0]
drag, startPoint x: 269, startPoint y: 214, endPoint x: 451, endPoint y: 213, distance: 181.9
click at [451, 213] on h3 "Core Object Relationships" at bounding box center [537, 207] width 536 height 16
click at [501, 265] on code "hubspot_company_to_contact_association" at bounding box center [463, 260] width 180 height 10
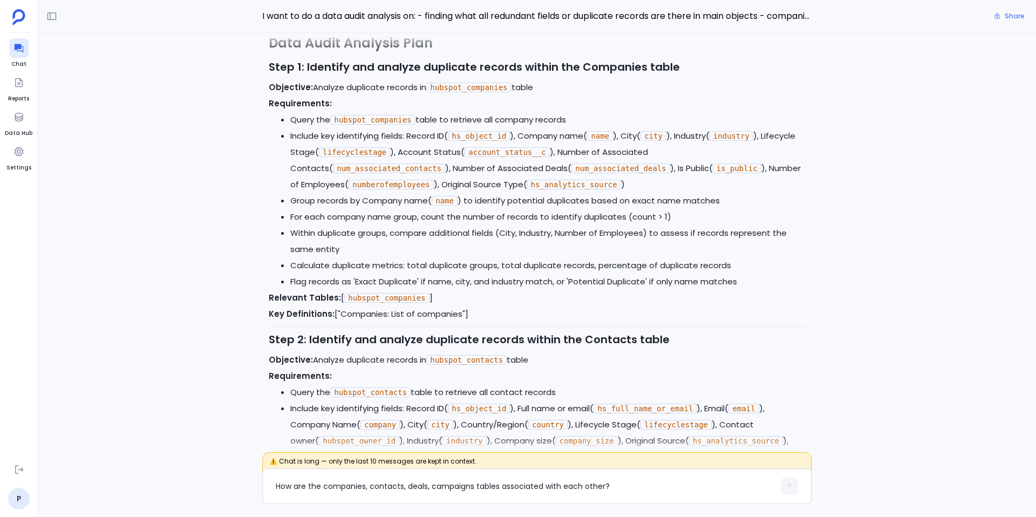
scroll to position [-10402, 0]
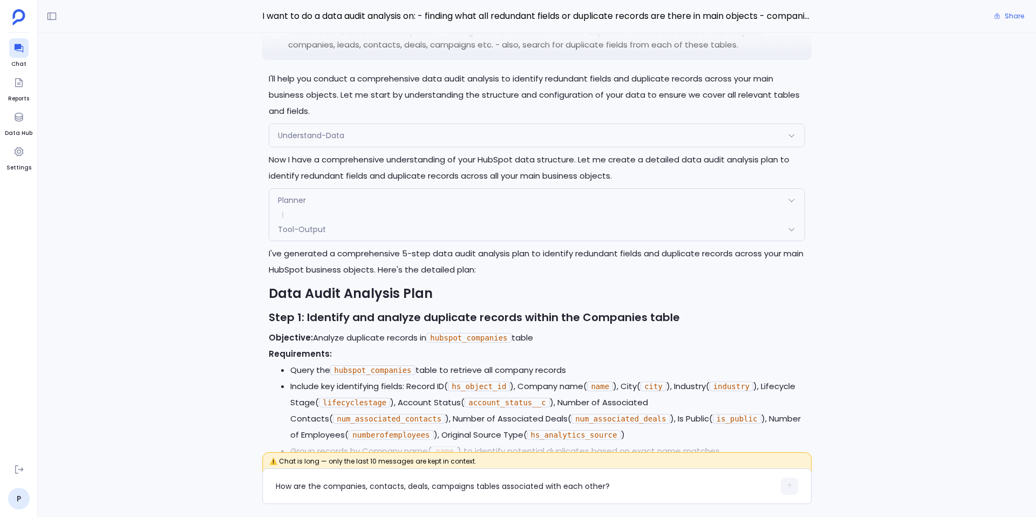
click at [541, 51] on p "I want to do a data audit analysis on: - finding what all redundant fields or d…" at bounding box center [546, 38] width 517 height 26
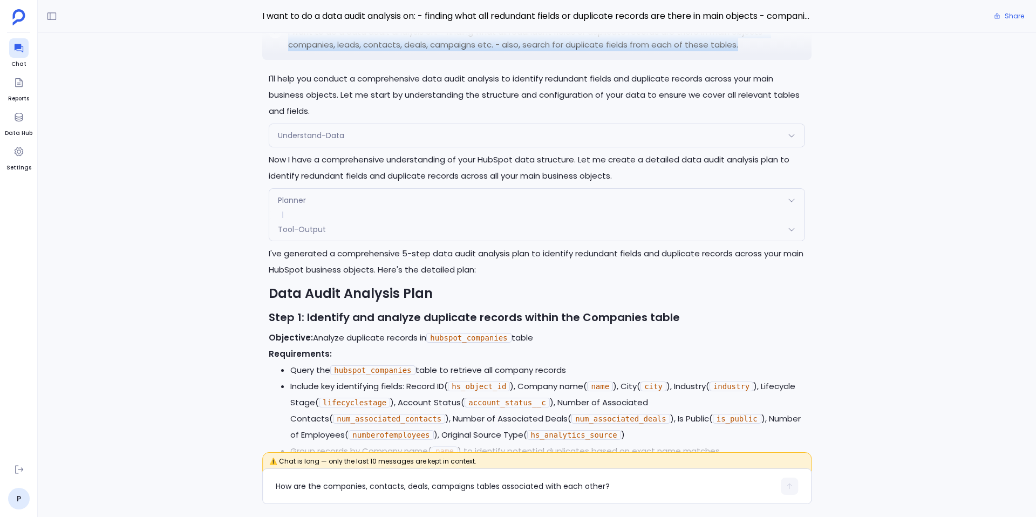
copy p "I want to do a data audit analysis on: - finding what all redundant fields or d…"
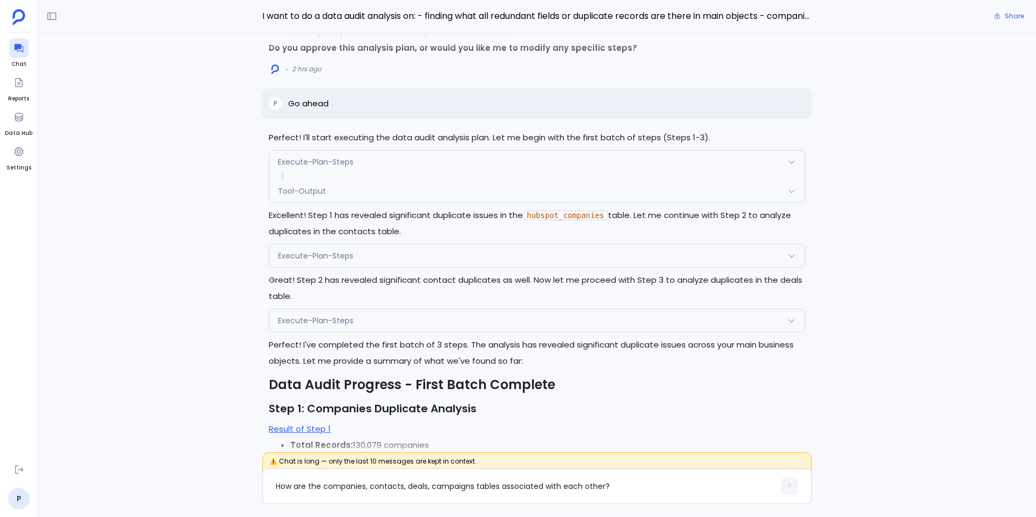
scroll to position [-8590, 0]
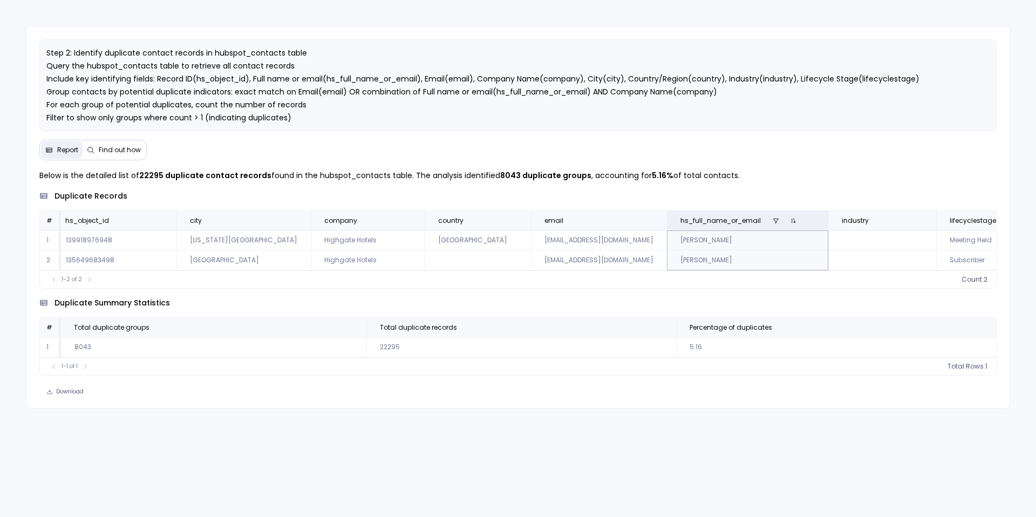
scroll to position [0, 9]
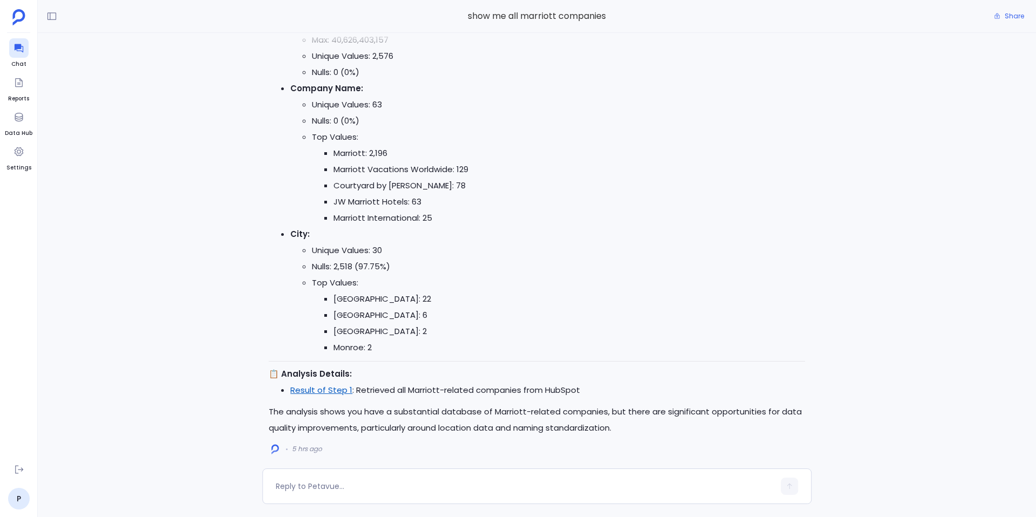
scroll to position [5096, 0]
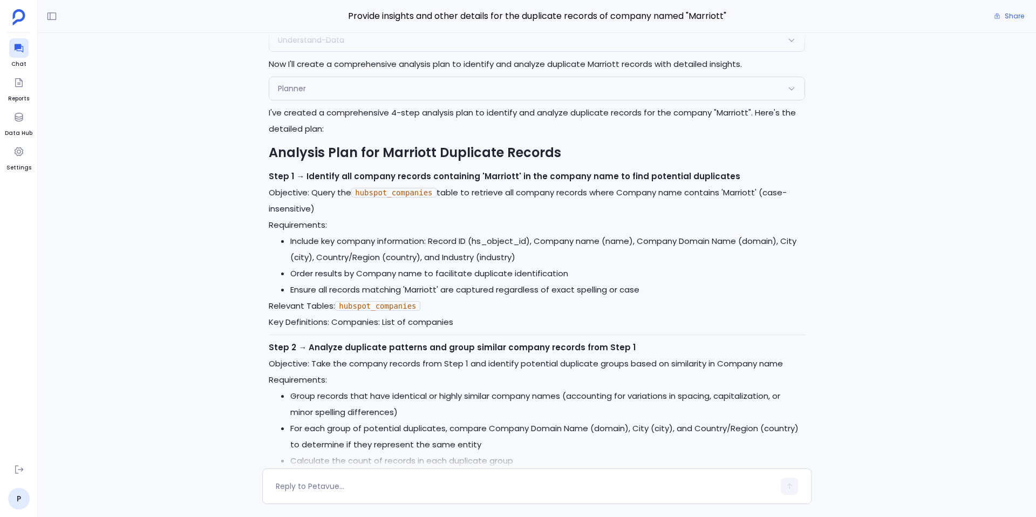
scroll to position [-596, 0]
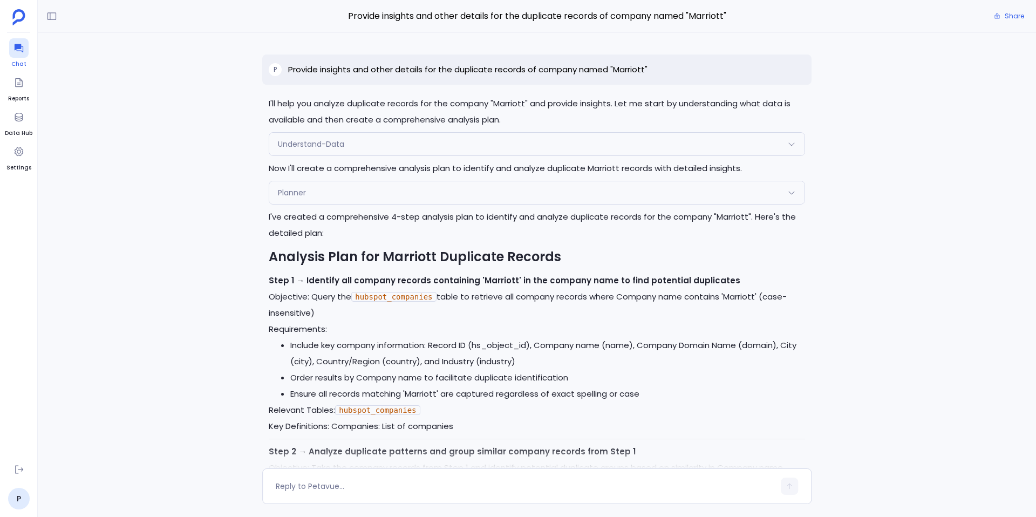
click at [21, 44] on icon at bounding box center [18, 48] width 11 height 11
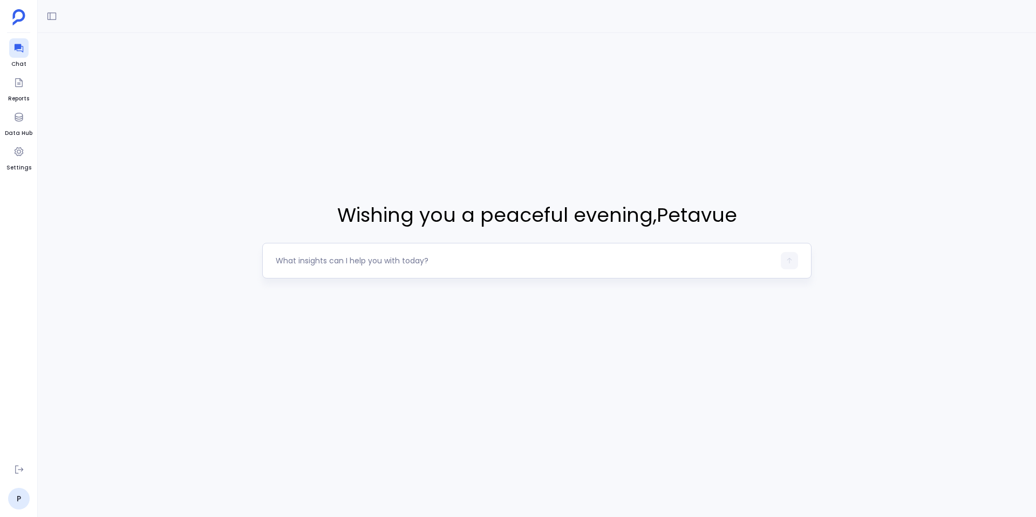
click at [488, 258] on textarea at bounding box center [525, 260] width 499 height 11
type textarea "I want to do a data audit analysis on: - finding what all redundant fields or d…"
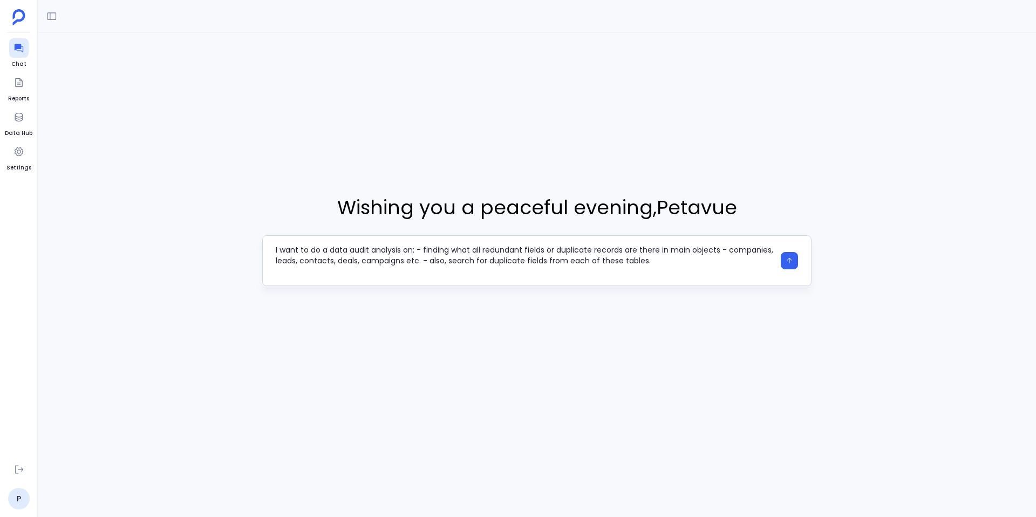
scroll to position [11, 0]
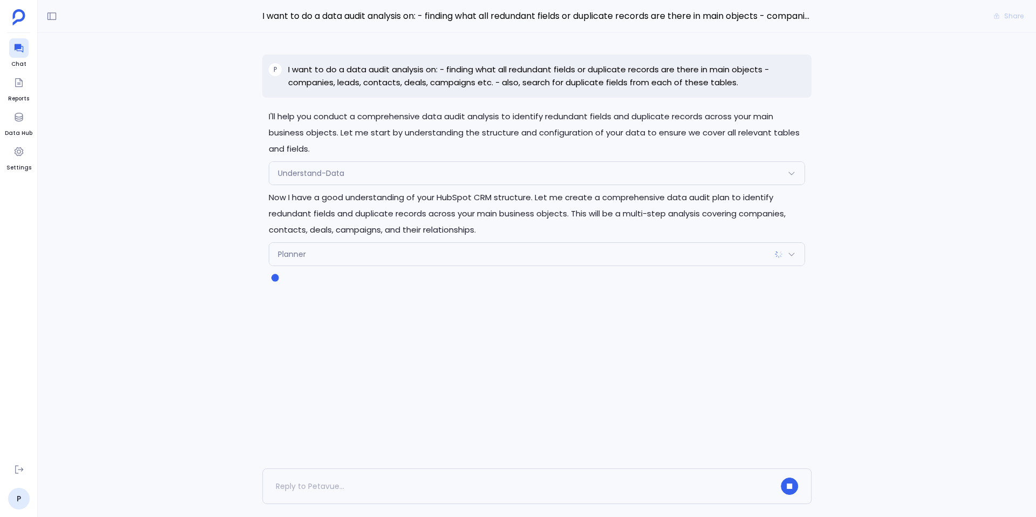
click at [404, 166] on div "Understand-Data" at bounding box center [536, 173] width 535 height 23
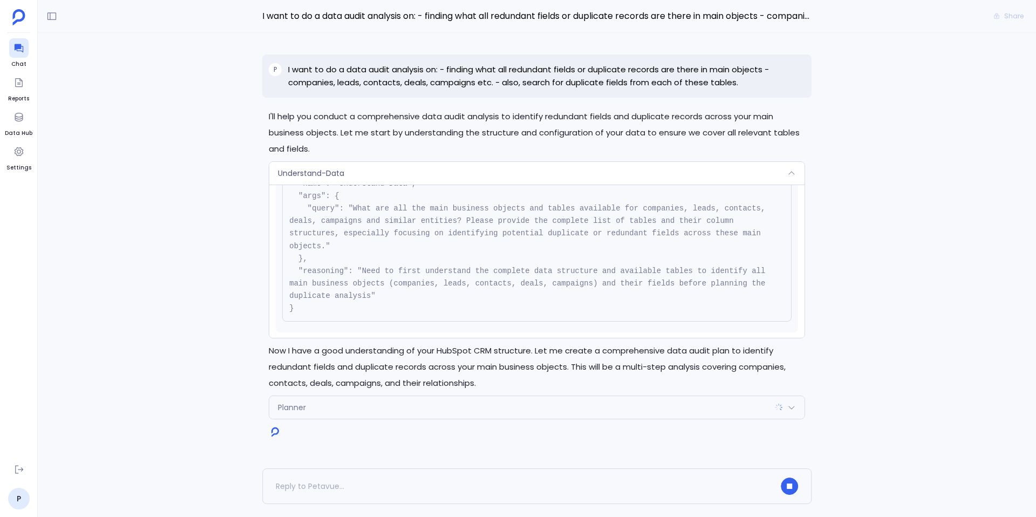
scroll to position [64, 0]
click at [443, 172] on div "Understand-Data" at bounding box center [536, 173] width 535 height 23
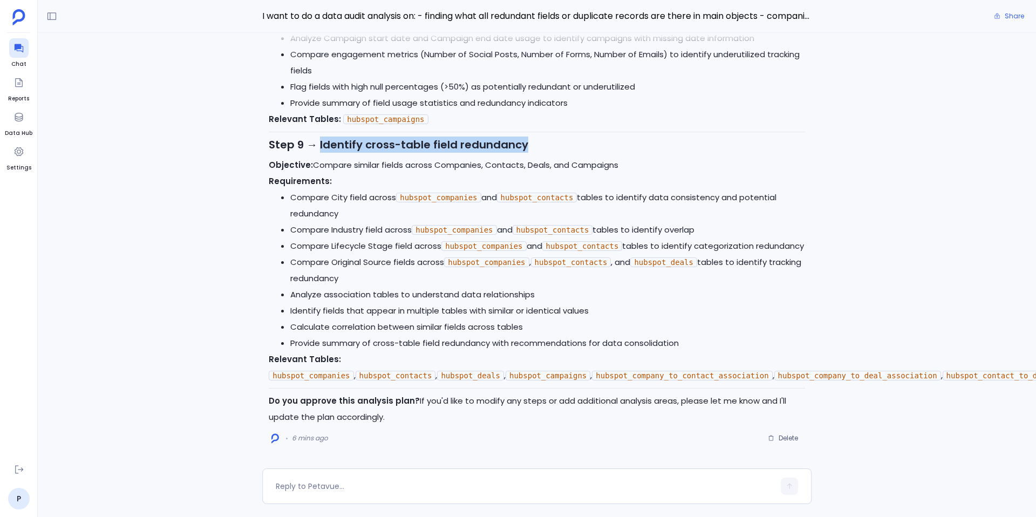
drag, startPoint x: 319, startPoint y: 128, endPoint x: 585, endPoint y: 120, distance: 265.6
click at [585, 137] on h3 "Step 9 → Identify cross-table field redundancy" at bounding box center [537, 145] width 536 height 16
click at [307, 485] on textarea at bounding box center [525, 486] width 499 height 11
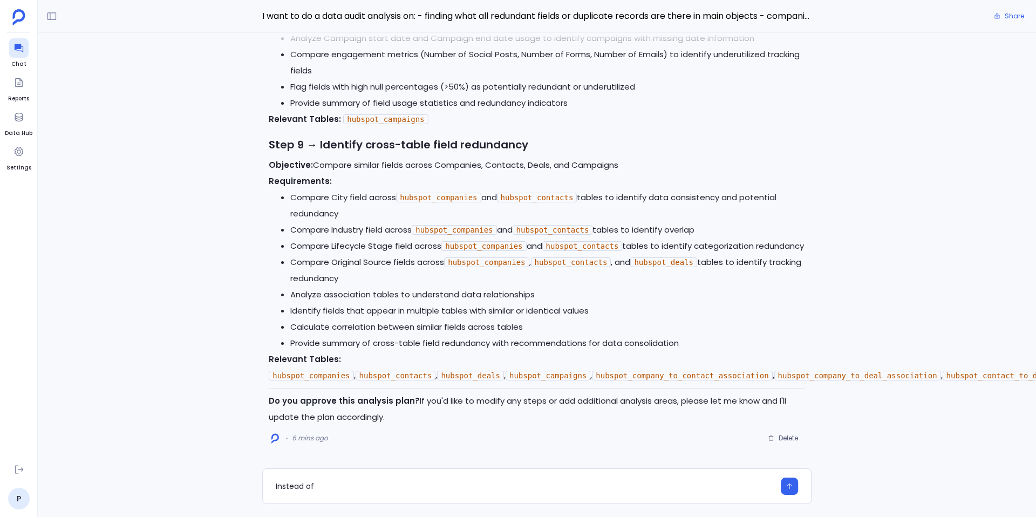
drag, startPoint x: 314, startPoint y: 148, endPoint x: 627, endPoint y: 155, distance: 312.5
click at [627, 157] on p "Objective: Compare similar fields across Companies, Contacts, Deals, and Campai…" at bounding box center [537, 165] width 536 height 16
copy p "Compare similar fields across Companies, Contacts, Deals, and Campaigns"
click at [334, 486] on textarea "Instead of" at bounding box center [525, 486] width 499 height 11
click at [353, 487] on textarea "Instead of Compare similar fields across Companies, Contacts, Deals, and Campai…" at bounding box center [525, 486] width 499 height 11
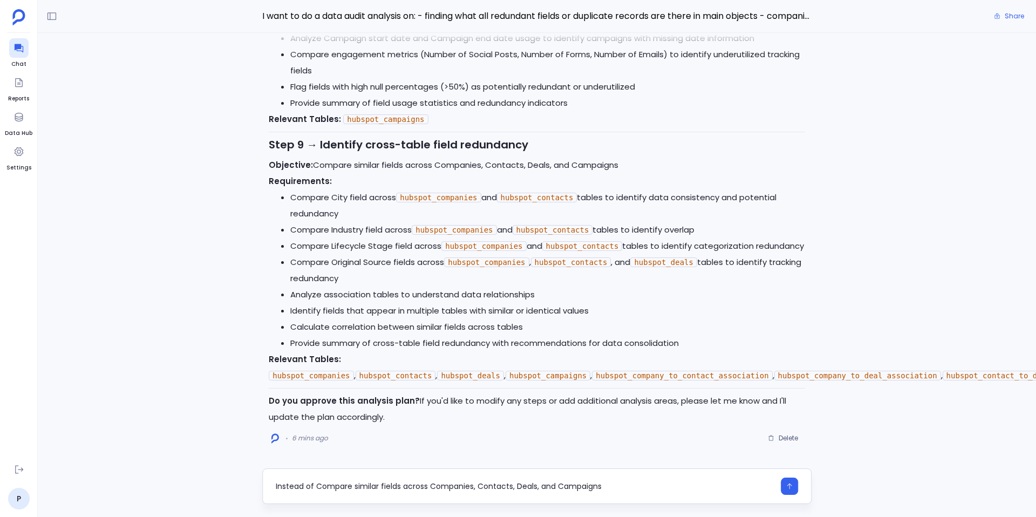
click at [323, 487] on textarea "Instead of Compare similar fields across Companies, Contacts, Deals, and Campai…" at bounding box center [525, 486] width 499 height 11
click at [622, 487] on textarea "Instead of comparing similar fields across Companies, Contacts, Deals, and Camp…" at bounding box center [525, 486] width 499 height 11
click at [316, 488] on textarea "Instead of comparing similar fields across Companies, Contacts, Deals, and Camp…" at bounding box center [525, 486] width 499 height 11
click at [609, 488] on textarea "Instead of 'comparing similar fields across Companies, Contacts, Deals, and Cam…" at bounding box center [525, 486] width 499 height 11
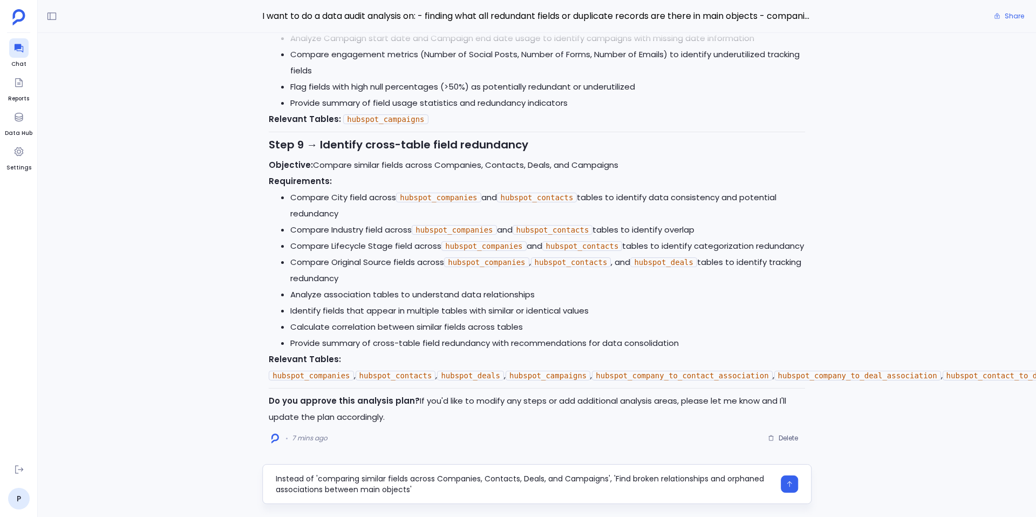
type textarea "Instead of 'comparing similar fields across Companies, Contacts, Deals, and Cam…"
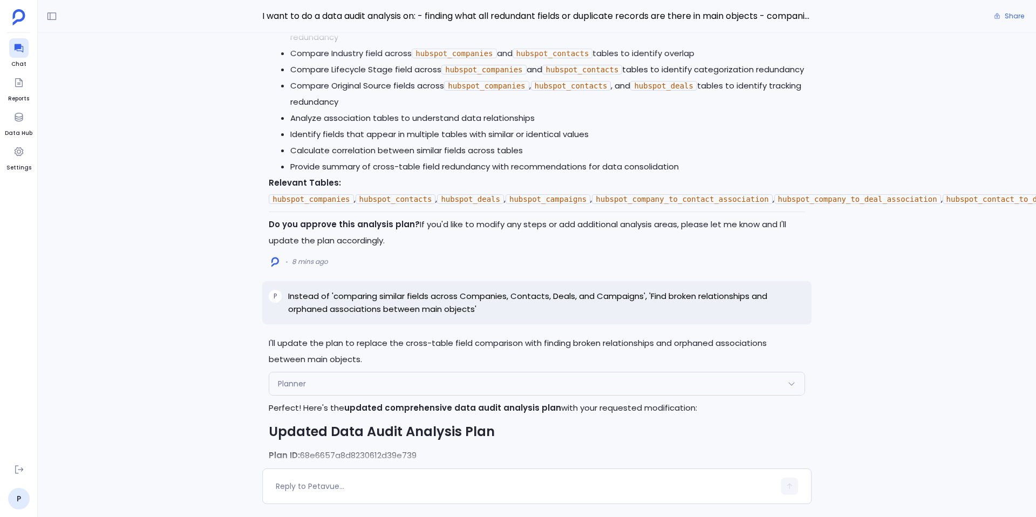
scroll to position [-2681, 0]
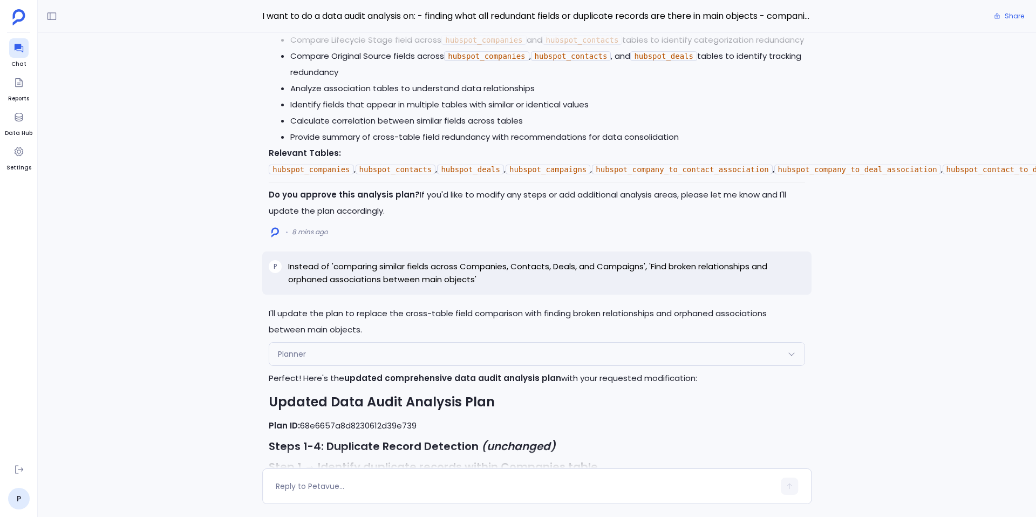
click at [557, 262] on p "Instead of 'comparing similar fields across Companies, Contacts, Deals, and Cam…" at bounding box center [546, 273] width 517 height 26
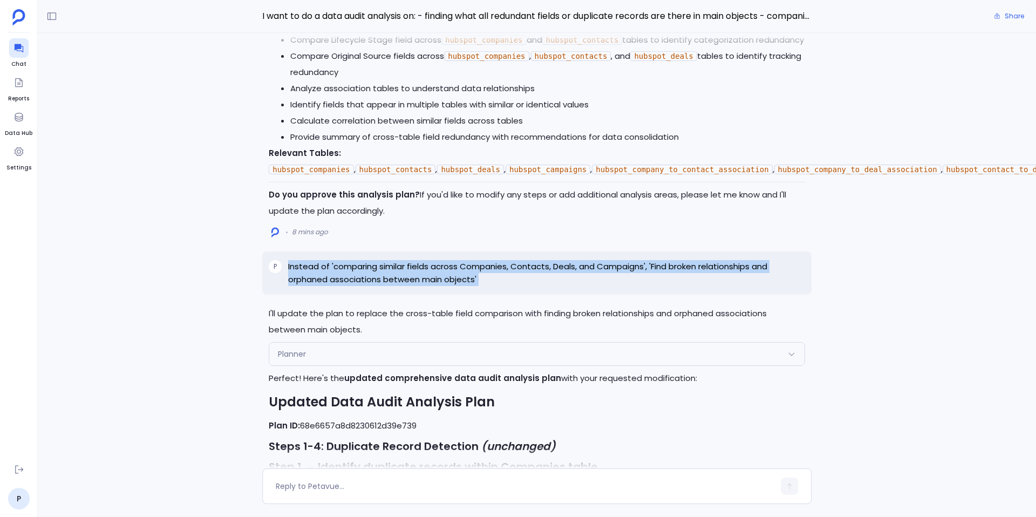
copy p "Instead of 'comparing similar fields across Companies, Contacts, Deals, and Cam…"
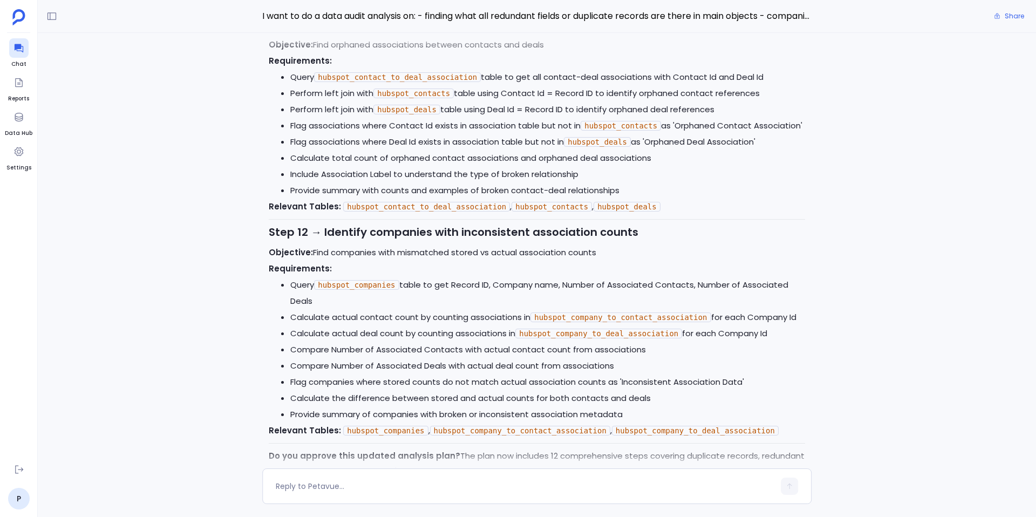
scroll to position [0, 0]
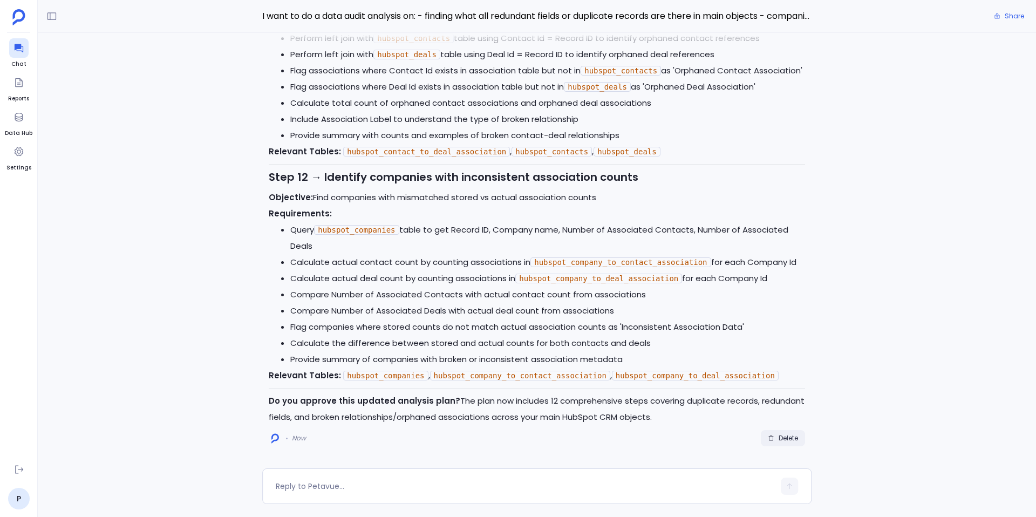
click at [775, 438] on span "Delete" at bounding box center [783, 438] width 30 height 9
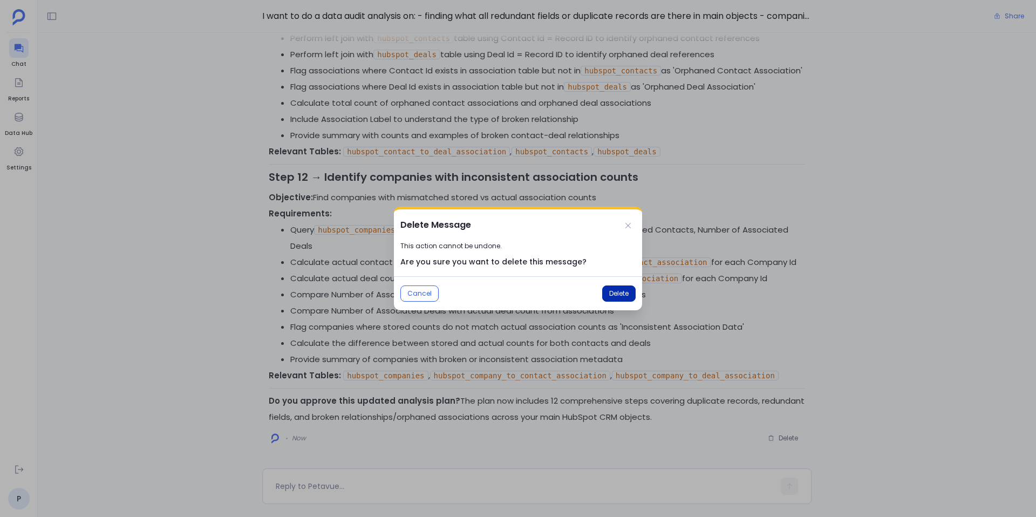
click at [620, 298] on button "Delete" at bounding box center [618, 293] width 33 height 16
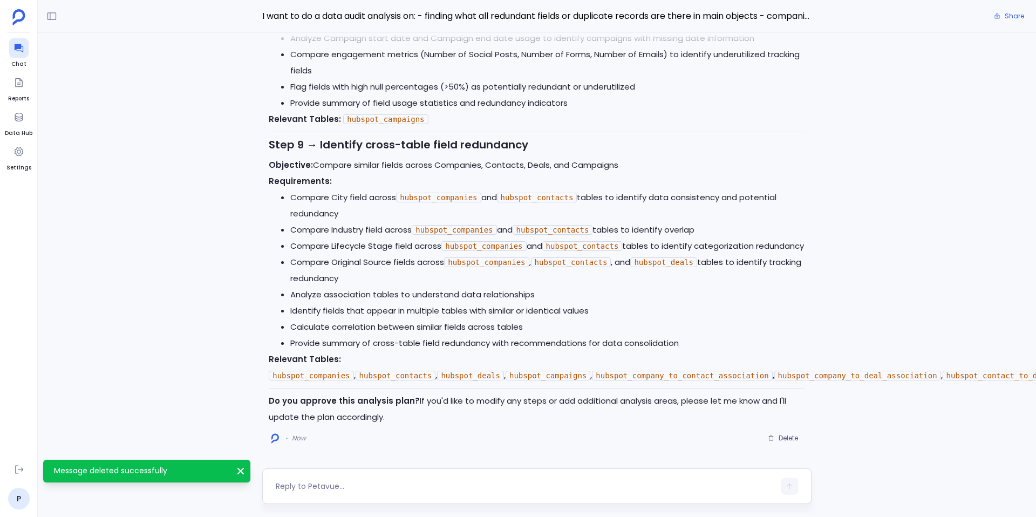
click at [328, 482] on textarea at bounding box center [525, 486] width 499 height 11
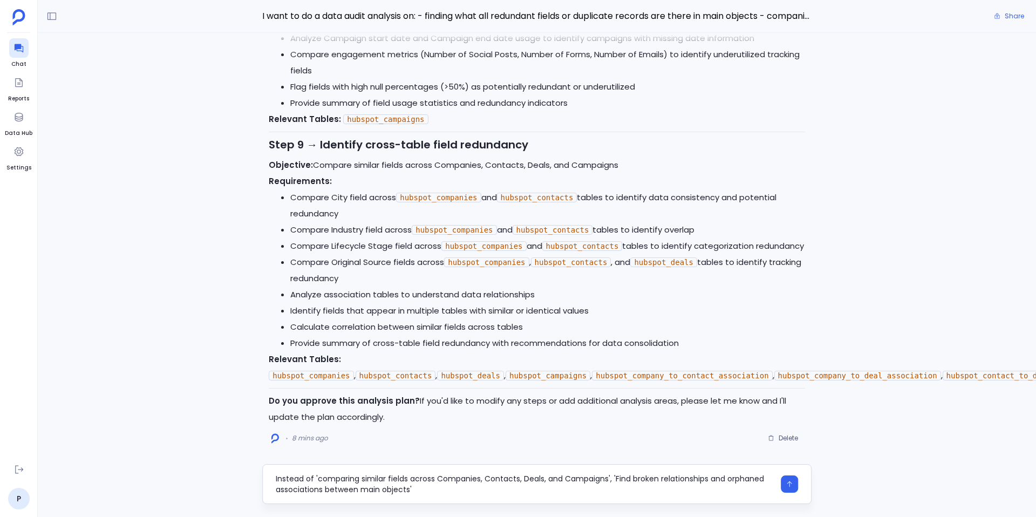
click at [610, 479] on textarea "Instead of 'comparing similar fields across Companies, Contacts, Deals, and Cam…" at bounding box center [525, 484] width 499 height 22
type textarea "Instead of 'comparing similar fields across Companies, Contacts, Deals, and Cam…"
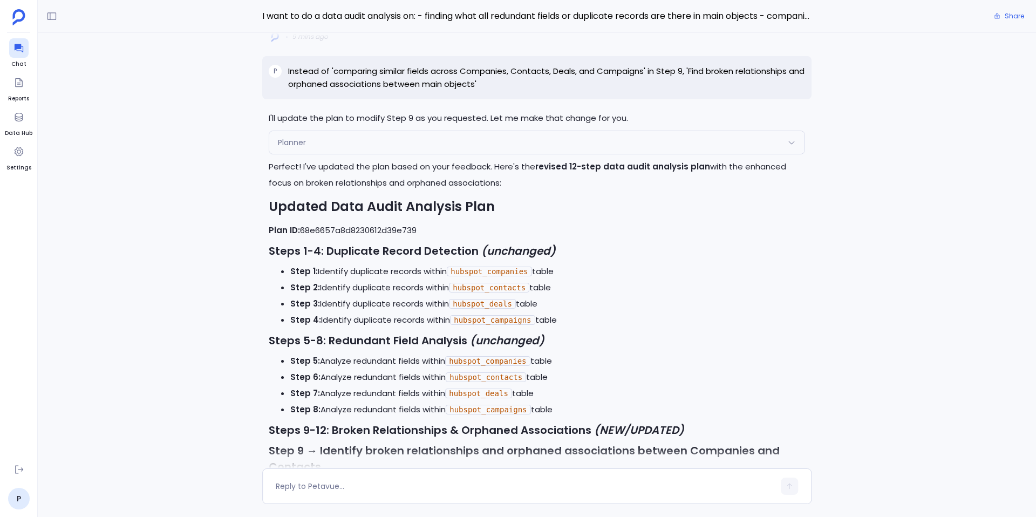
scroll to position [-974, 0]
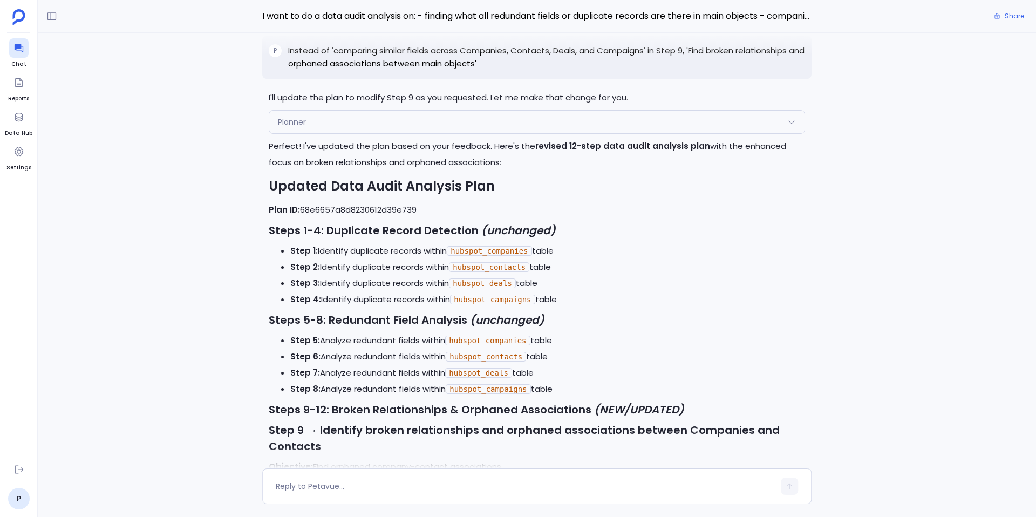
click at [459, 133] on div "Planner Request { "name": "Planner", "args": { "query": "Instead of 'comparing …" at bounding box center [537, 122] width 536 height 24
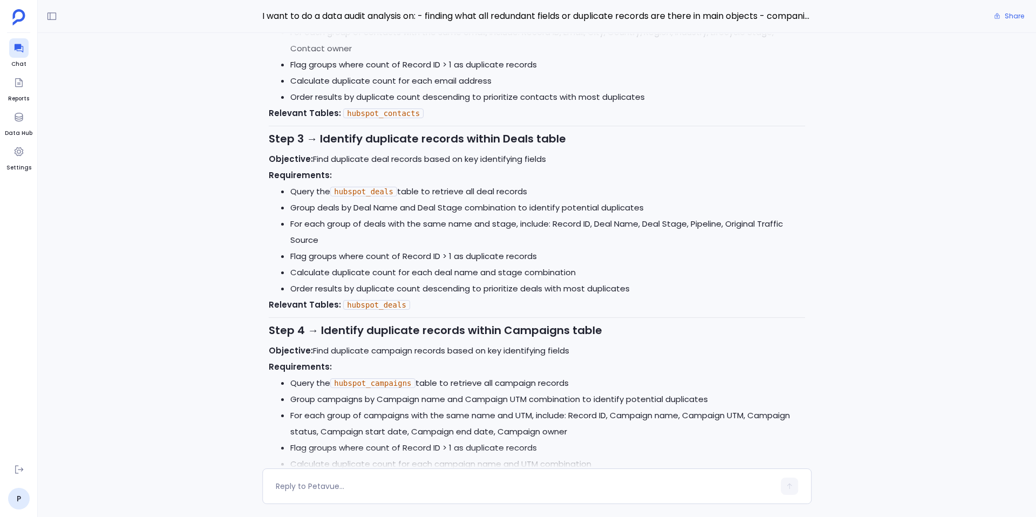
scroll to position [-3305, 0]
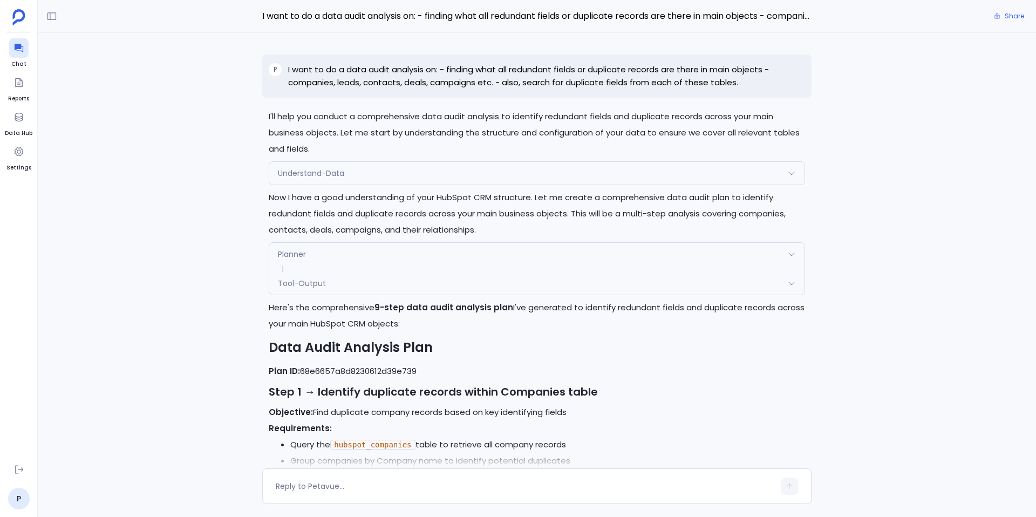
click at [457, 65] on p "I want to do a data audit analysis on: - finding what all redundant fields or d…" at bounding box center [546, 76] width 517 height 26
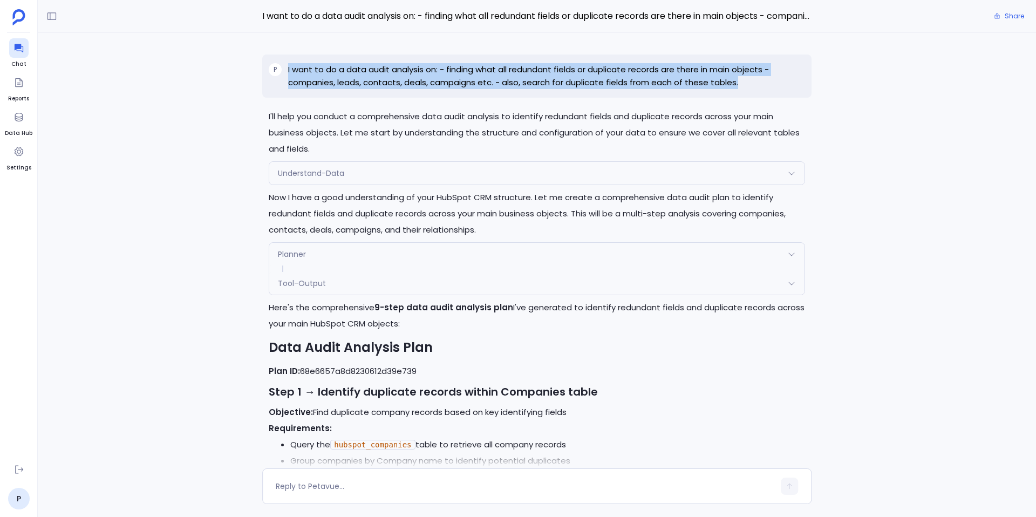
copy p "I want to do a data audit analysis on: - finding what all redundant fields or d…"
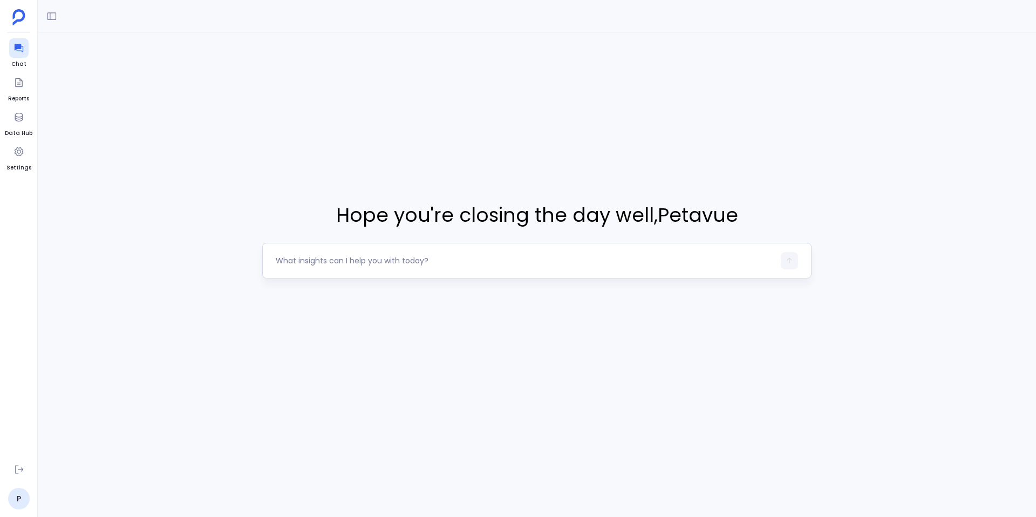
click at [392, 266] on textarea at bounding box center [525, 260] width 499 height 11
type textarea "I want to do a data audit analysis on: - finding what all redundant fields or d…"
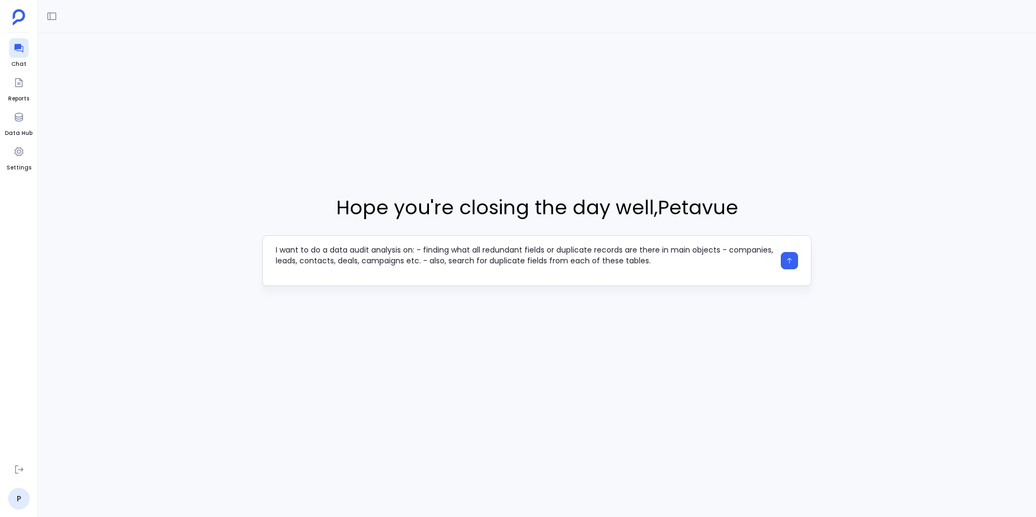
scroll to position [11, 0]
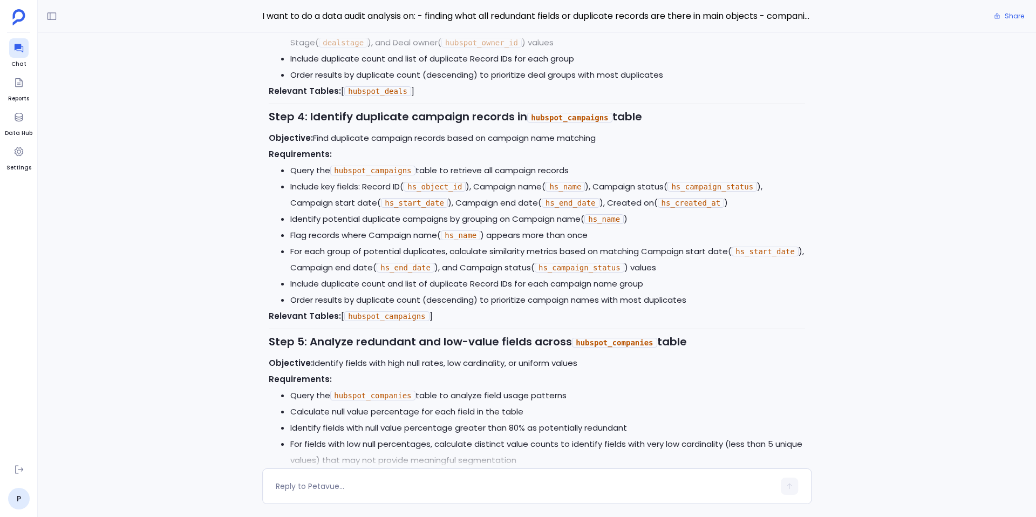
scroll to position [-792, 0]
click at [19, 502] on link "P" at bounding box center [19, 499] width 22 height 22
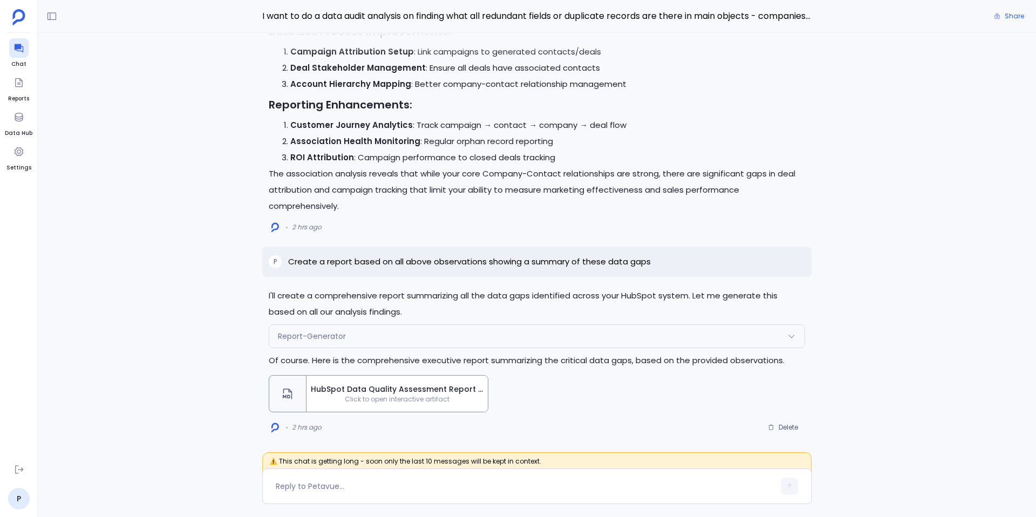
click at [370, 387] on span "HubSpot Data Quality Assessment Report - Critical Data Gaps Analysis" at bounding box center [397, 389] width 173 height 11
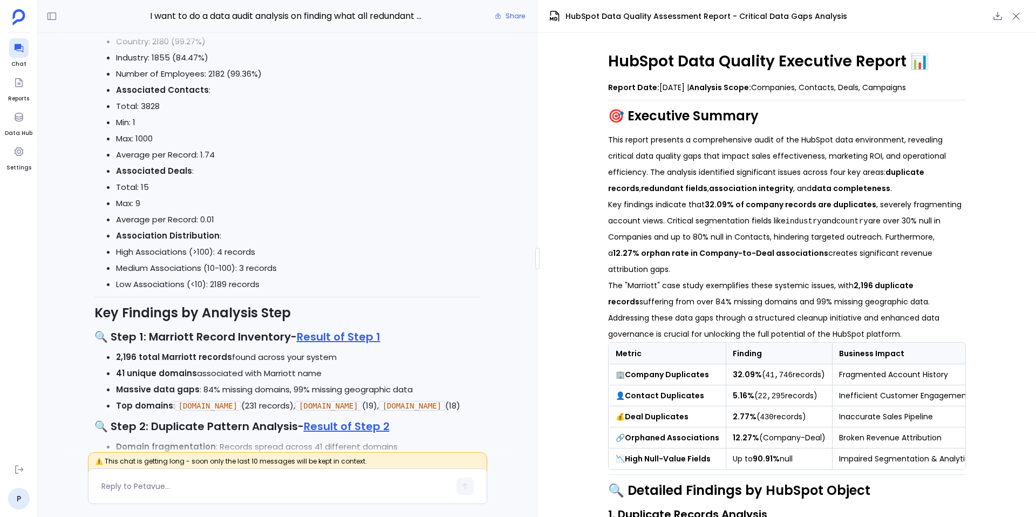
scroll to position [-5431, 0]
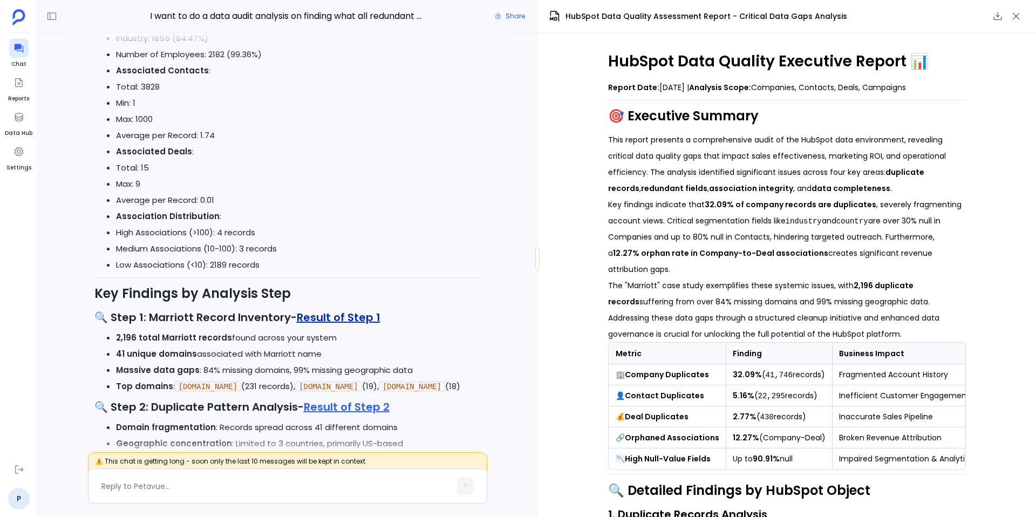
click at [350, 325] on link "Result of Step 1" at bounding box center [339, 317] width 84 height 15
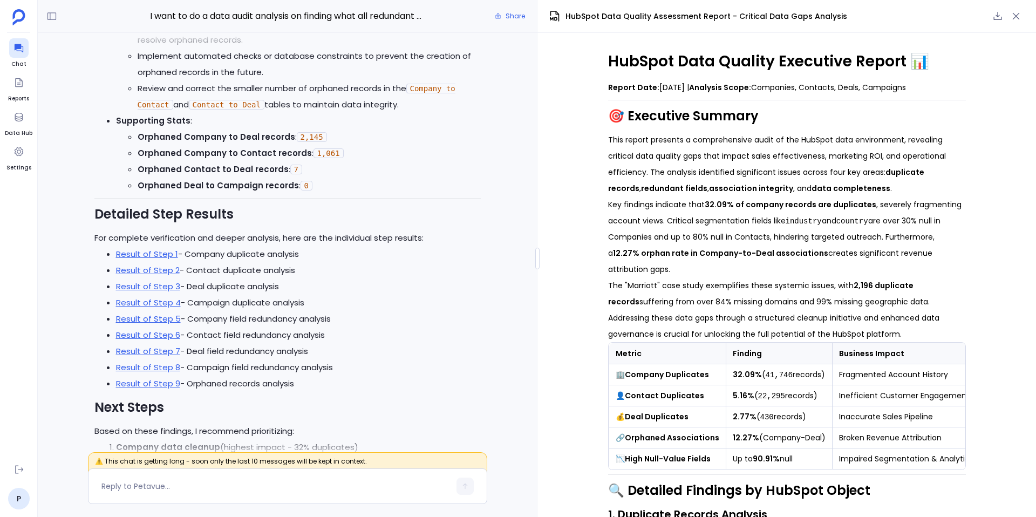
scroll to position [-8695, 0]
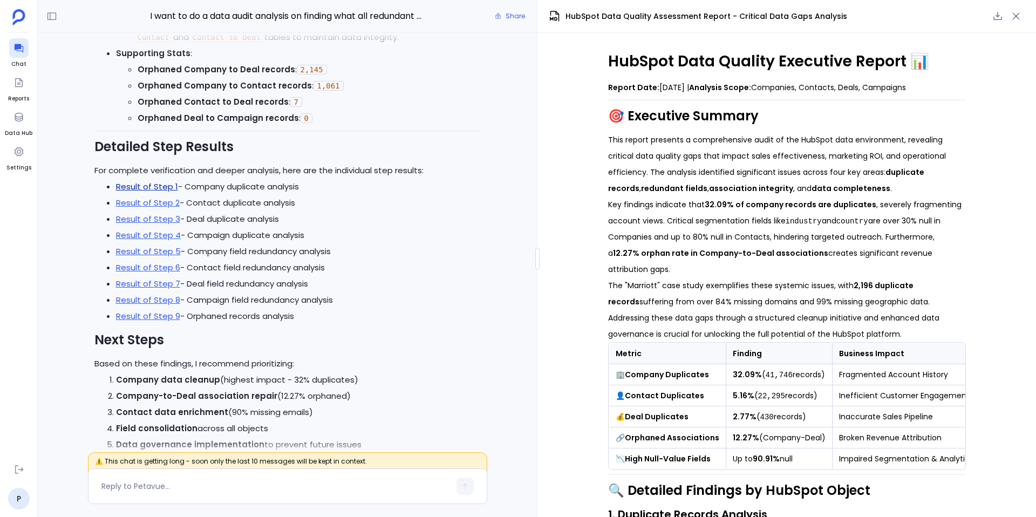
click at [165, 192] on link "Result of Step 1" at bounding box center [147, 186] width 62 height 11
click at [157, 208] on link "Result of Step 2" at bounding box center [148, 202] width 64 height 11
click at [160, 224] on link "Result of Step 3" at bounding box center [148, 218] width 64 height 11
click at [155, 192] on link "Result of Step 1" at bounding box center [147, 186] width 62 height 11
click at [154, 192] on link "Result of Step 1" at bounding box center [147, 186] width 62 height 11
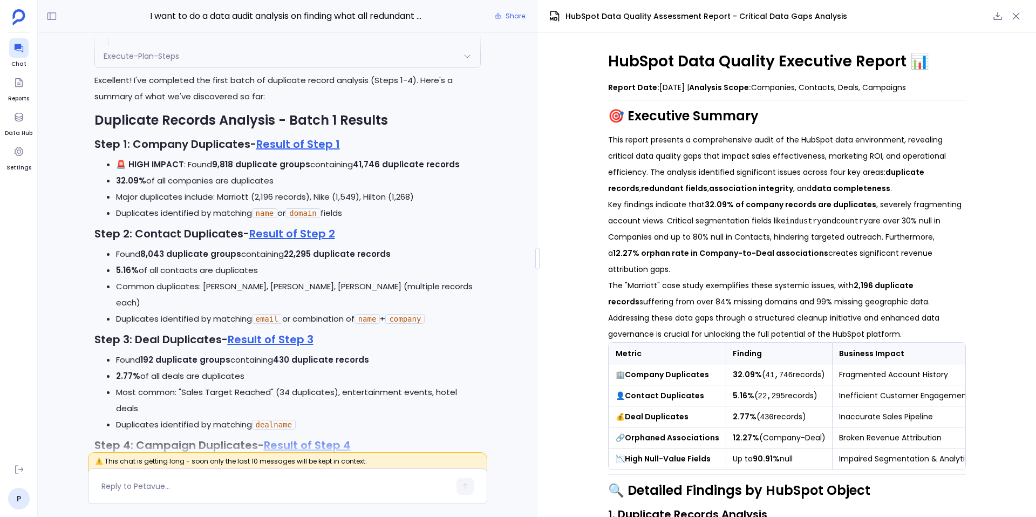
scroll to position [-11872, 0]
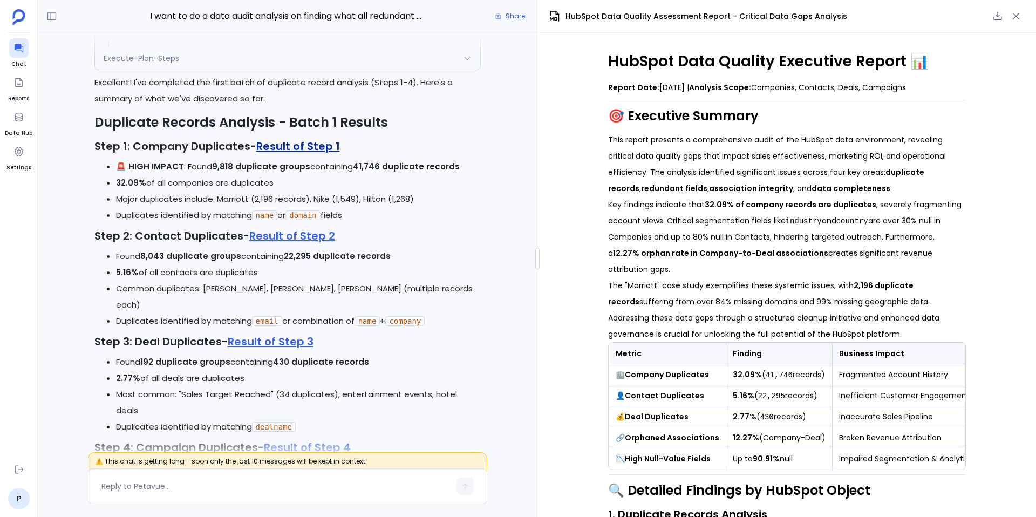
click at [295, 154] on link "Result of Step 1" at bounding box center [298, 146] width 84 height 15
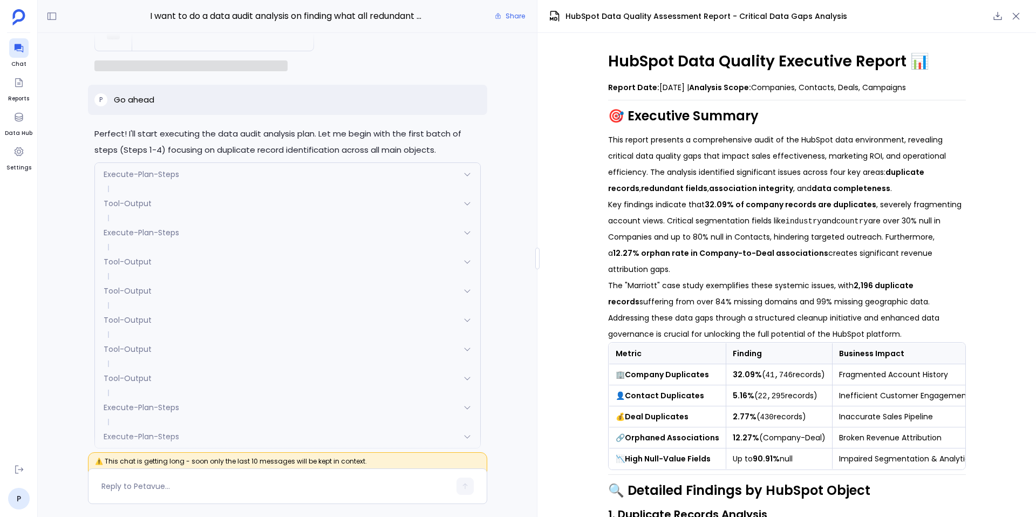
scroll to position [-12254, 0]
click at [195, 196] on span at bounding box center [287, 192] width 385 height 6
click at [185, 189] on div "Execute-Plan-Steps" at bounding box center [287, 178] width 385 height 23
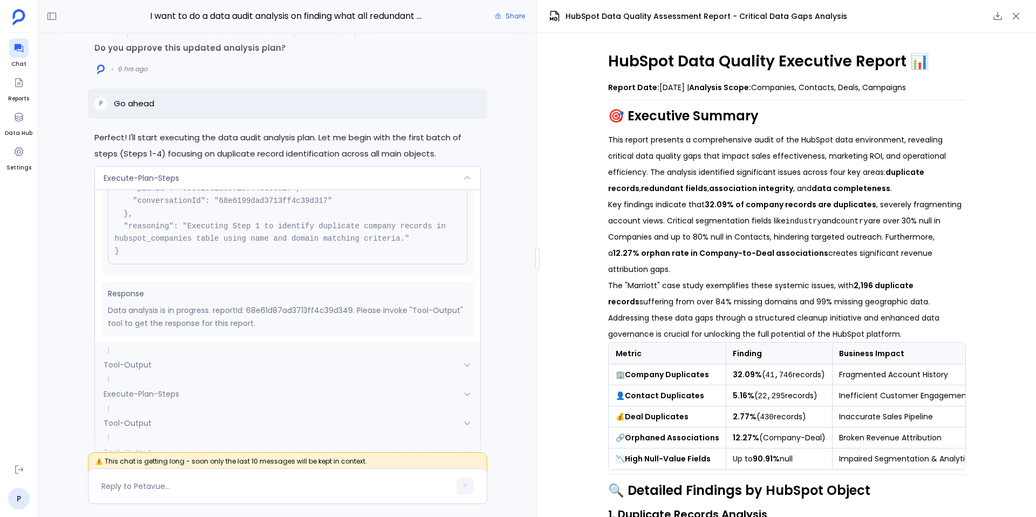
scroll to position [-12349, 0]
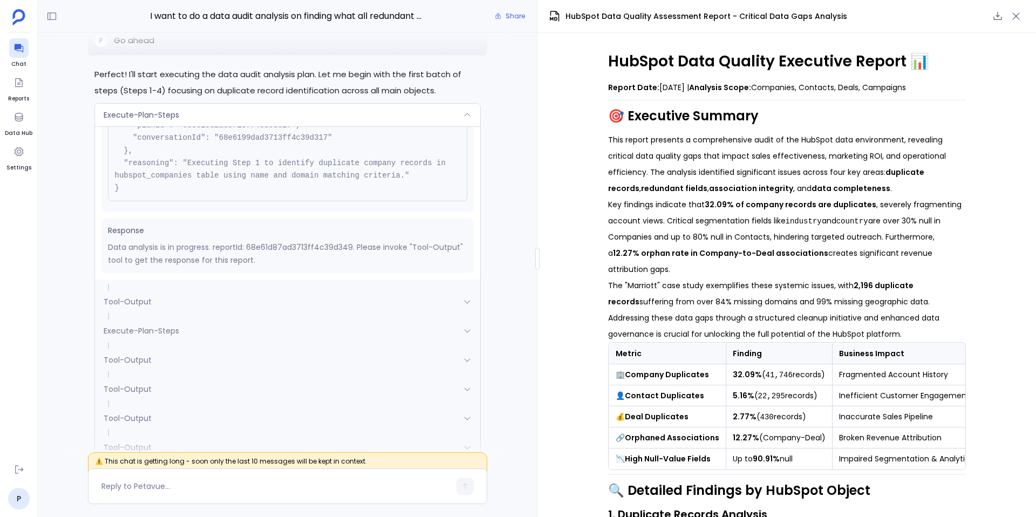
click at [319, 267] on p "Data analysis is in progress. reportId: 68e61d87ad3713ff4c39d349. Please invoke…" at bounding box center [287, 254] width 359 height 26
copy p "68e61d87ad3713ff4c39d349"
click at [308, 126] on div "Execute-Plan-Steps" at bounding box center [287, 115] width 385 height 23
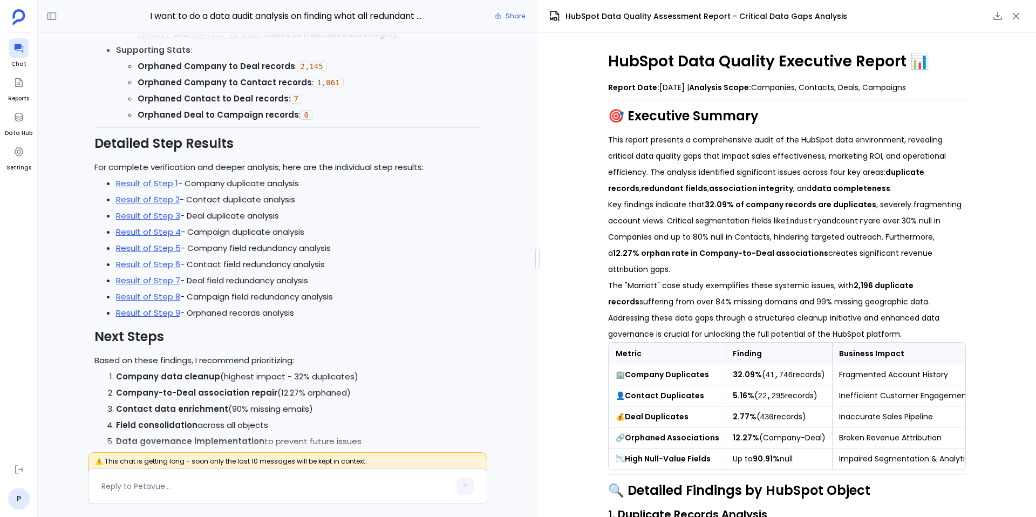
scroll to position [-8726, 0]
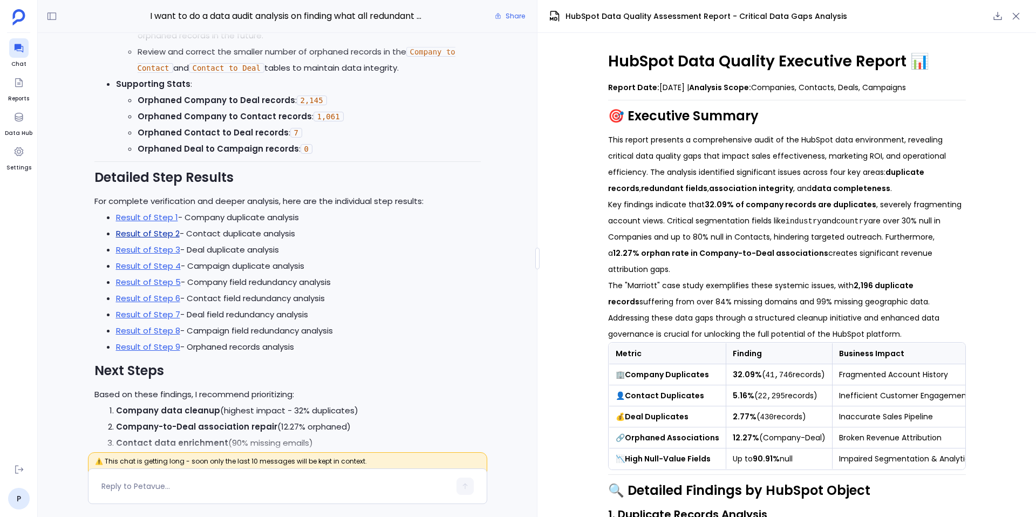
click at [165, 239] on link "Result of Step 2" at bounding box center [148, 233] width 64 height 11
click at [167, 255] on link "Result of Step 3" at bounding box center [148, 249] width 64 height 11
click at [153, 288] on link "Result of Step 5" at bounding box center [148, 281] width 65 height 11
click at [163, 304] on link "Result of Step 6" at bounding box center [148, 297] width 64 height 11
click at [160, 304] on link "Result of Step 6" at bounding box center [148, 297] width 64 height 11
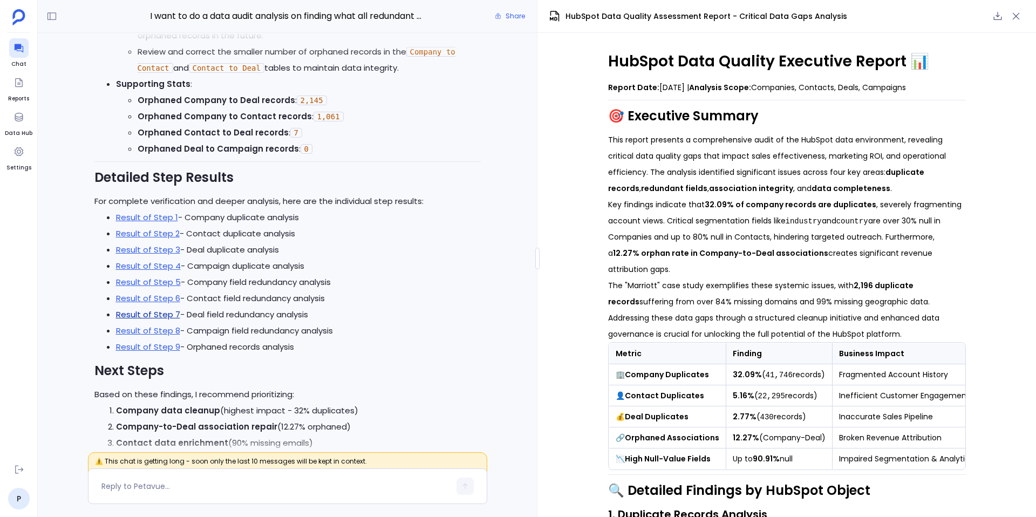
click at [149, 320] on link "Result of Step 7" at bounding box center [148, 314] width 64 height 11
click at [153, 336] on link "Result of Step 8" at bounding box center [148, 330] width 64 height 11
click at [161, 352] on link "Result of Step 9" at bounding box center [148, 346] width 64 height 11
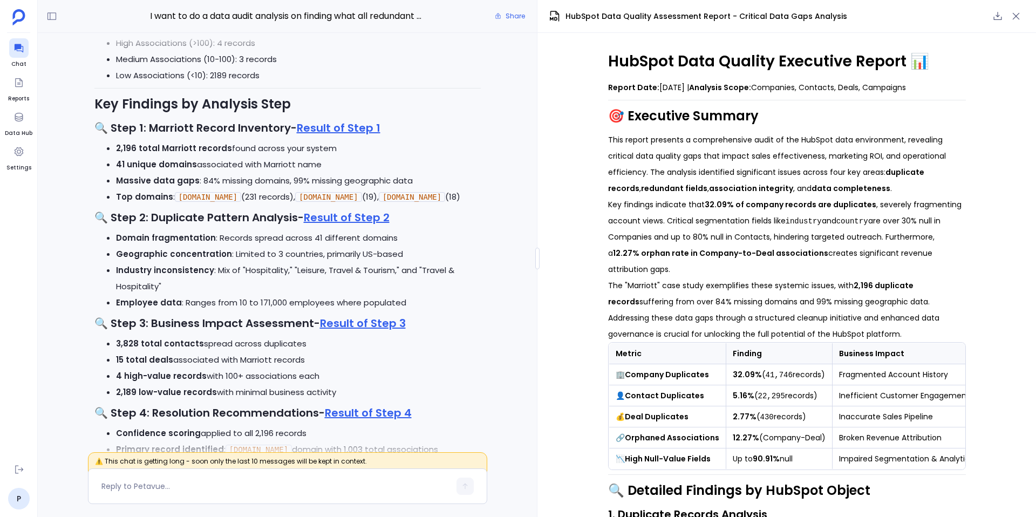
scroll to position [-5236, 0]
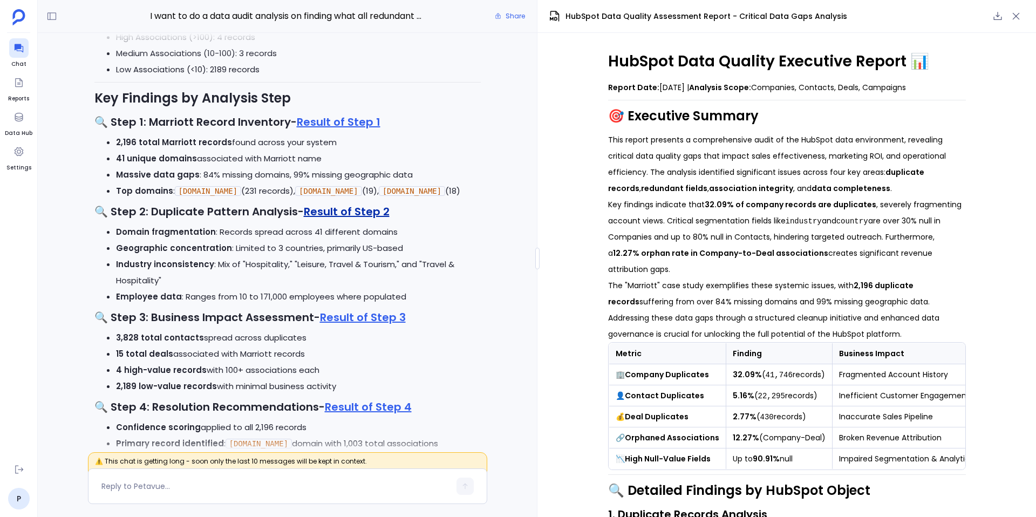
click at [334, 219] on link "Result of Step 2" at bounding box center [347, 211] width 86 height 15
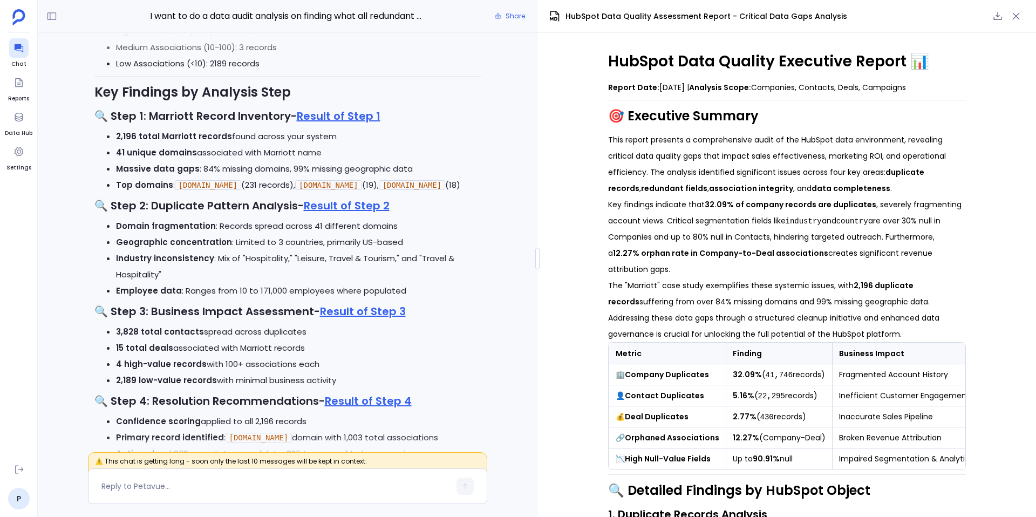
scroll to position [-5231, 0]
click at [349, 125] on link "Result of Step 1" at bounding box center [339, 117] width 84 height 15
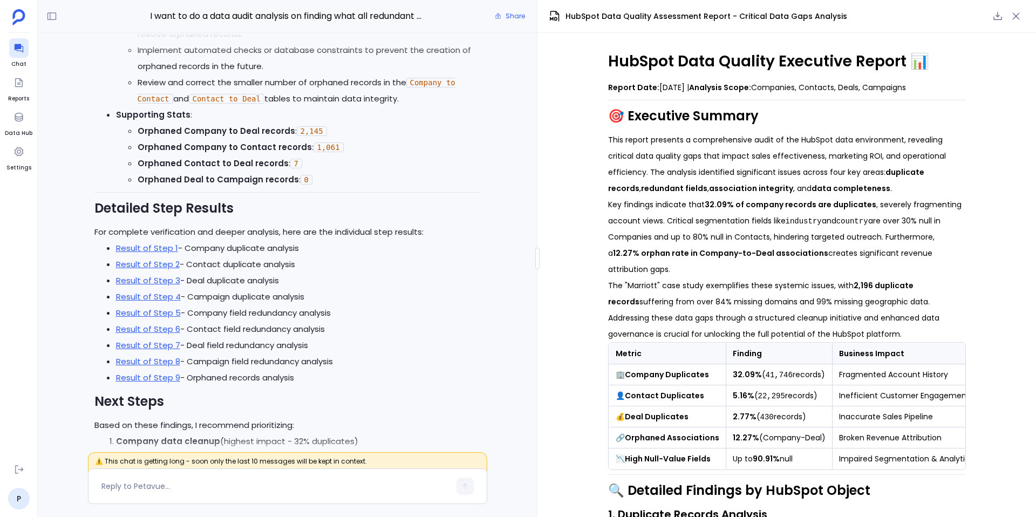
scroll to position [-8675, 0]
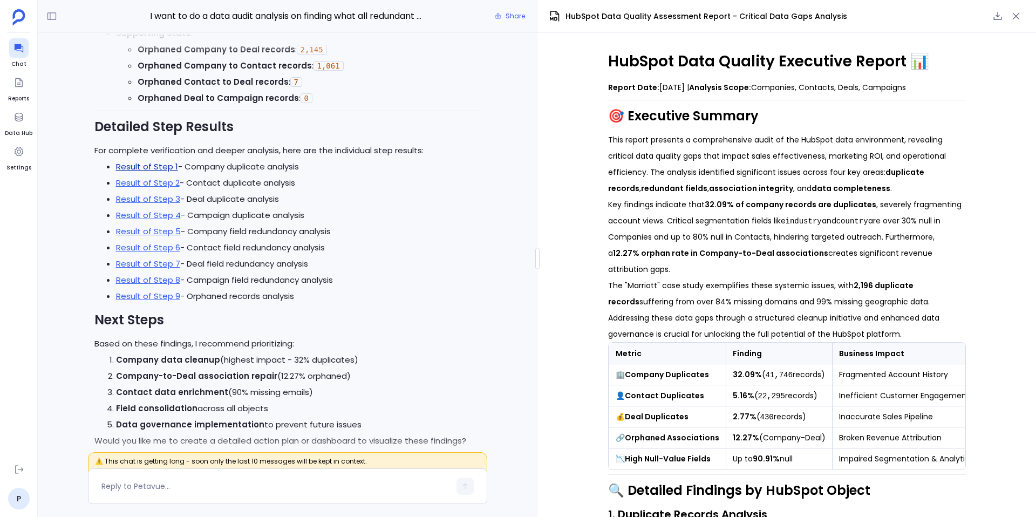
click at [161, 172] on link "Result of Step 1" at bounding box center [147, 166] width 62 height 11
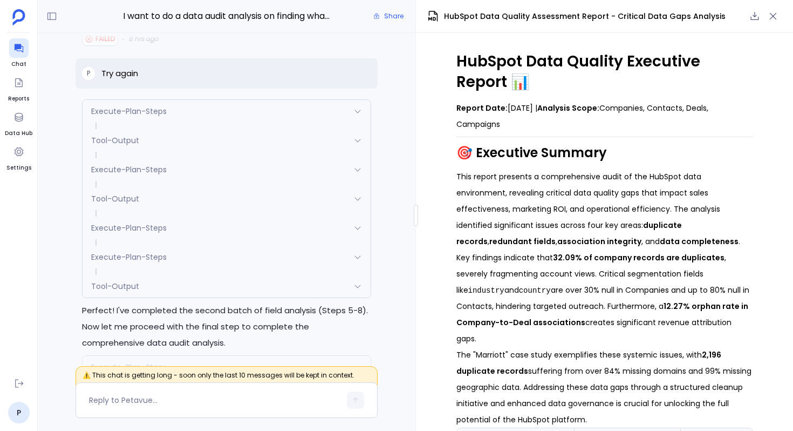
scroll to position [-13615, 0]
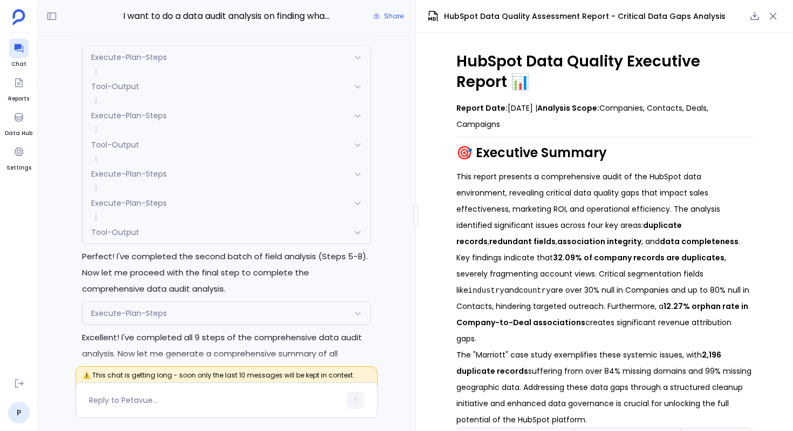
click at [298, 69] on div "Execute-Plan-Steps" at bounding box center [227, 57] width 288 height 23
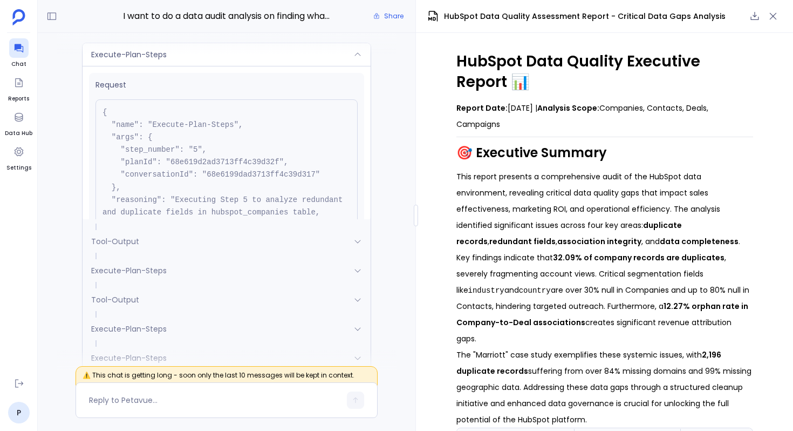
scroll to position [-13709, 0]
click at [298, 69] on div "Execute-Plan-Steps" at bounding box center [227, 57] width 288 height 23
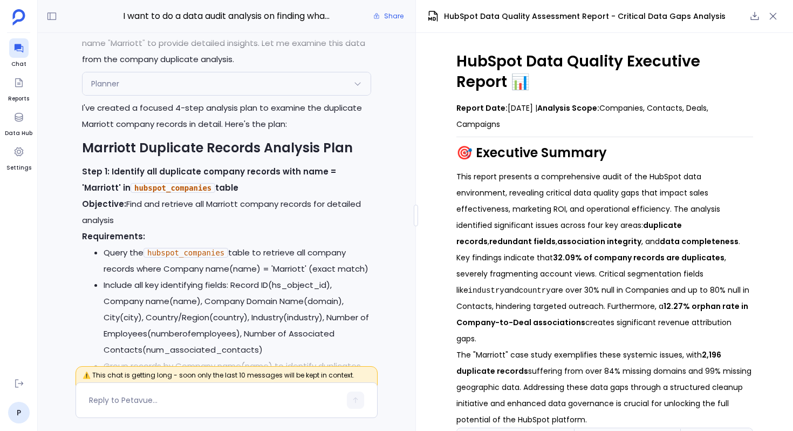
scroll to position [-10128, 0]
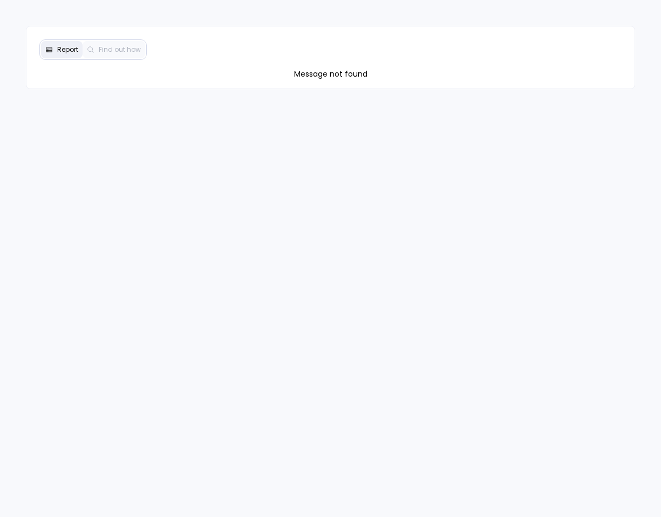
click at [590, 156] on div "Report Find out how Message not found" at bounding box center [330, 258] width 661 height 517
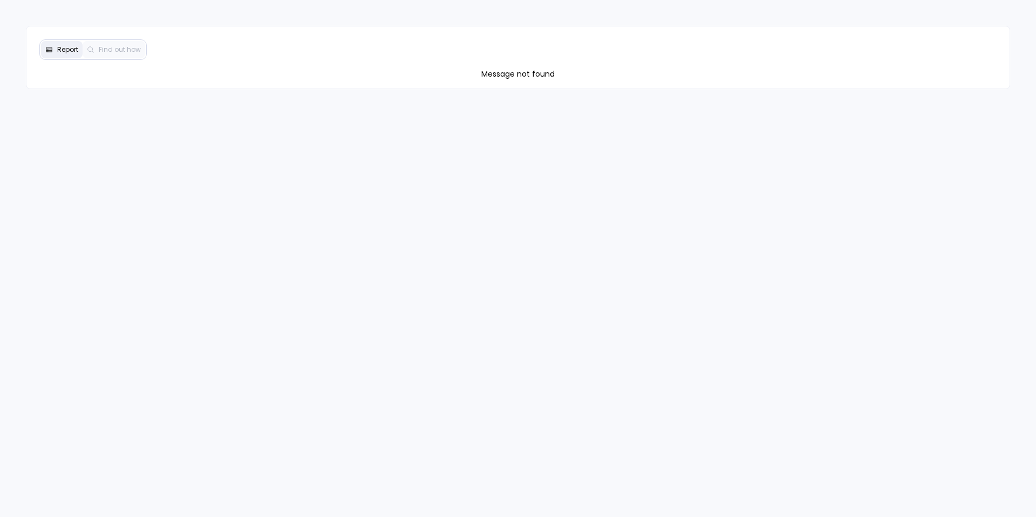
click at [695, 176] on div "Report Find out how Message not found" at bounding box center [518, 258] width 1036 height 517
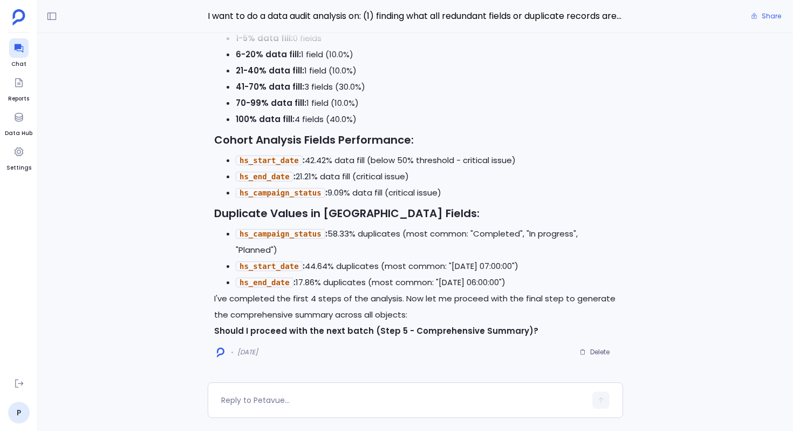
scroll to position [-3707, 0]
